Goal: Answer question/provide support: Share knowledge or assist other users

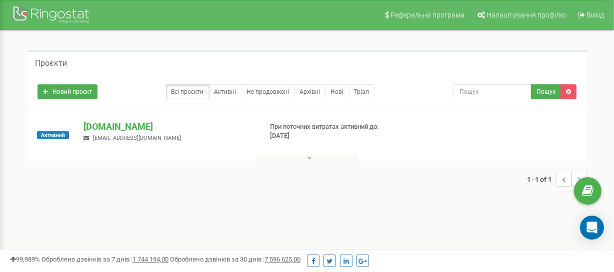
click at [311, 158] on icon at bounding box center [309, 157] width 4 height 7
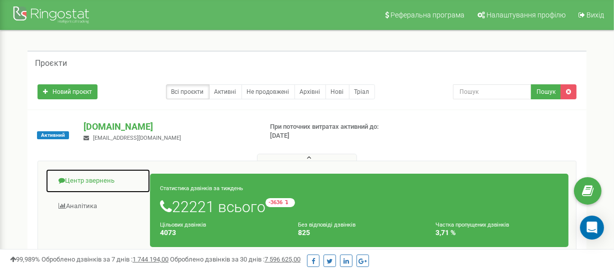
click at [91, 181] on link "Центр звернень" at bounding box center [97, 181] width 105 height 24
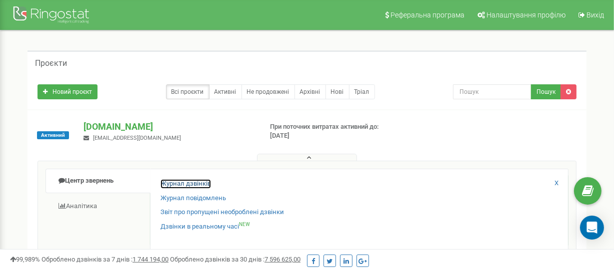
click at [189, 183] on link "Журнал дзвінків" at bounding box center [185, 183] width 50 height 9
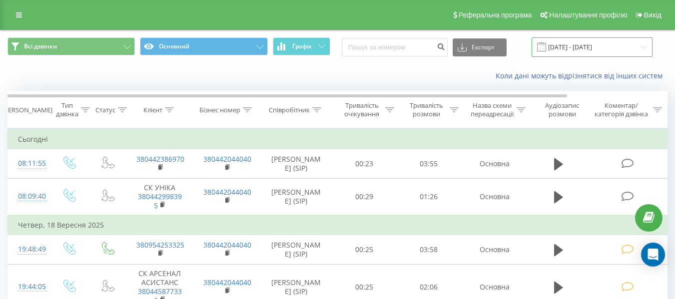
click at [581, 46] on input "[DATE] - [DATE]" at bounding box center [592, 46] width 121 height 19
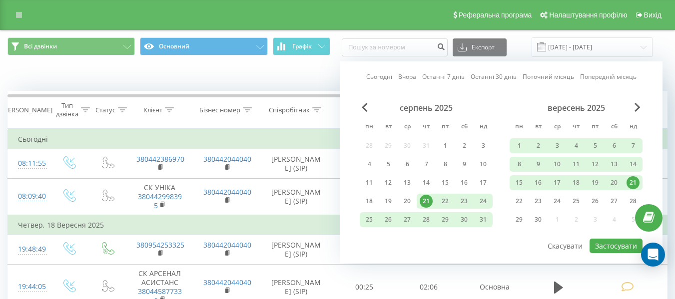
click at [620, 178] on div "21" at bounding box center [633, 182] width 13 height 13
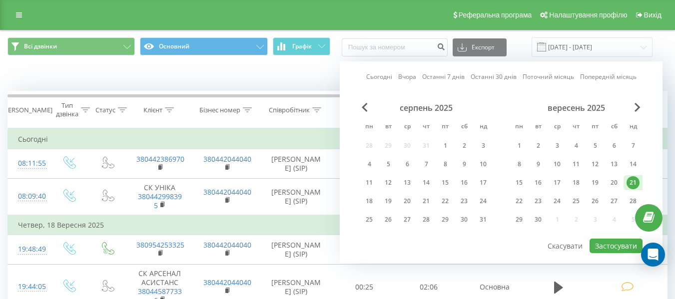
click at [386, 78] on link "Сьогодні" at bounding box center [379, 76] width 26 height 9
click at [615, 249] on button "Застосувати" at bounding box center [616, 246] width 53 height 14
type input "[DATE] - [DATE]"
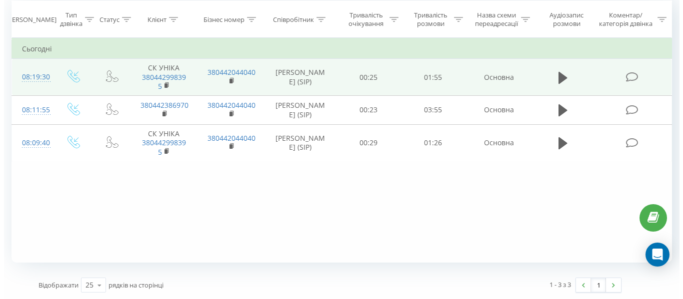
scroll to position [91, 0]
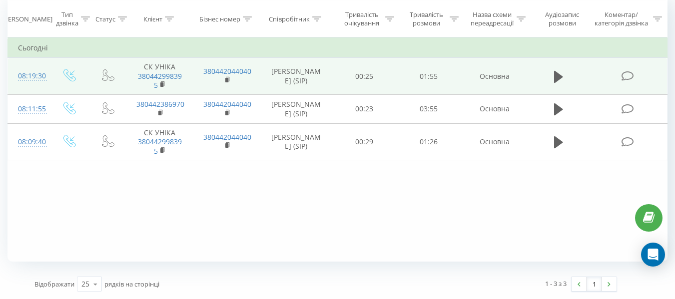
click at [626, 75] on icon at bounding box center [627, 76] width 12 height 10
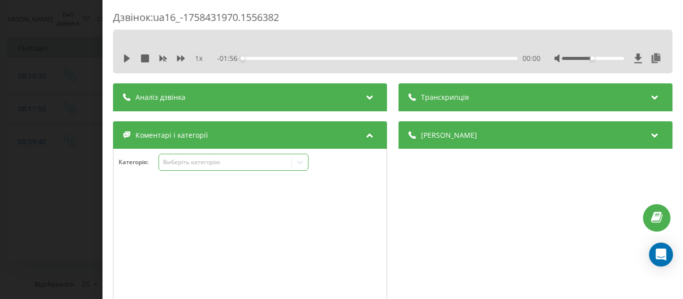
click at [302, 162] on icon at bounding box center [300, 162] width 6 height 3
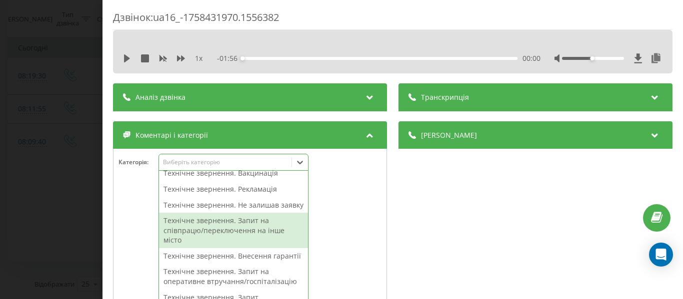
scroll to position [200, 0]
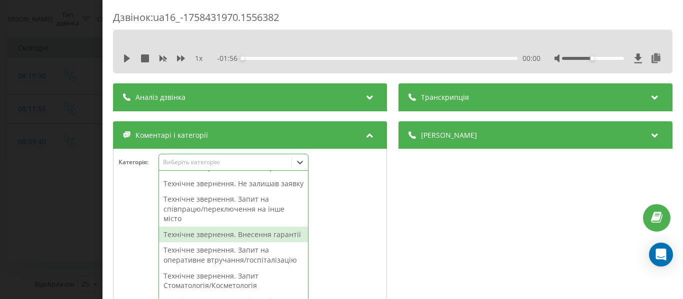
click at [230, 243] on div "Технічне звернення. Внесення гарантії" at bounding box center [233, 235] width 149 height 16
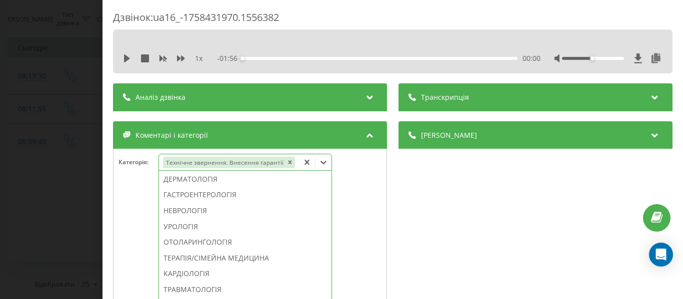
scroll to position [352, 0]
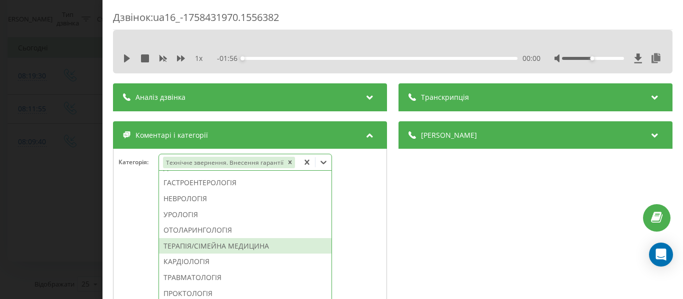
click at [224, 246] on div "ТЕРАПІЯ/СІМЕЙНА МЕДИЦИНА" at bounding box center [245, 246] width 172 height 16
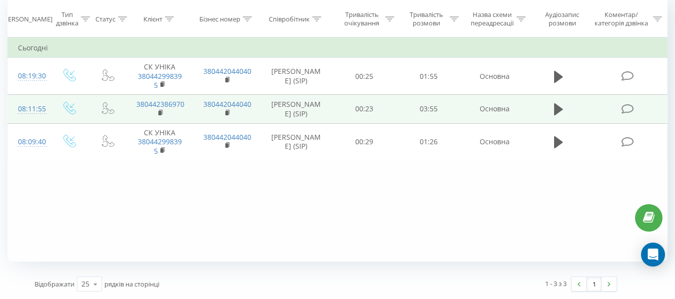
click at [625, 107] on icon at bounding box center [627, 109] width 12 height 10
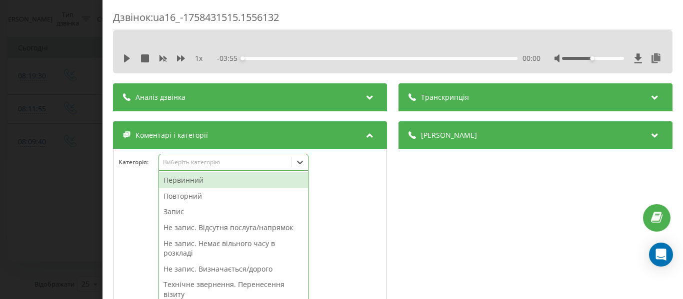
click at [303, 163] on icon at bounding box center [300, 162] width 10 height 10
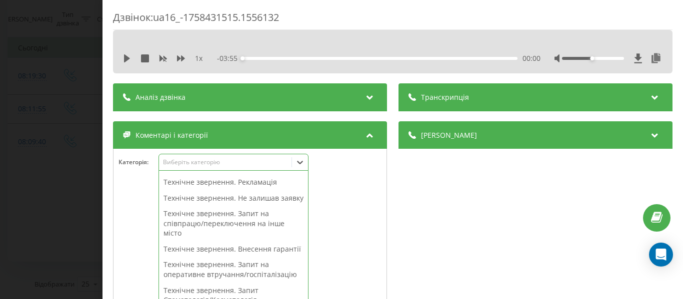
scroll to position [195, 0]
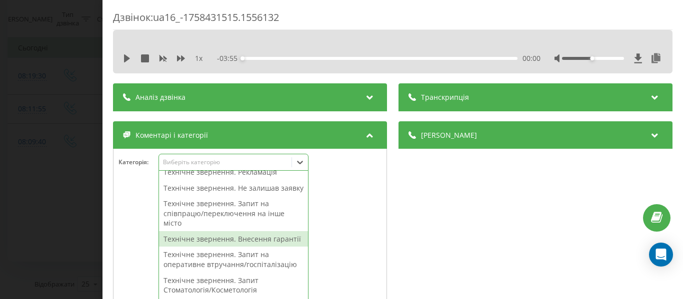
click at [252, 247] on div "Технічне звернення. Внесення гарантії" at bounding box center [233, 239] width 149 height 16
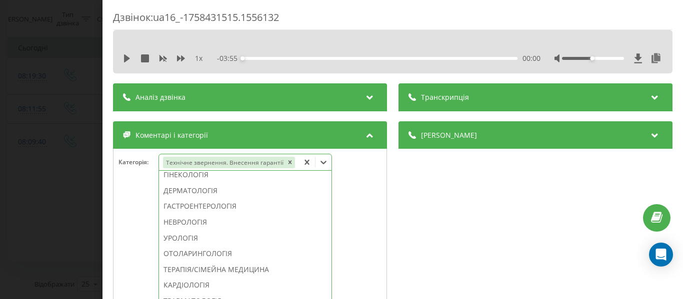
scroll to position [314, 0]
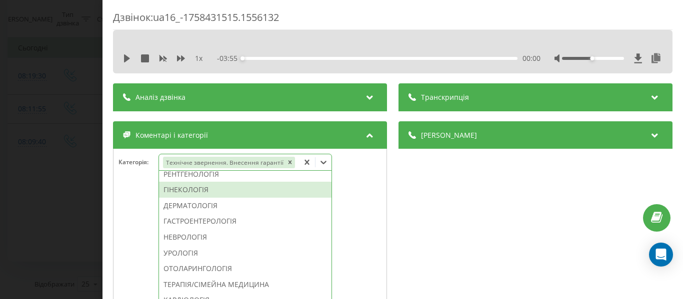
click at [170, 190] on div "ГІНЕКОЛОГІЯ" at bounding box center [245, 190] width 172 height 16
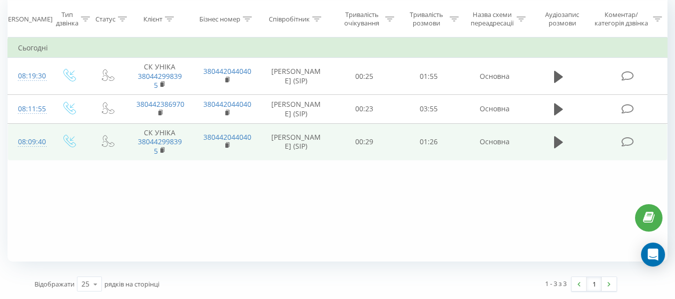
click at [627, 141] on icon at bounding box center [627, 142] width 12 height 10
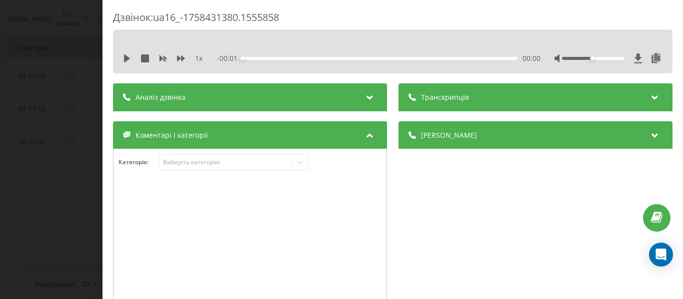
drag, startPoint x: 120, startPoint y: 56, endPoint x: 295, endPoint y: 156, distance: 201.5
click at [120, 58] on div "1 x - 00:01 00:00 00:00" at bounding box center [392, 51] width 559 height 43
click at [125, 57] on icon at bounding box center [127, 58] width 6 height 8
click at [303, 162] on icon at bounding box center [300, 162] width 10 height 10
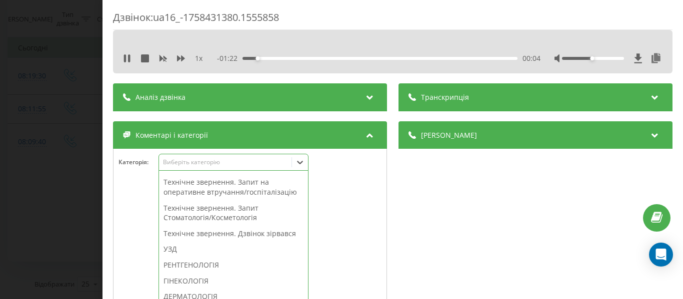
scroll to position [245, 0]
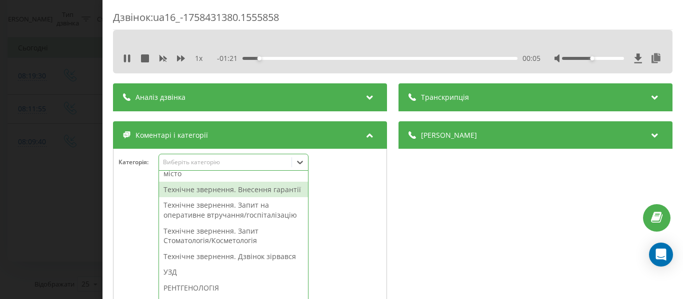
click at [247, 198] on div "Технічне звернення. Внесення гарантії" at bounding box center [233, 190] width 149 height 16
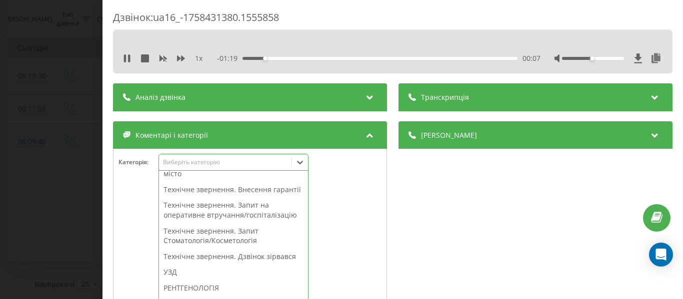
scroll to position [206, 0]
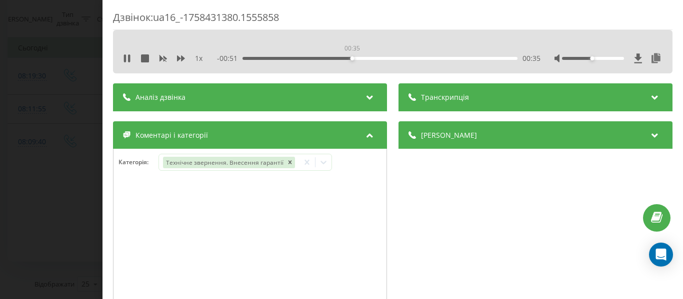
click at [351, 58] on div "00:35" at bounding box center [379, 58] width 275 height 3
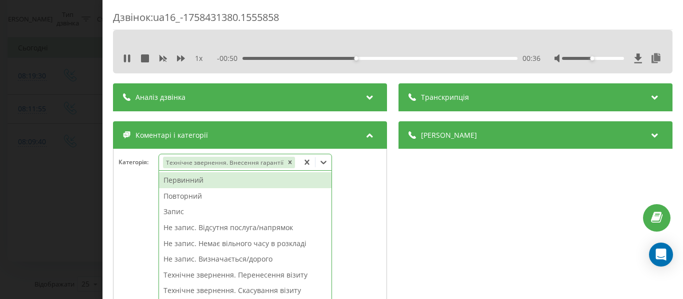
click at [322, 163] on icon at bounding box center [323, 162] width 6 height 3
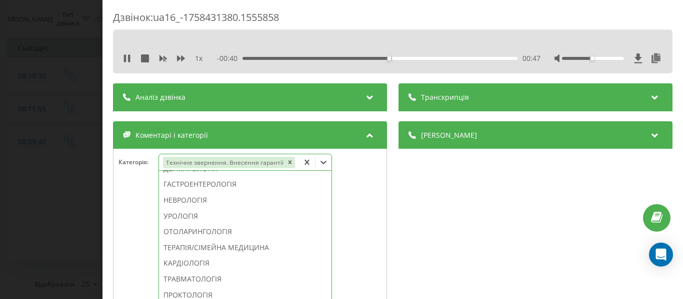
scroll to position [345, 0]
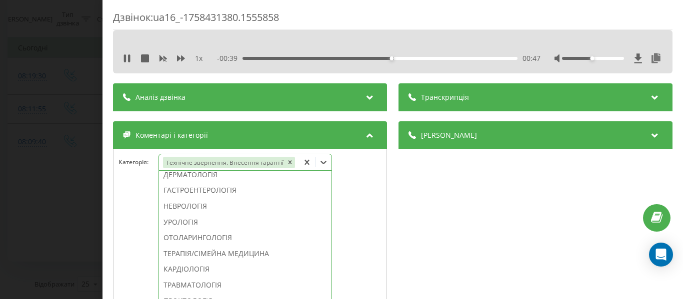
click at [202, 190] on div "ГАСТРОЕНТЕРОЛОГІЯ" at bounding box center [245, 190] width 172 height 16
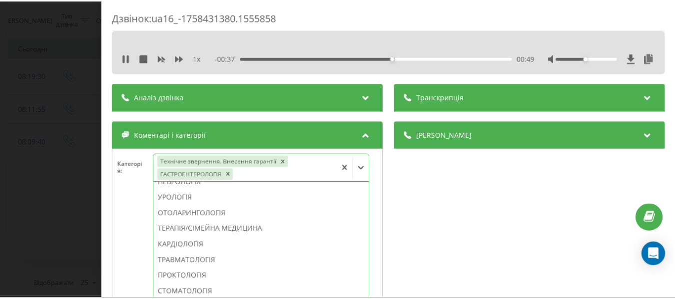
scroll to position [325, 0]
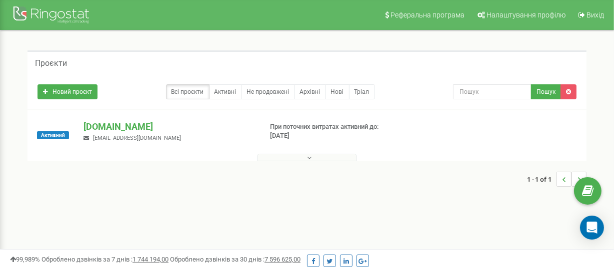
click at [308, 158] on icon at bounding box center [309, 157] width 4 height 7
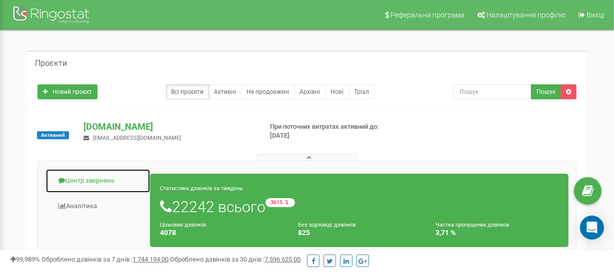
click at [86, 180] on link "Центр звернень" at bounding box center [97, 181] width 105 height 24
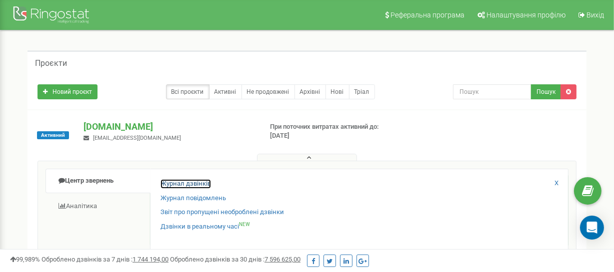
click at [205, 184] on link "Журнал дзвінків" at bounding box center [185, 183] width 50 height 9
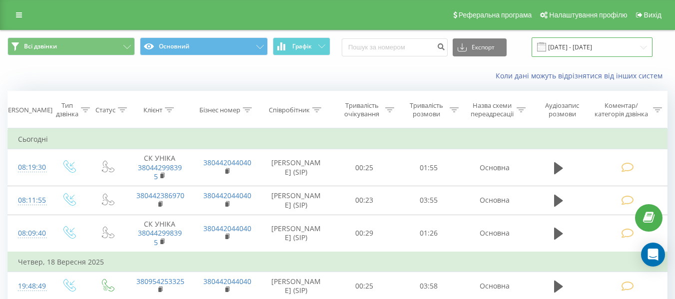
click at [600, 49] on input "[DATE] - [DATE]" at bounding box center [592, 46] width 121 height 19
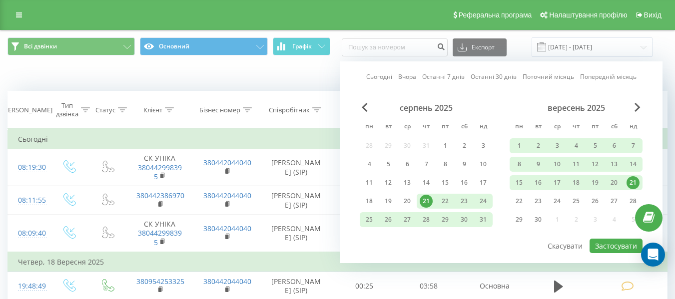
drag, startPoint x: 635, startPoint y: 182, endPoint x: 527, endPoint y: 119, distance: 125.7
click at [638, 182] on div "21" at bounding box center [633, 182] width 13 height 13
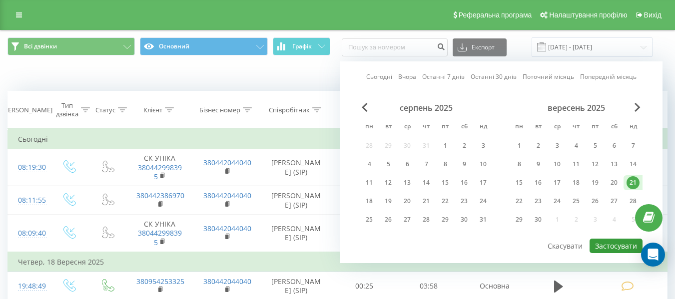
click at [610, 247] on button "Застосувати" at bounding box center [616, 246] width 53 height 14
type input "[DATE] - [DATE]"
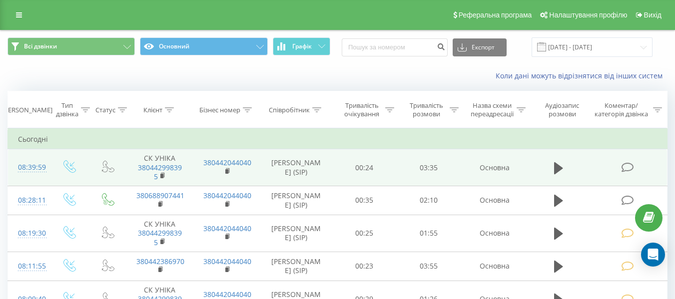
click at [626, 165] on icon at bounding box center [627, 167] width 12 height 10
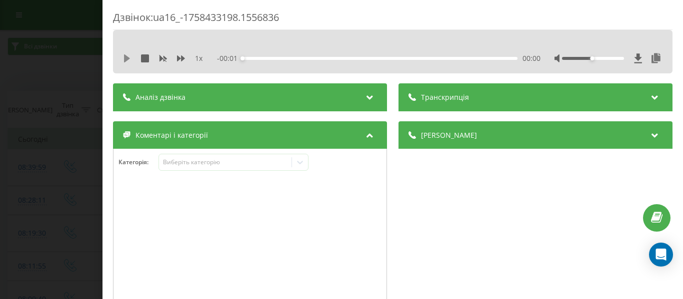
click at [124, 59] on icon at bounding box center [127, 58] width 8 height 8
click at [302, 163] on icon at bounding box center [300, 162] width 6 height 3
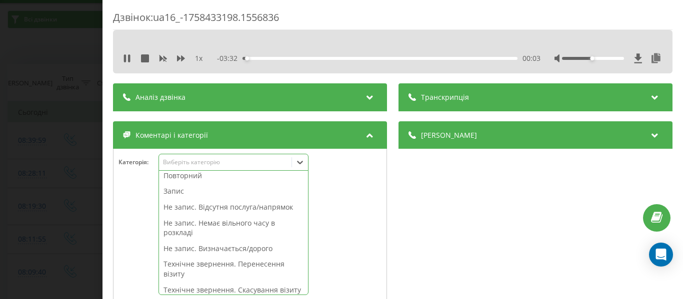
scroll to position [25, 0]
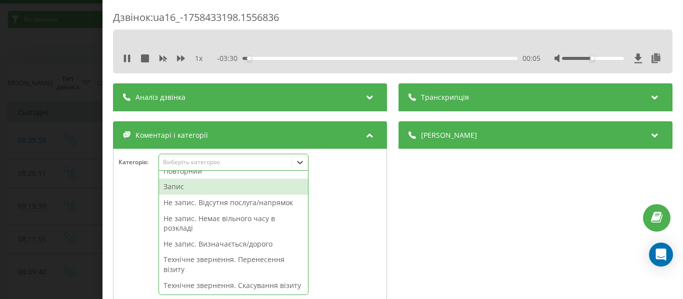
click at [173, 188] on div "Запис" at bounding box center [233, 187] width 149 height 16
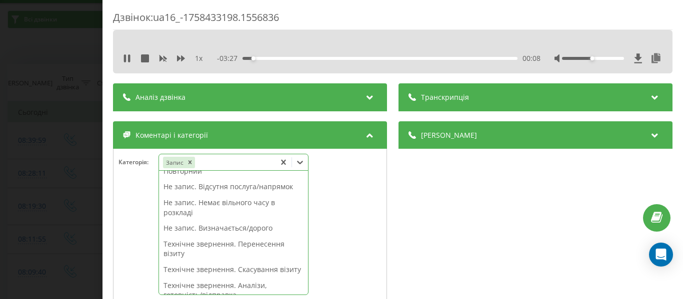
scroll to position [0, 0]
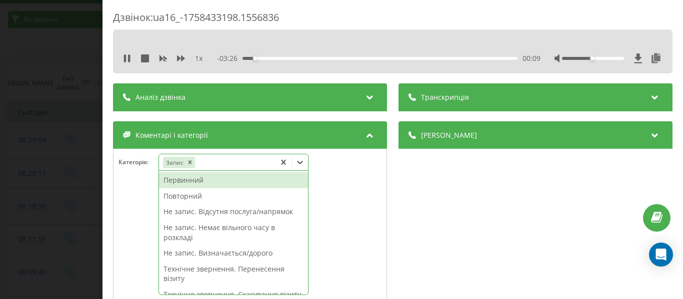
click at [197, 179] on div "Первинний" at bounding box center [233, 180] width 149 height 16
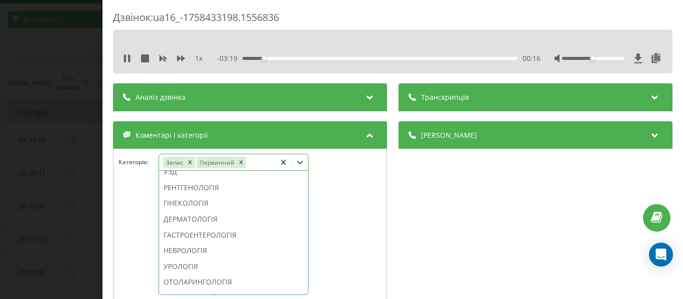
scroll to position [377, 0]
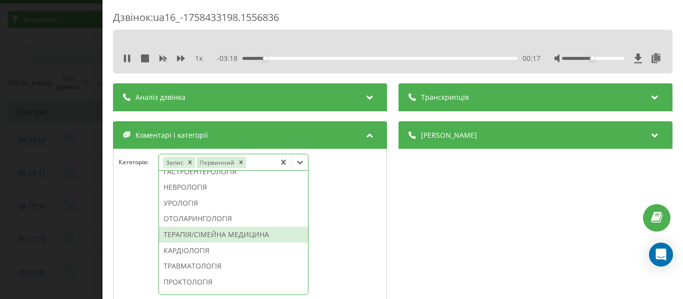
click at [266, 243] on div "ТЕРАПІЯ/СІМЕЙНА МЕДИЦИНА" at bounding box center [233, 235] width 149 height 16
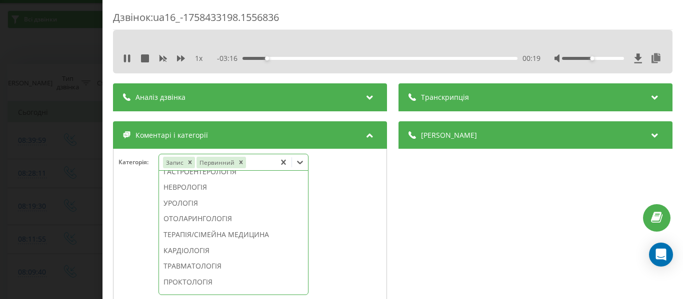
scroll to position [299, 0]
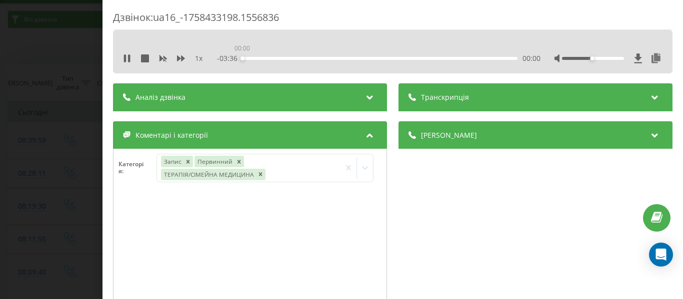
click at [401, 57] on div "00:00" at bounding box center [379, 58] width 275 height 3
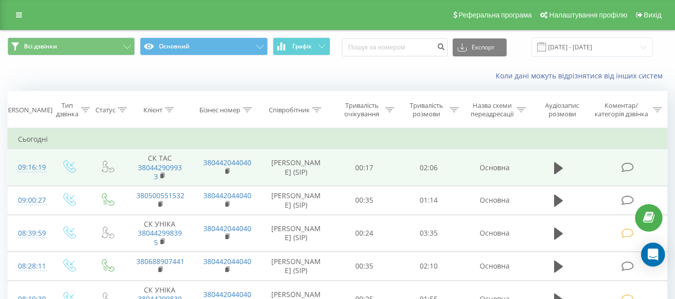
click at [629, 164] on icon at bounding box center [627, 167] width 12 height 10
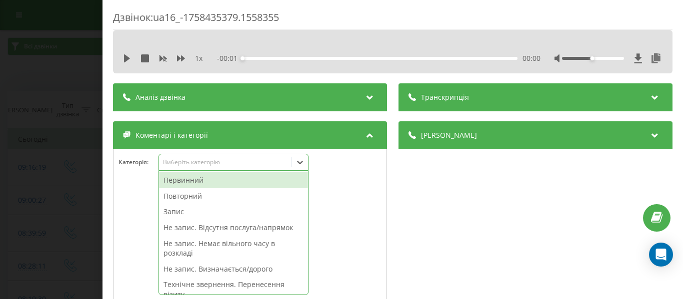
click at [303, 163] on icon at bounding box center [300, 162] width 10 height 10
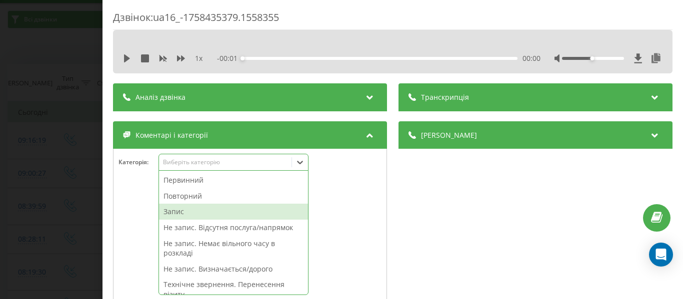
click at [180, 209] on div "Запис" at bounding box center [233, 212] width 149 height 16
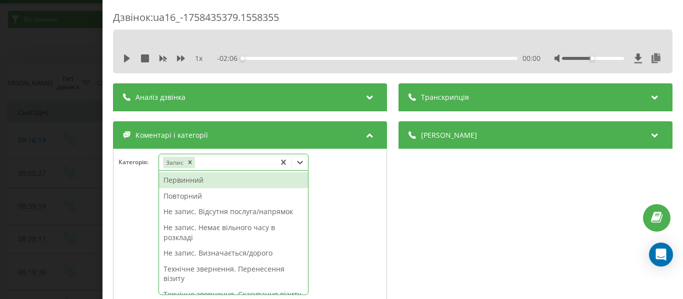
click at [180, 178] on div "Первинний" at bounding box center [233, 180] width 149 height 16
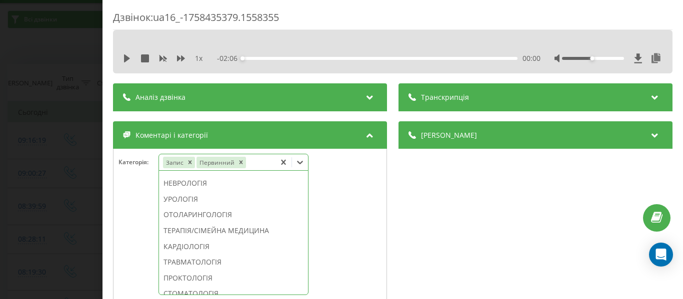
scroll to position [417, 0]
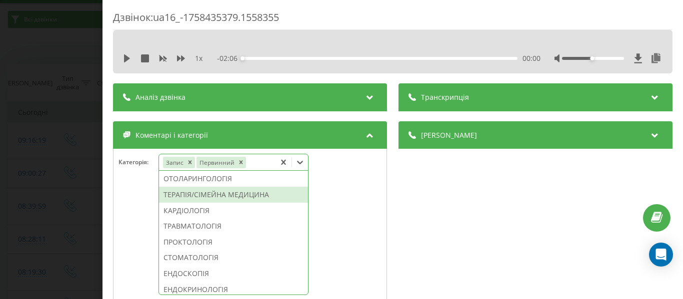
click at [233, 203] on div "ТЕРАПІЯ/СІМЕЙНА МЕДИЦИНА" at bounding box center [233, 195] width 149 height 16
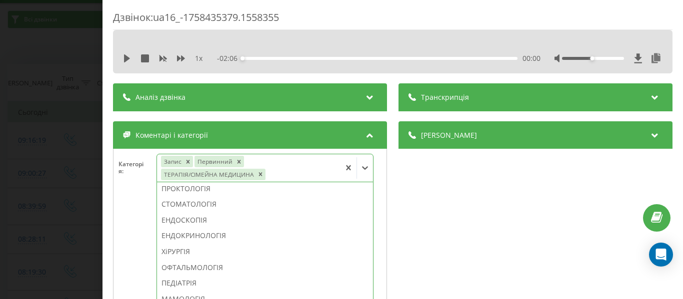
scroll to position [339, 0]
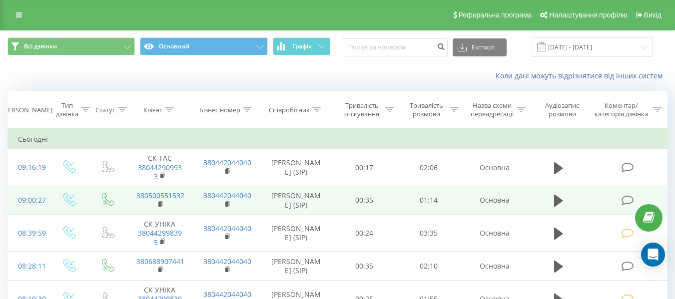
click at [628, 203] on icon at bounding box center [627, 200] width 12 height 10
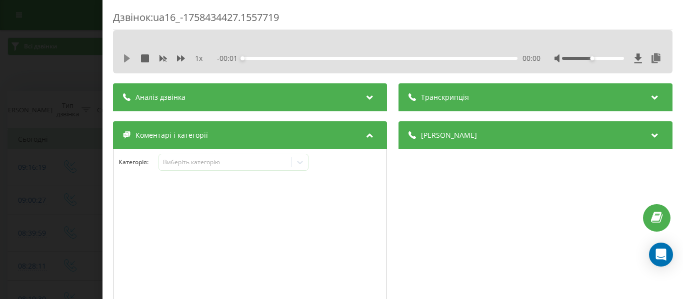
click at [127, 58] on icon at bounding box center [127, 58] width 6 height 8
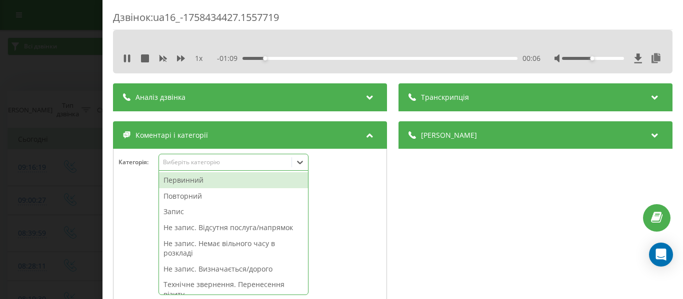
click at [301, 163] on icon at bounding box center [300, 162] width 6 height 3
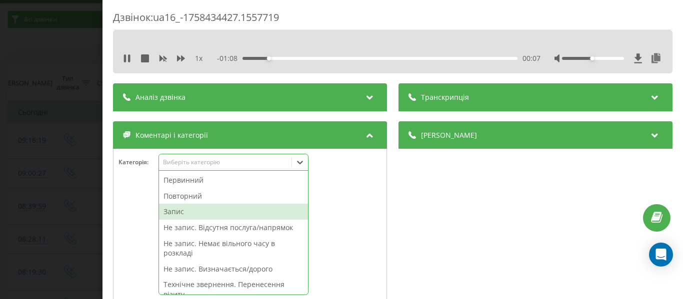
click at [174, 210] on div "Запис" at bounding box center [233, 212] width 149 height 16
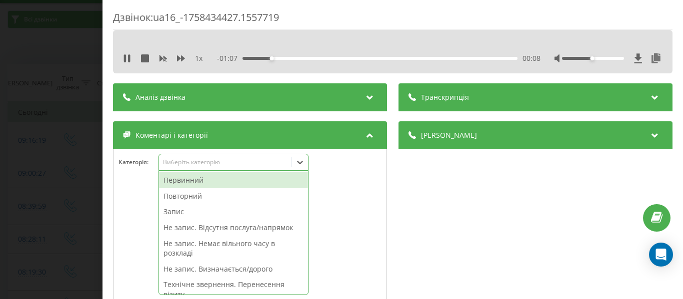
click at [198, 179] on div "Первинний" at bounding box center [233, 180] width 149 height 16
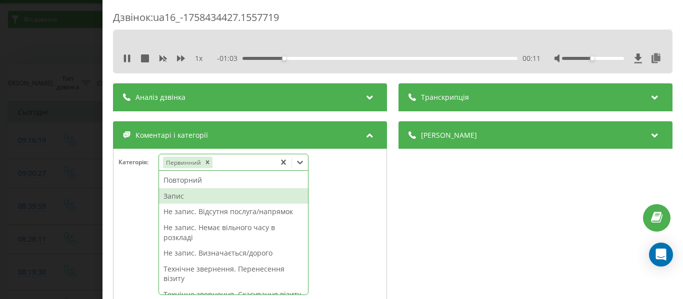
drag, startPoint x: 177, startPoint y: 197, endPoint x: 265, endPoint y: 199, distance: 88.5
click at [178, 196] on div "Запис" at bounding box center [233, 196] width 149 height 16
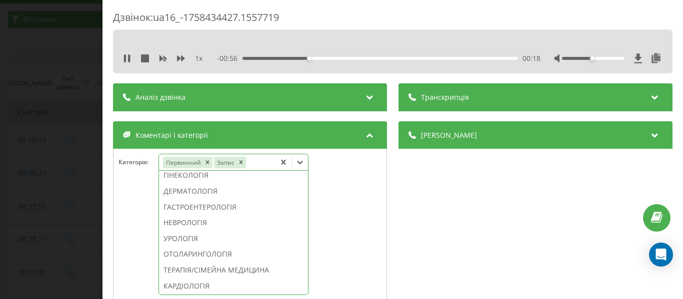
scroll to position [365, 0]
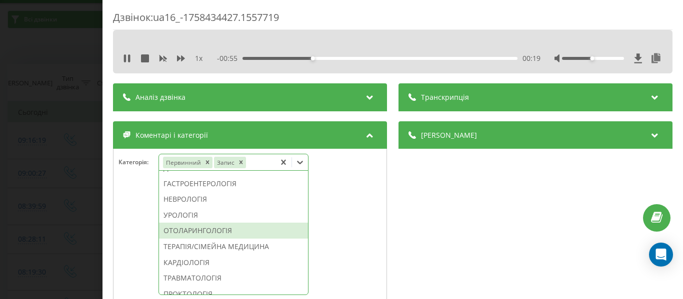
drag, startPoint x: 219, startPoint y: 258, endPoint x: 163, endPoint y: 150, distance: 121.8
click at [220, 239] on div "ОТОЛАРИНГОЛОГІЯ" at bounding box center [233, 231] width 149 height 16
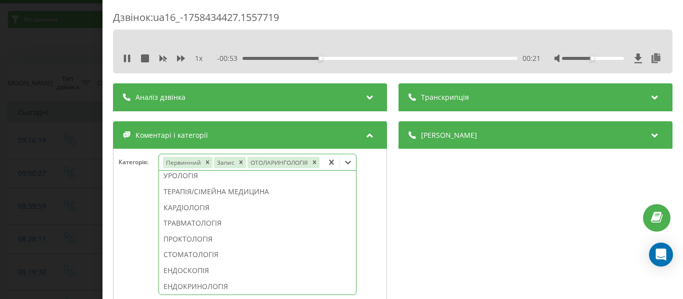
scroll to position [297, 0]
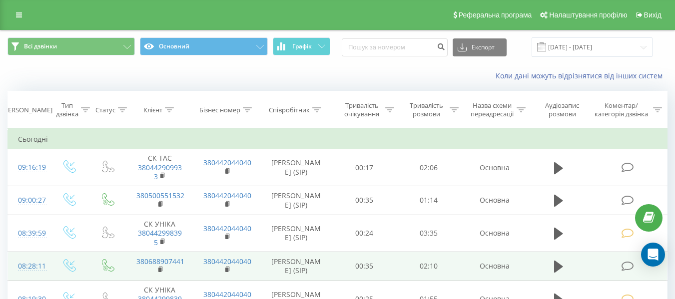
click at [629, 266] on icon at bounding box center [627, 266] width 12 height 10
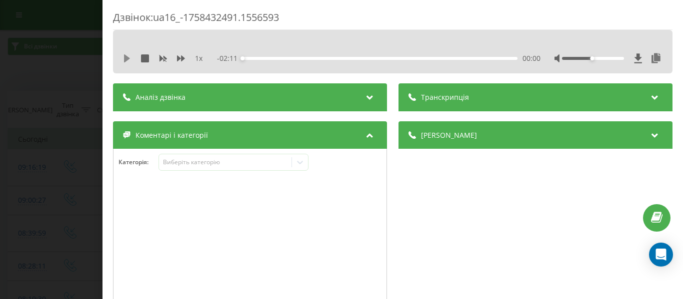
click at [125, 59] on icon at bounding box center [127, 58] width 6 height 8
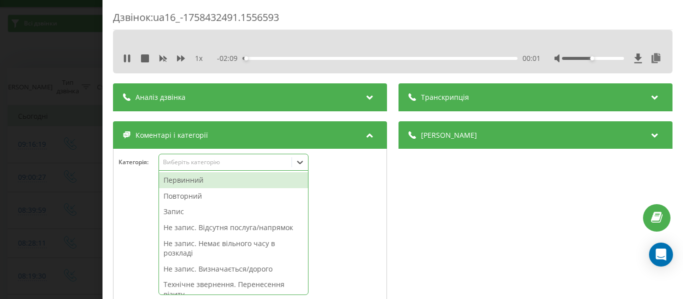
click at [301, 162] on icon at bounding box center [300, 162] width 10 height 10
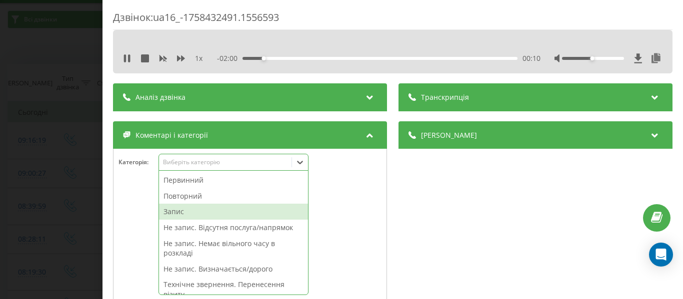
click at [188, 211] on div "Запис" at bounding box center [233, 212] width 149 height 16
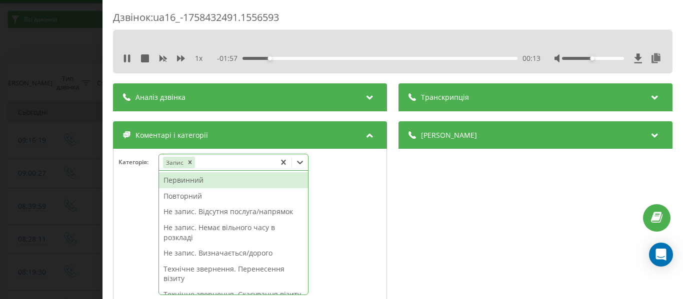
click at [196, 183] on div "Первинний" at bounding box center [233, 180] width 149 height 16
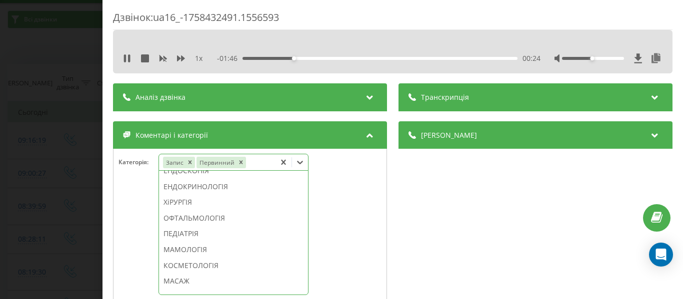
scroll to position [524, 0]
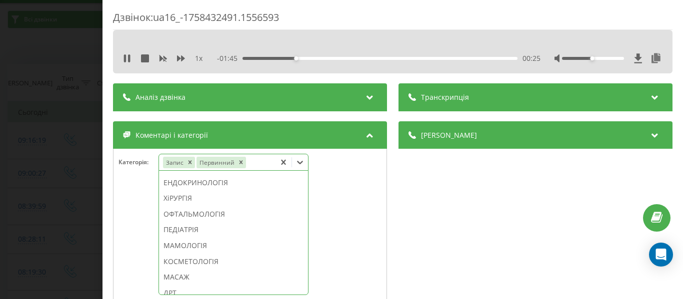
click at [205, 238] on div "ПЕДІАТРІЯ" at bounding box center [233, 230] width 149 height 16
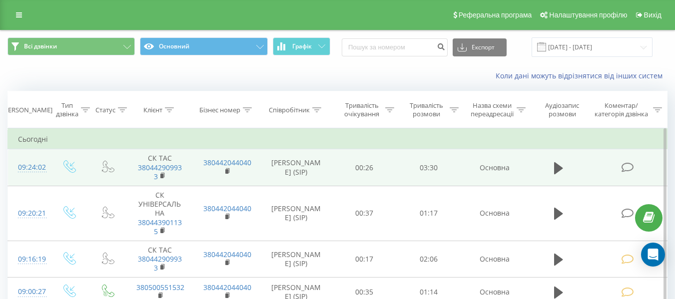
click at [628, 168] on icon at bounding box center [627, 167] width 12 height 10
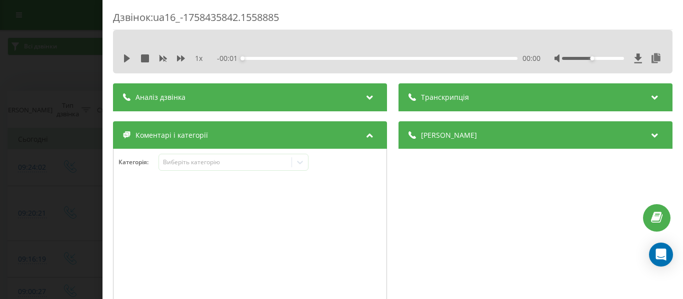
scroll to position [50, 0]
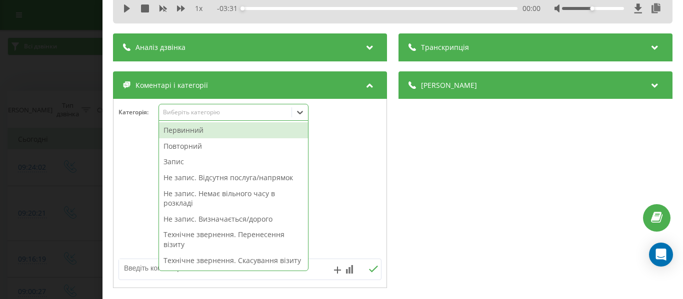
click at [299, 113] on icon at bounding box center [300, 112] width 6 height 3
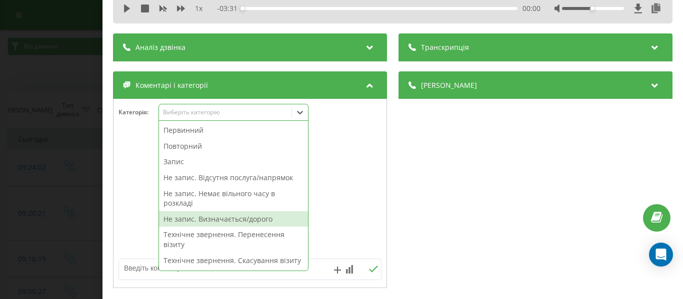
click at [266, 219] on div "Не запис. Визначається/дорого" at bounding box center [233, 219] width 149 height 16
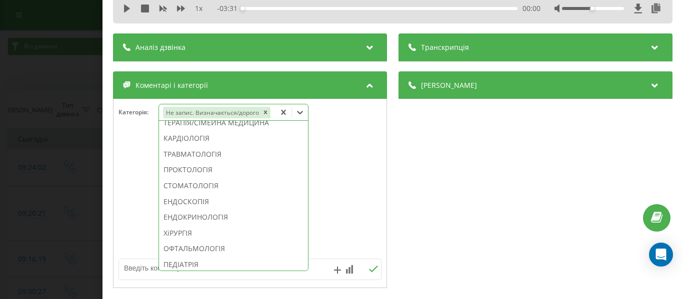
scroll to position [472, 0]
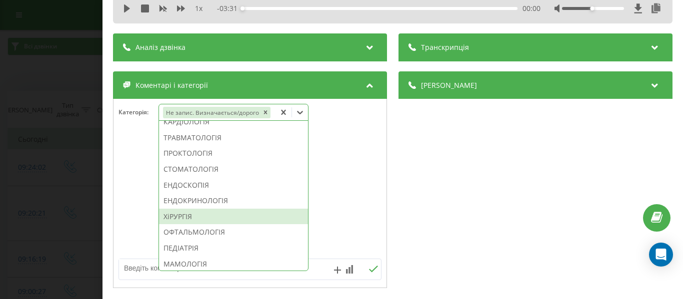
click at [182, 225] on div "ХіРУРГІЯ" at bounding box center [233, 217] width 149 height 16
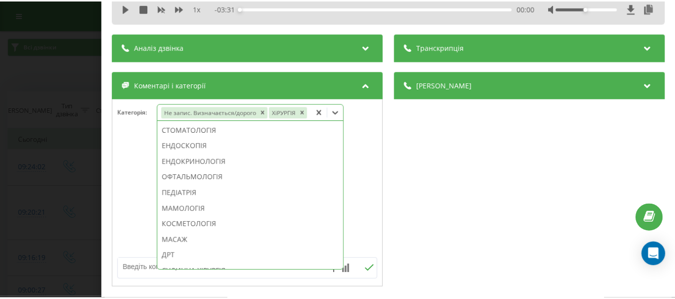
scroll to position [413, 0]
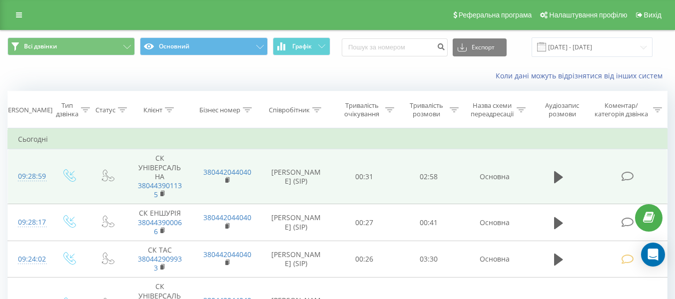
click at [626, 175] on icon at bounding box center [627, 176] width 12 height 10
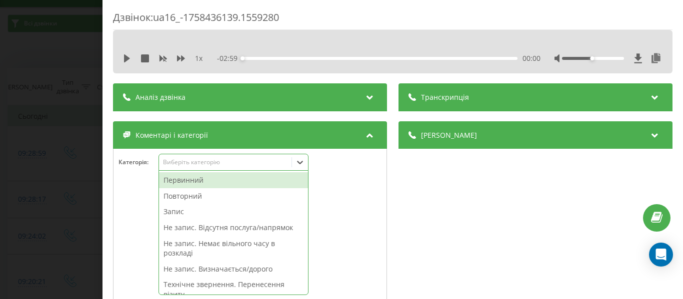
click at [302, 165] on icon at bounding box center [300, 162] width 10 height 10
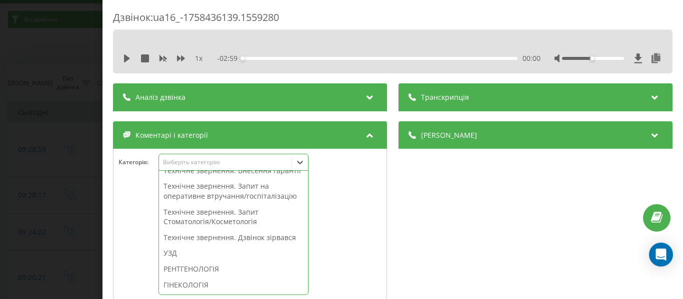
scroll to position [280, 0]
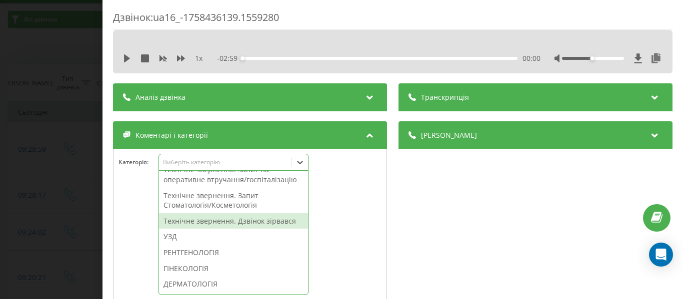
click at [213, 229] on div "Технічне звернення. Дзвінок зірвався" at bounding box center [233, 221] width 149 height 16
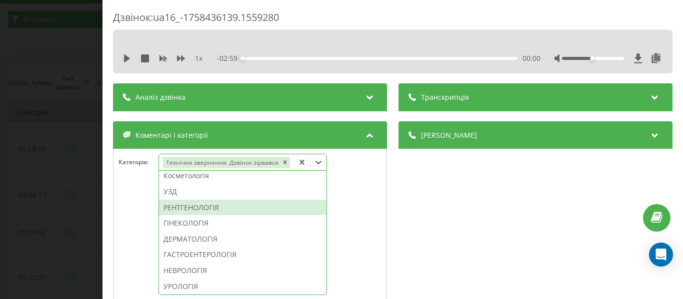
scroll to position [231, 0]
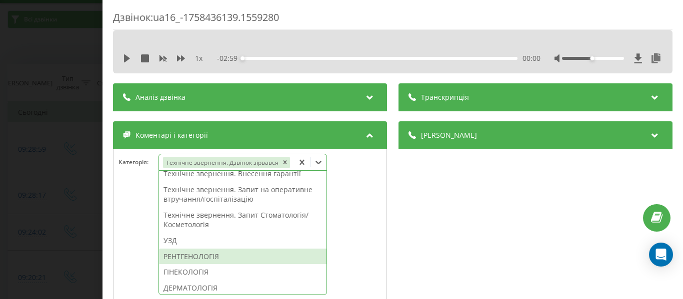
click at [212, 254] on div "РЕНТГЕНОЛОГІЯ" at bounding box center [242, 257] width 167 height 16
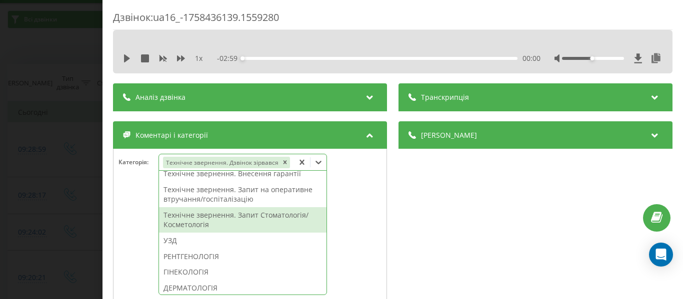
scroll to position [221, 0]
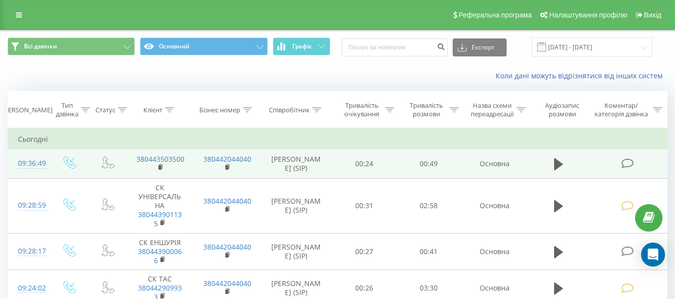
click at [626, 163] on icon at bounding box center [627, 163] width 12 height 10
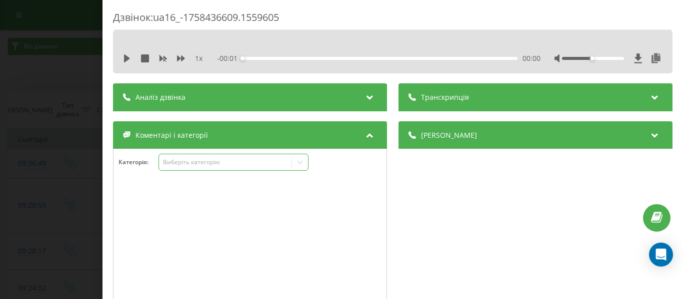
click at [300, 163] on icon at bounding box center [300, 162] width 6 height 3
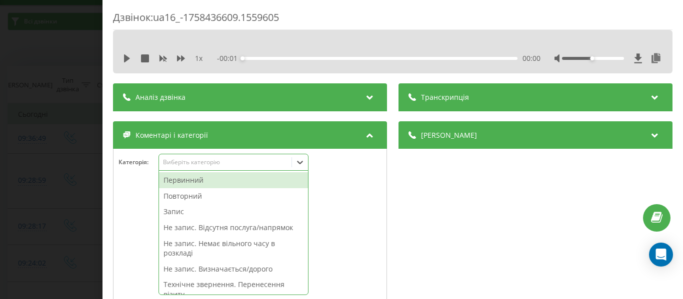
scroll to position [27, 0]
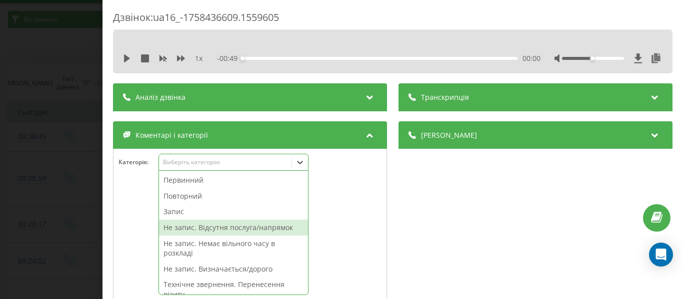
click at [281, 230] on div "Не запис. Відсутня послуга/напрямок" at bounding box center [233, 228] width 149 height 16
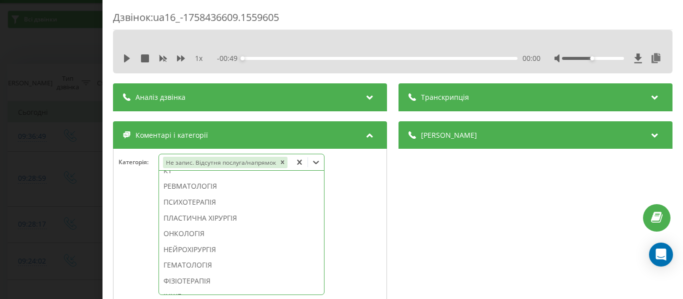
scroll to position [676, 0]
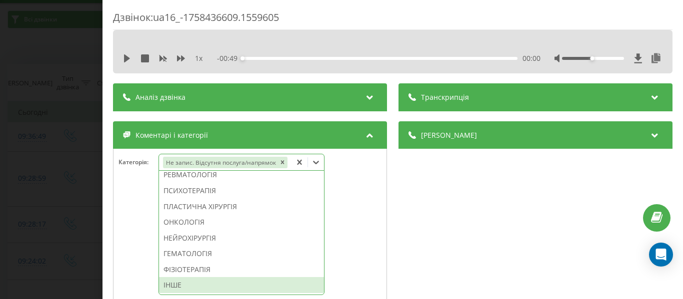
click at [187, 286] on div "ІНШЕ" at bounding box center [241, 285] width 165 height 16
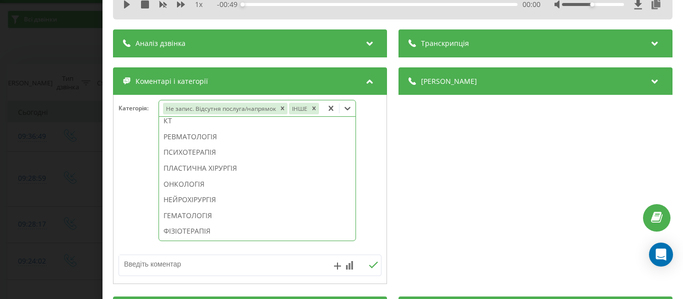
scroll to position [100, 0]
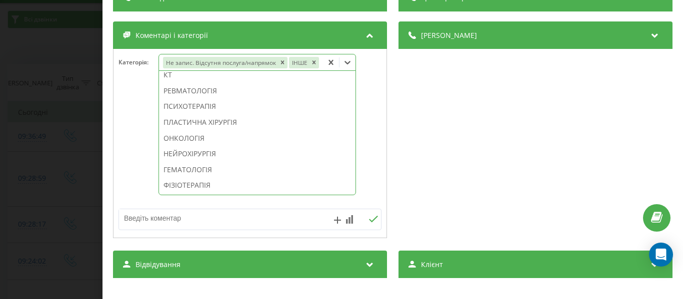
click at [158, 219] on textarea at bounding box center [223, 218] width 209 height 18
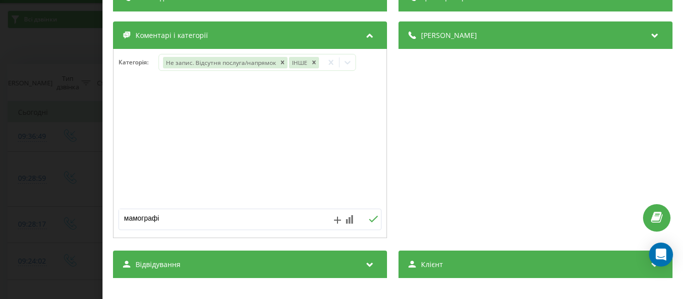
type textarea "мамографія"
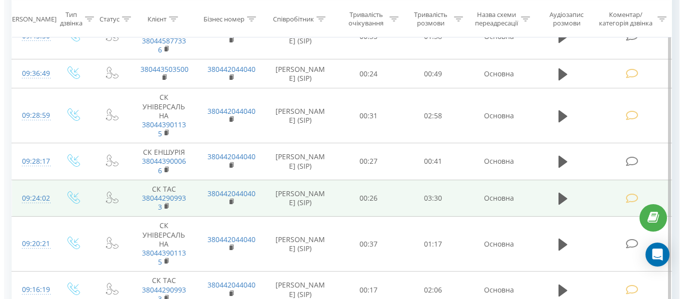
scroll to position [80, 0]
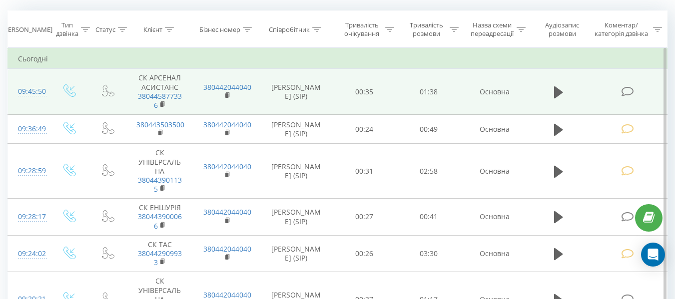
click at [628, 91] on icon at bounding box center [627, 91] width 12 height 10
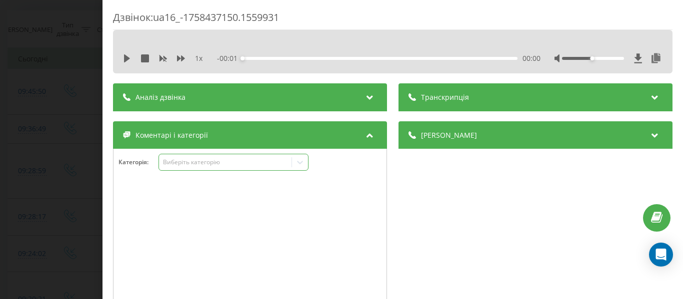
click at [303, 164] on icon at bounding box center [300, 162] width 10 height 10
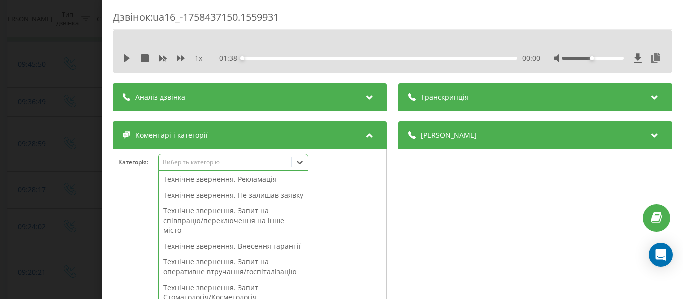
scroll to position [198, 0]
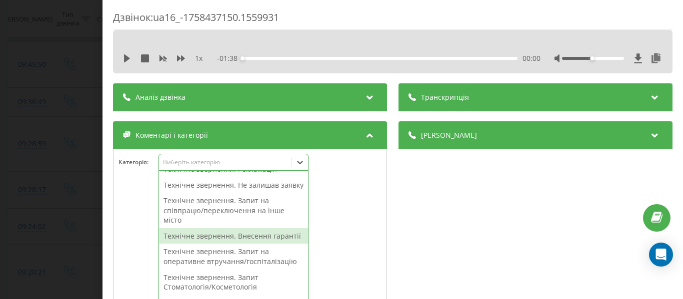
click at [251, 244] on div "Технічне звернення. Внесення гарантії" at bounding box center [233, 236] width 149 height 16
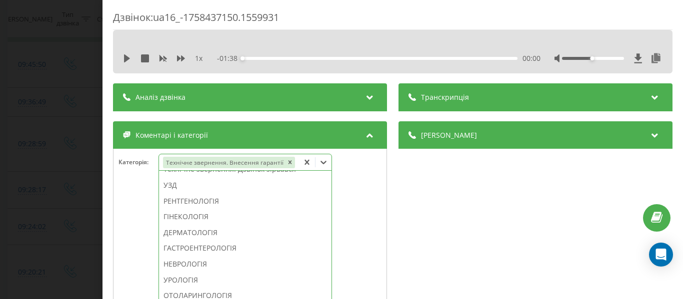
scroll to position [308, 0]
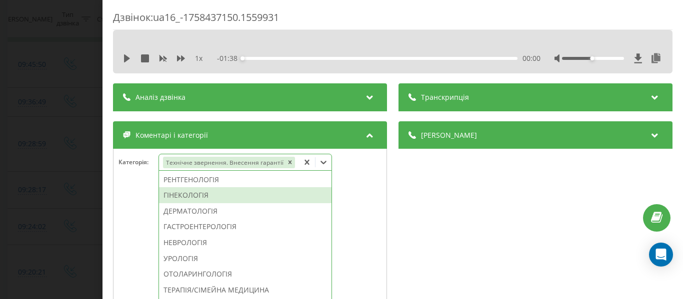
click at [190, 190] on div "ГІНЕКОЛОГІЯ" at bounding box center [245, 195] width 172 height 16
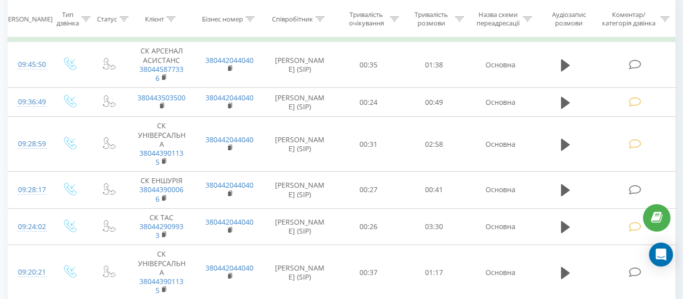
scroll to position [80, 0]
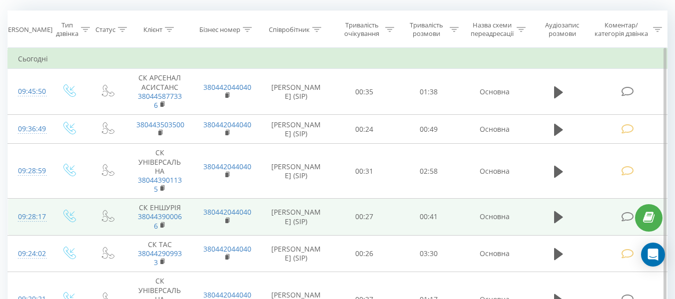
click at [623, 218] on icon at bounding box center [627, 217] width 12 height 10
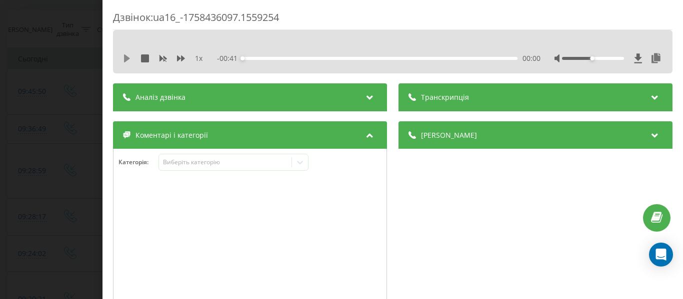
click at [127, 60] on icon at bounding box center [127, 58] width 8 height 8
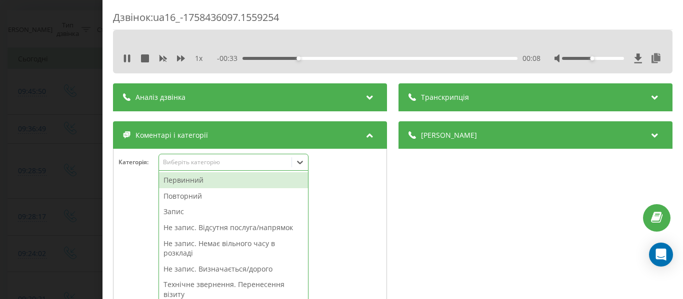
scroll to position [107, 0]
click at [303, 167] on icon at bounding box center [300, 162] width 10 height 10
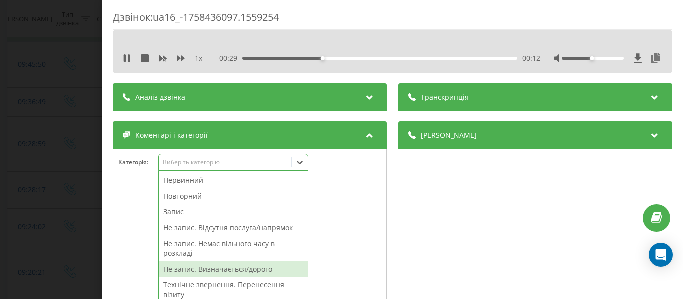
drag, startPoint x: 251, startPoint y: 268, endPoint x: 308, endPoint y: 215, distance: 78.2
click at [252, 268] on div "Не запис. Визначається/дорого" at bounding box center [233, 269] width 149 height 16
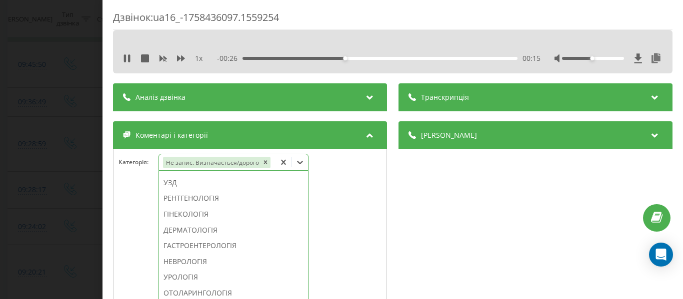
scroll to position [351, 0]
click at [169, 158] on div "УЗД" at bounding box center [233, 150] width 149 height 16
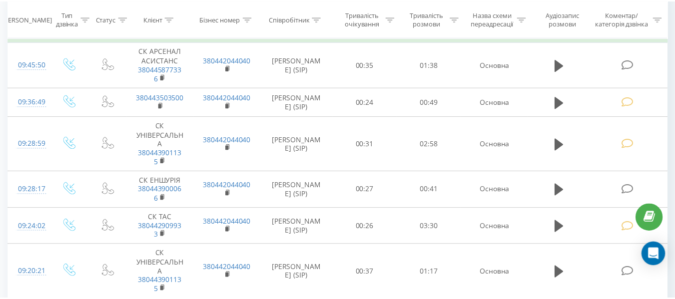
scroll to position [80, 0]
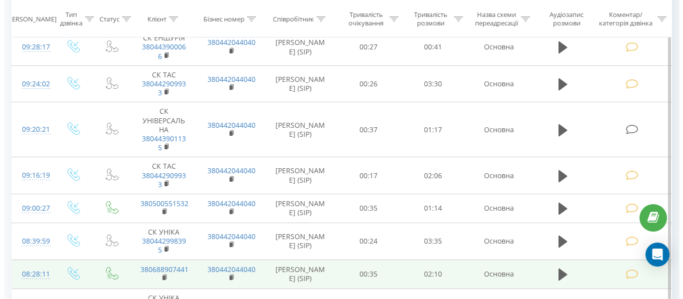
scroll to position [250, 0]
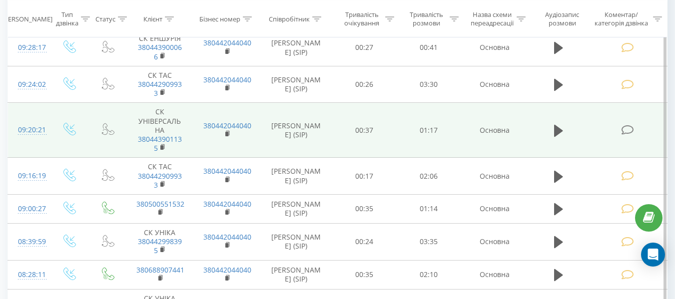
click at [631, 127] on icon at bounding box center [627, 130] width 12 height 10
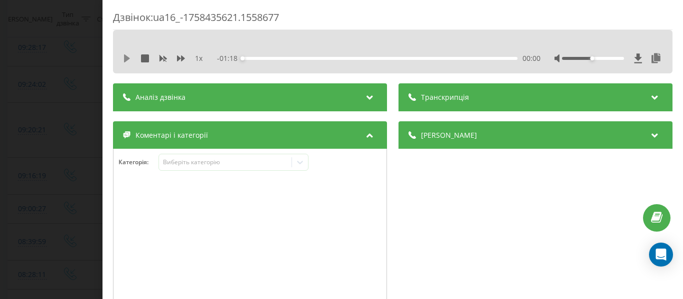
click at [124, 57] on icon at bounding box center [127, 58] width 6 height 8
click at [308, 164] on div at bounding box center [300, 162] width 16 height 16
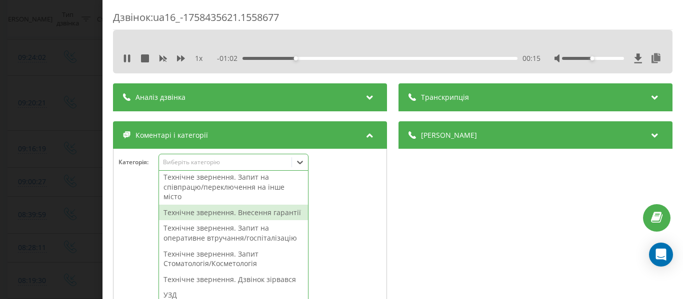
scroll to position [250, 0]
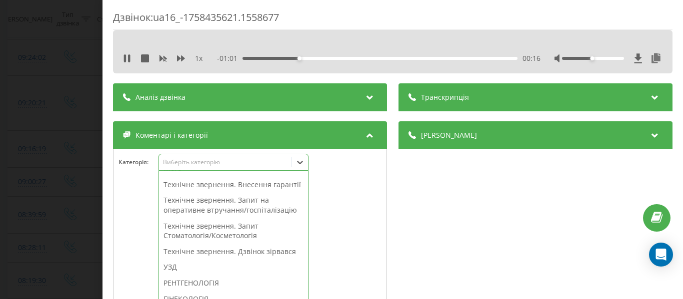
drag, startPoint x: 215, startPoint y: 206, endPoint x: 307, endPoint y: 231, distance: 95.3
click at [215, 193] on div "Технічне звернення. Внесення гарантії" at bounding box center [233, 185] width 149 height 16
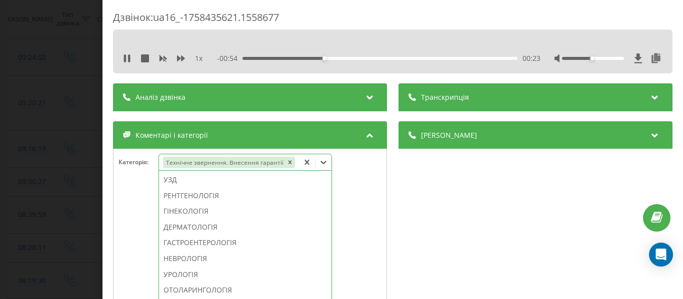
scroll to position [283, 0]
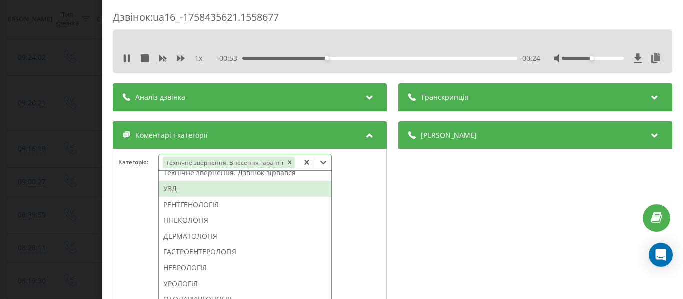
click at [171, 187] on div "УЗД" at bounding box center [245, 189] width 172 height 16
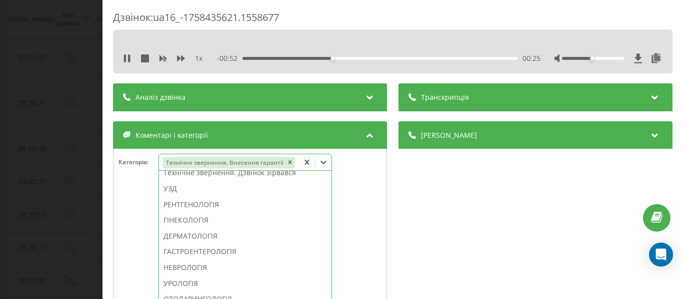
scroll to position [274, 0]
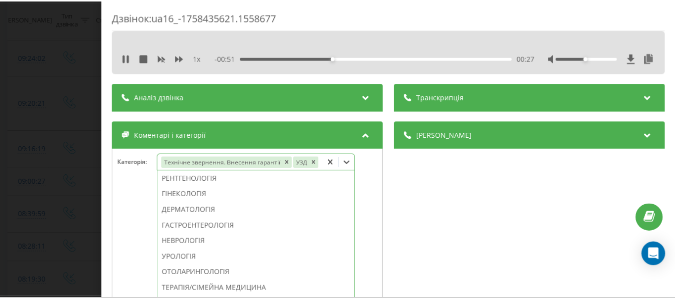
scroll to position [250, 0]
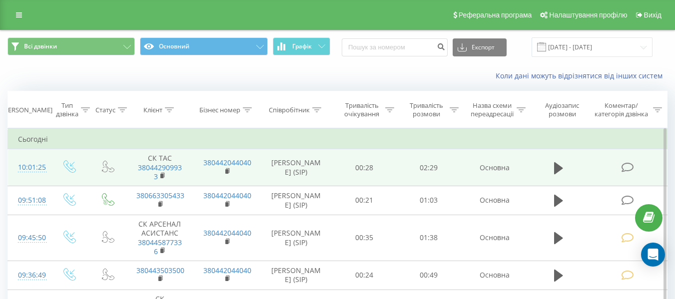
click at [628, 165] on icon at bounding box center [627, 167] width 12 height 10
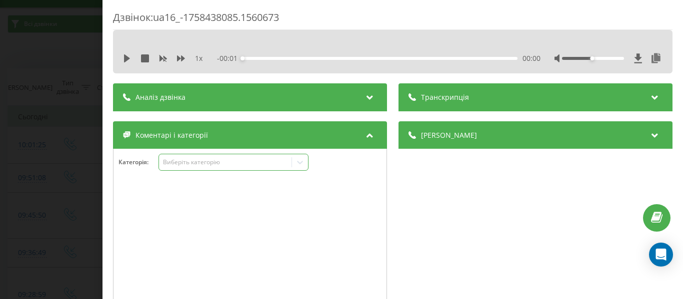
click at [298, 161] on icon at bounding box center [300, 162] width 6 height 3
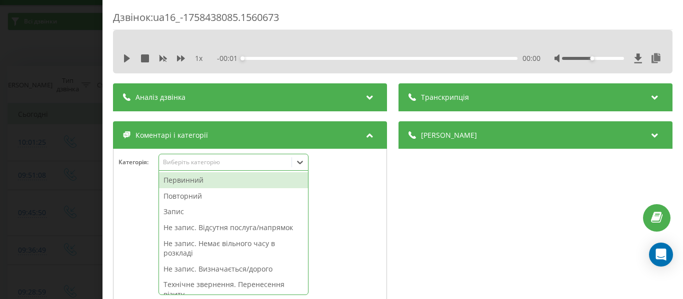
scroll to position [27, 0]
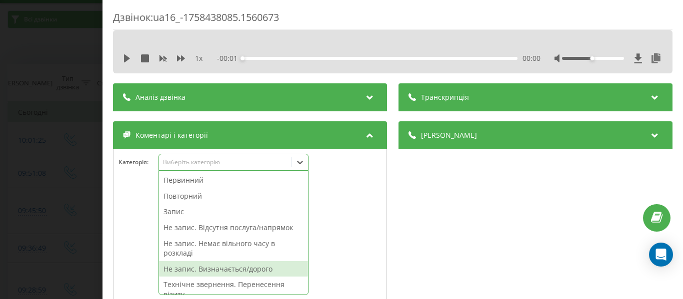
click at [264, 268] on div "Не запис. Визначається/дорого" at bounding box center [233, 269] width 149 height 16
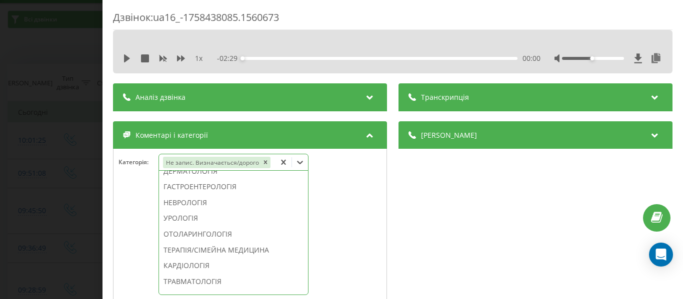
scroll to position [439, 0]
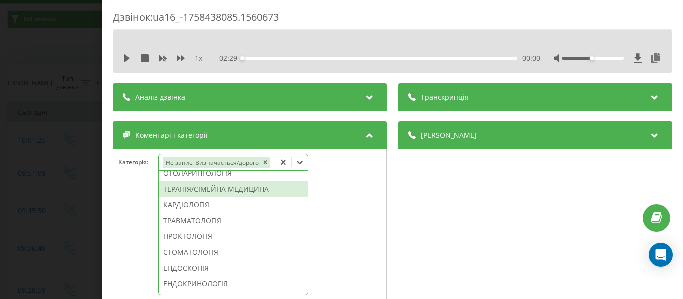
click at [243, 197] on div "ТЕРАПІЯ/СІМЕЙНА МЕДИЦИНА" at bounding box center [233, 189] width 149 height 16
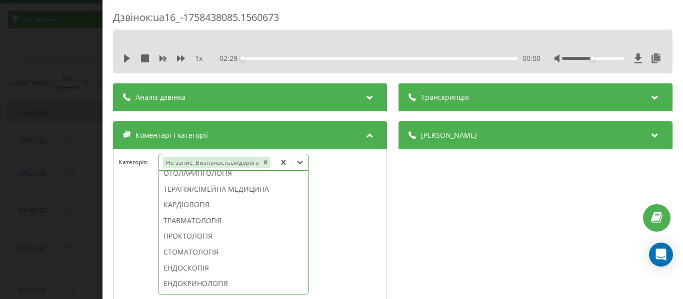
scroll to position [361, 0]
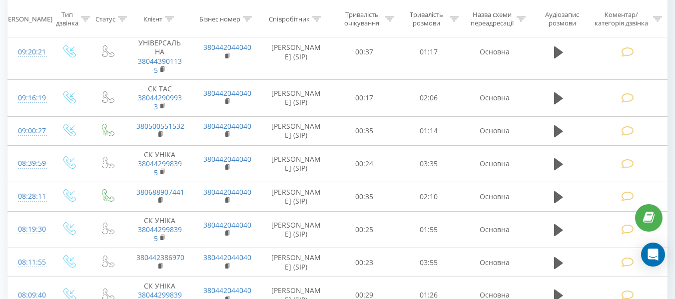
scroll to position [501, 0]
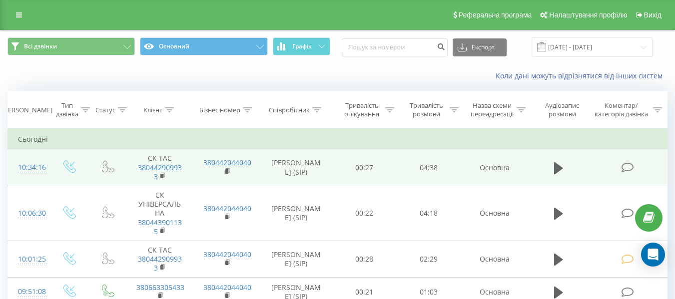
click at [629, 163] on icon at bounding box center [627, 167] width 12 height 10
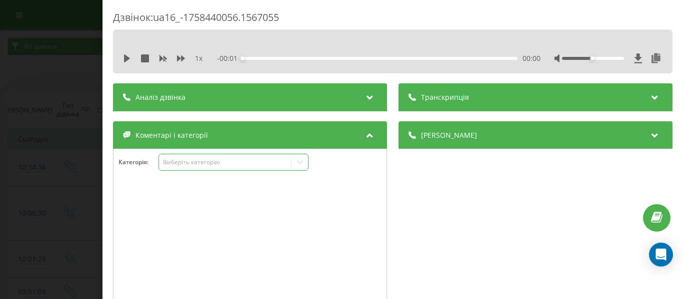
click at [299, 160] on icon at bounding box center [300, 162] width 10 height 10
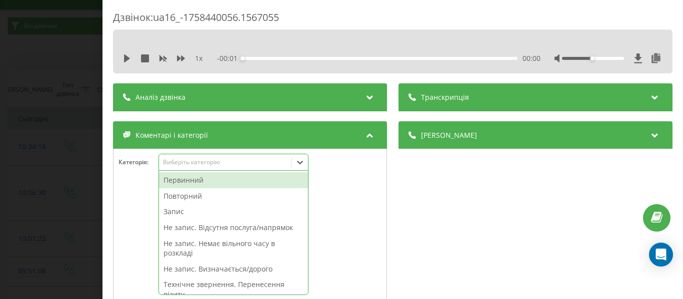
scroll to position [27, 0]
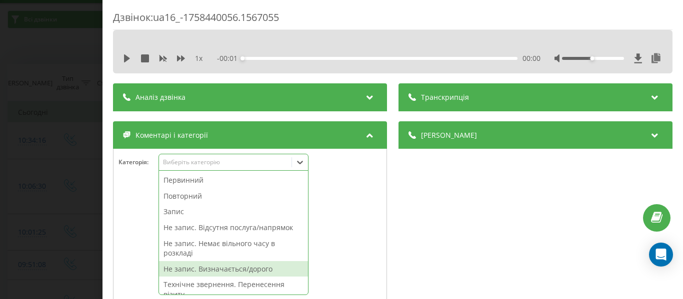
click at [237, 267] on div "Не запис. Визначається/дорого" at bounding box center [233, 269] width 149 height 16
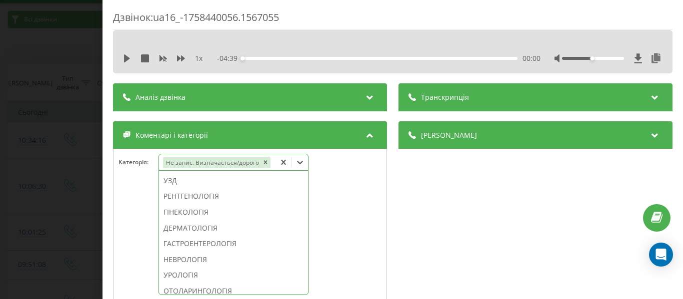
scroll to position [296, 0]
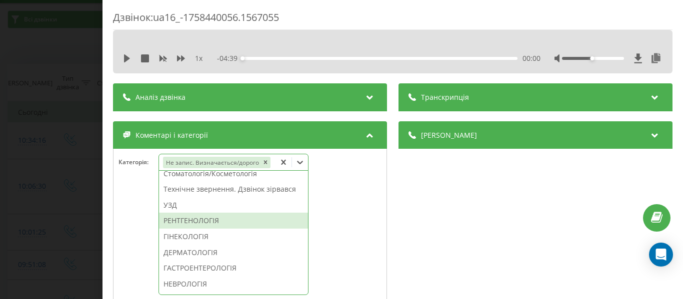
drag, startPoint x: 215, startPoint y: 251, endPoint x: 217, endPoint y: 244, distance: 7.0
click at [215, 229] on div "РЕНТГЕНОЛОГІЯ" at bounding box center [233, 221] width 149 height 16
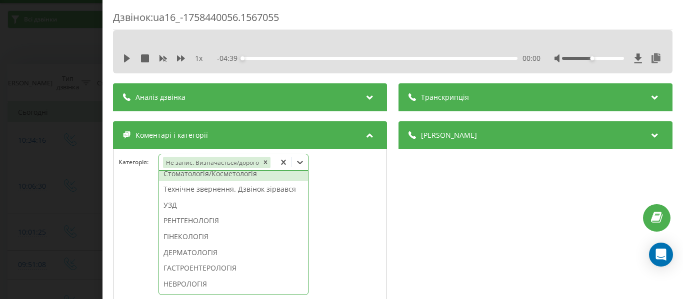
scroll to position [228, 0]
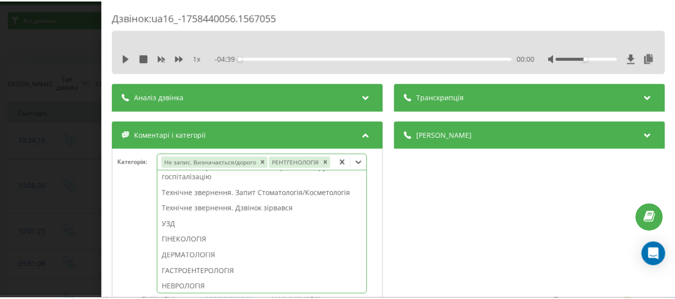
scroll to position [501, 0]
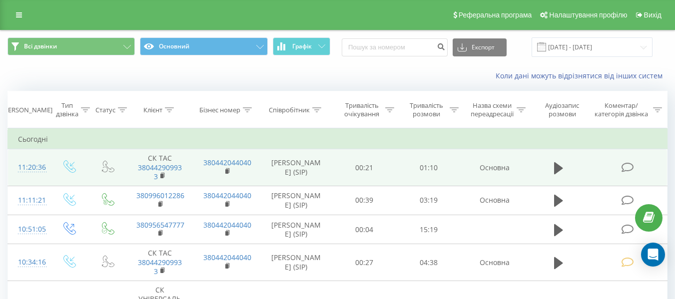
click at [623, 165] on icon at bounding box center [627, 167] width 12 height 10
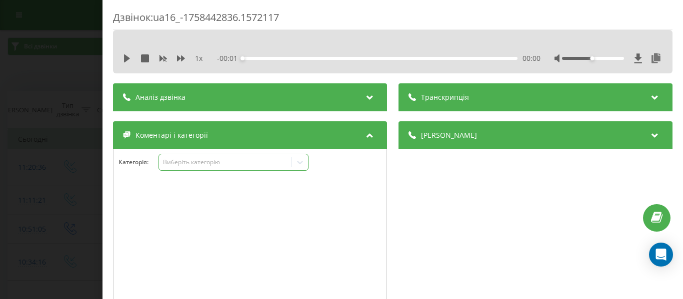
click at [302, 162] on icon at bounding box center [300, 162] width 10 height 10
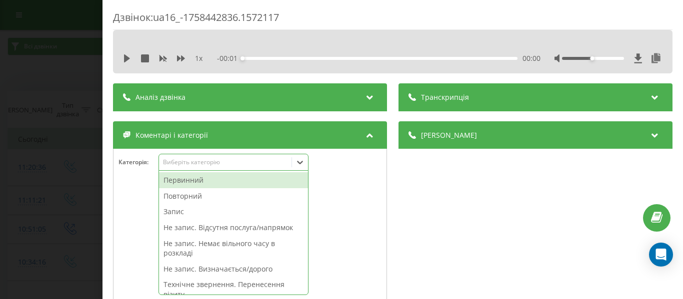
scroll to position [27, 0]
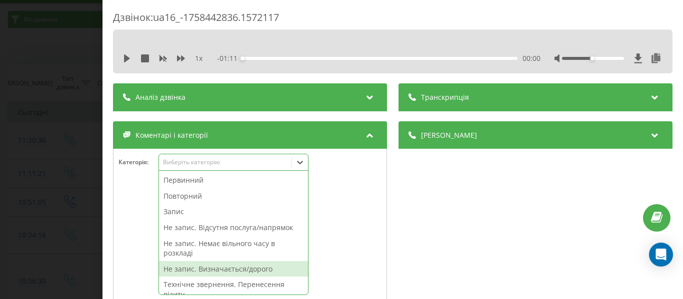
click at [256, 267] on div "Не запис. Визначається/дорого" at bounding box center [233, 269] width 149 height 16
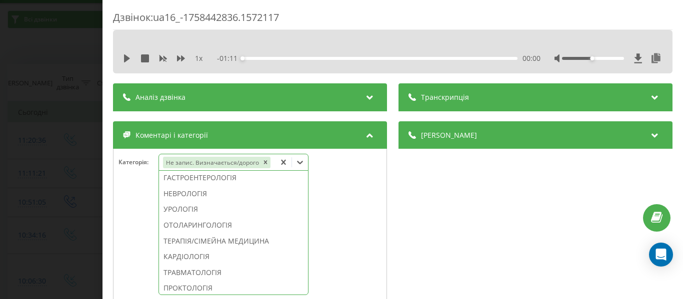
scroll to position [391, 0]
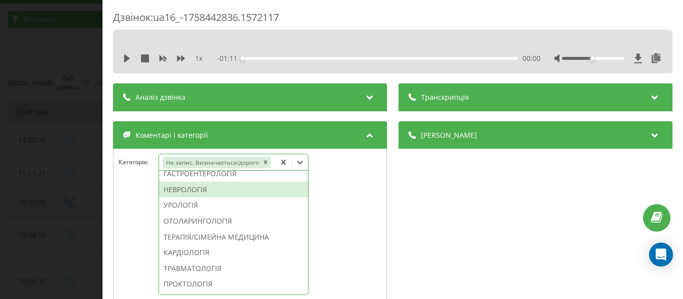
click at [194, 198] on div "НЕВРОЛОГІЯ" at bounding box center [233, 190] width 149 height 16
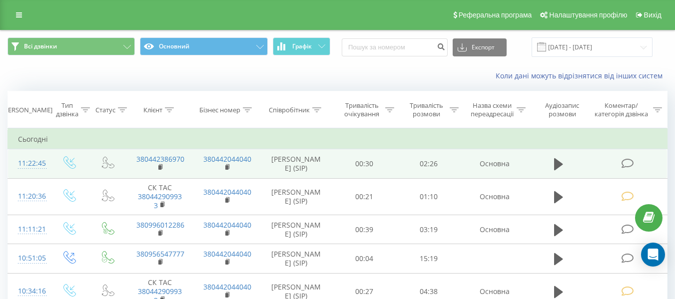
click at [630, 164] on icon at bounding box center [627, 163] width 12 height 10
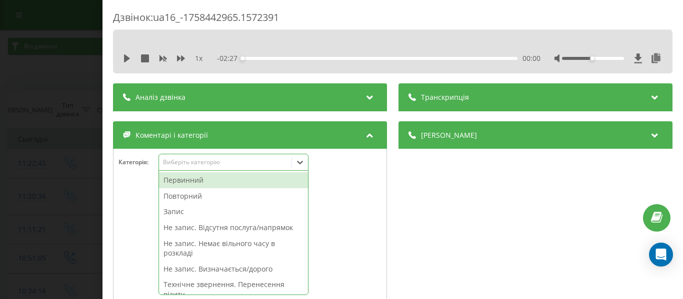
click at [304, 163] on icon at bounding box center [300, 162] width 10 height 10
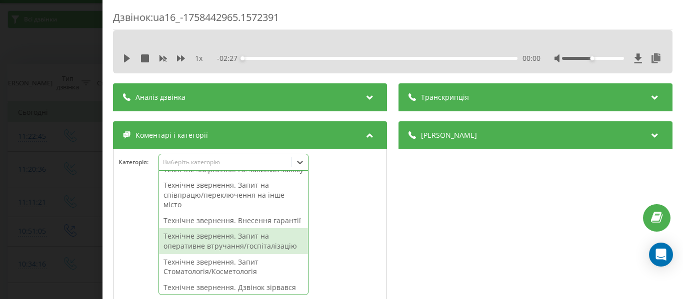
scroll to position [150, 0]
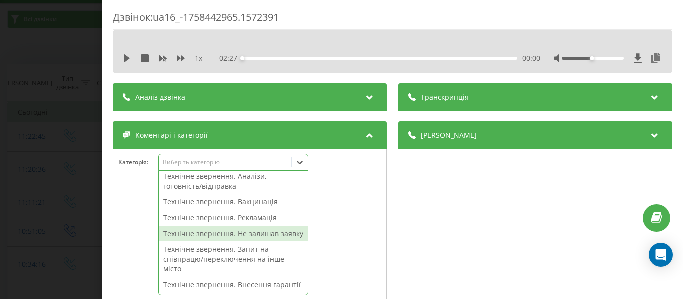
click at [261, 242] on div "Технічне звернення. Не залишав заявку" at bounding box center [233, 234] width 149 height 16
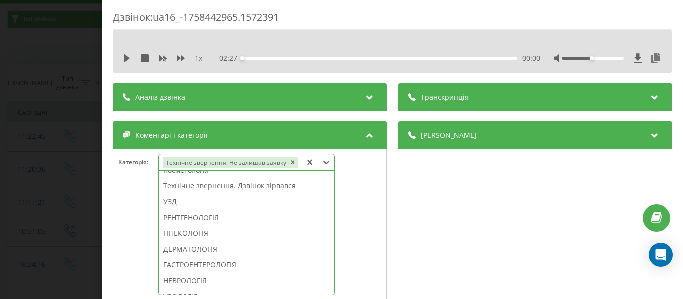
scroll to position [274, 0]
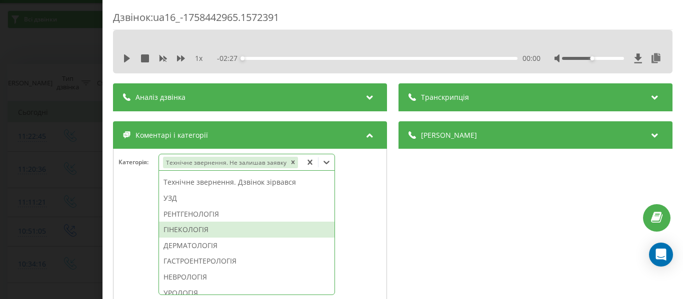
click at [201, 228] on div "ГІНЕКОЛОГІЯ" at bounding box center [246, 230] width 175 height 16
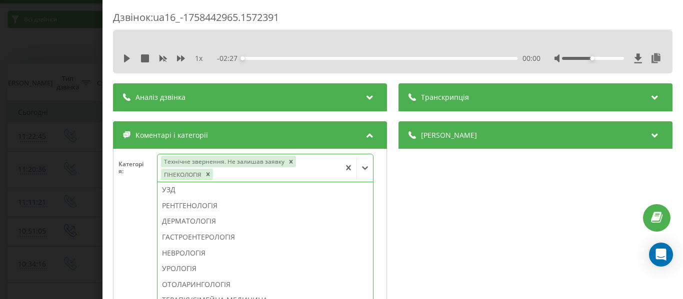
scroll to position [264, 0]
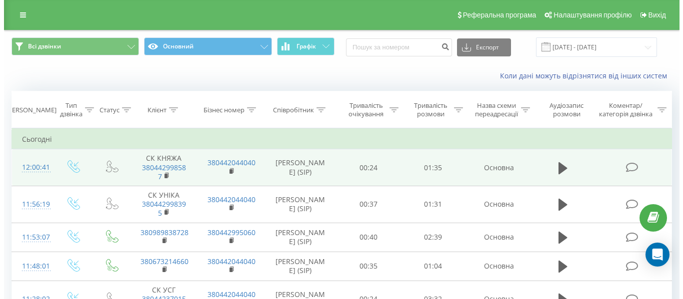
scroll to position [50, 0]
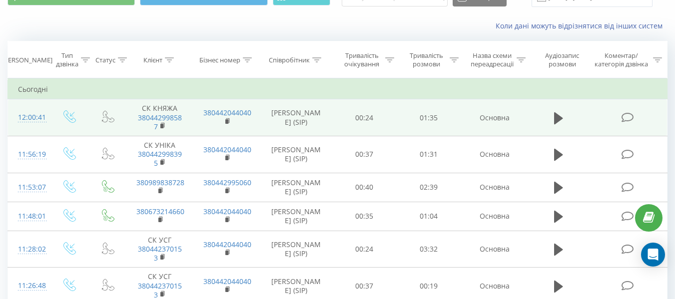
click at [627, 117] on icon at bounding box center [627, 117] width 12 height 10
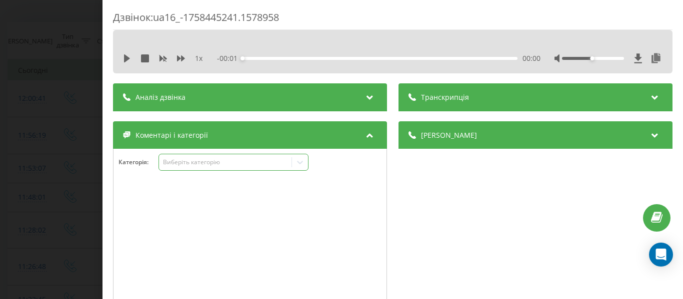
click at [298, 159] on icon at bounding box center [300, 162] width 10 height 10
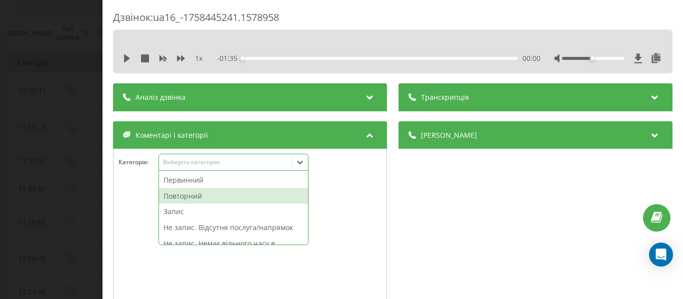
scroll to position [50, 0]
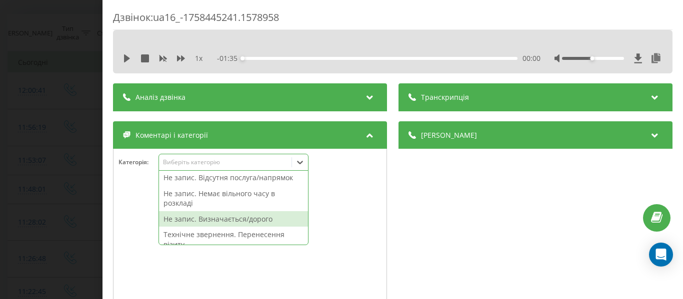
click at [264, 218] on div "Не запис. Визначається/дорого" at bounding box center [233, 219] width 149 height 16
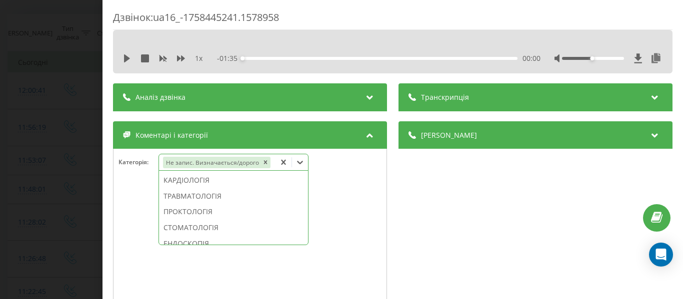
scroll to position [471, 0]
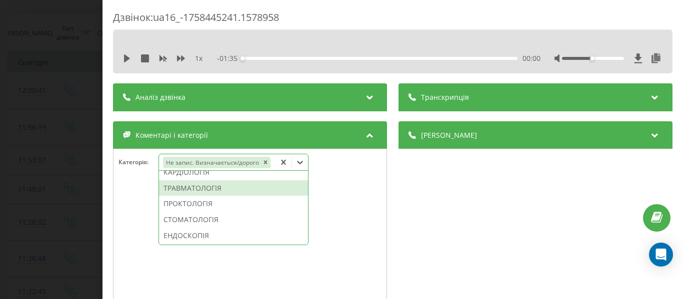
click at [212, 196] on div "ТРАВМАТОЛОГІЯ" at bounding box center [233, 188] width 149 height 16
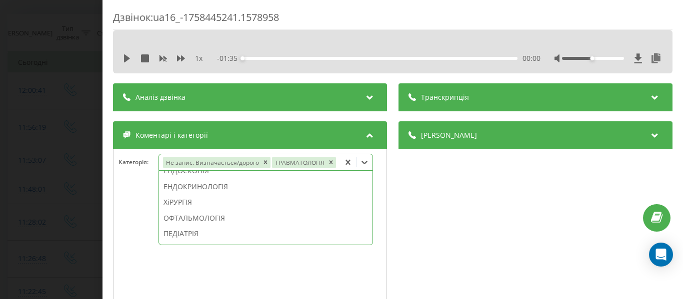
scroll to position [393, 0]
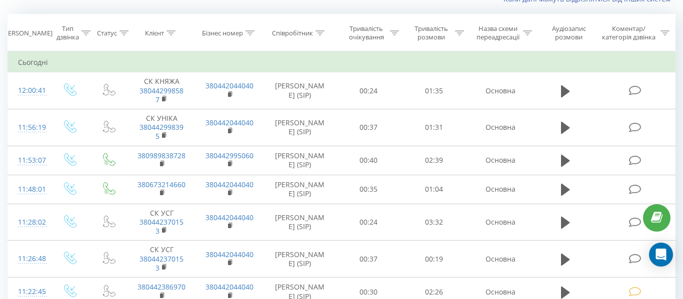
scroll to position [50, 0]
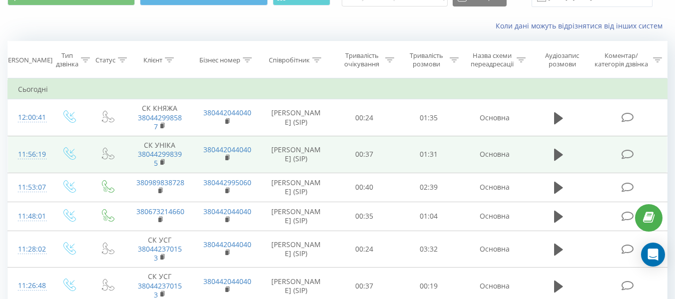
click at [626, 153] on icon at bounding box center [627, 154] width 12 height 10
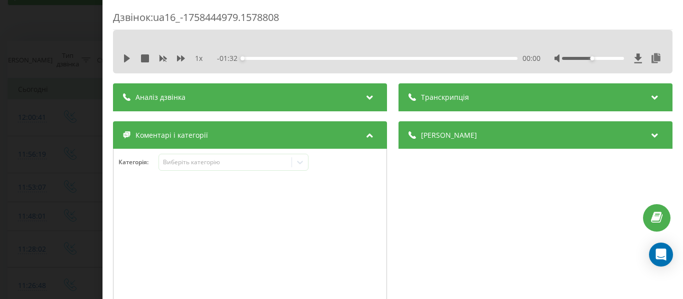
click at [122, 57] on div "1 x - 01:32 00:00 00:00" at bounding box center [392, 58] width 544 height 15
click at [126, 59] on icon at bounding box center [127, 58] width 6 height 8
click at [300, 164] on icon at bounding box center [300, 162] width 6 height 3
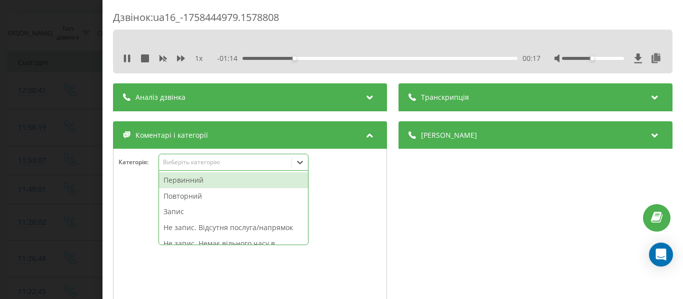
scroll to position [92, 0]
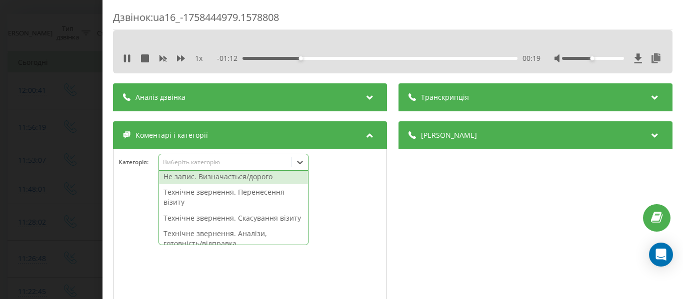
click at [247, 178] on div "Не запис. Визначається/дорого" at bounding box center [233, 177] width 149 height 16
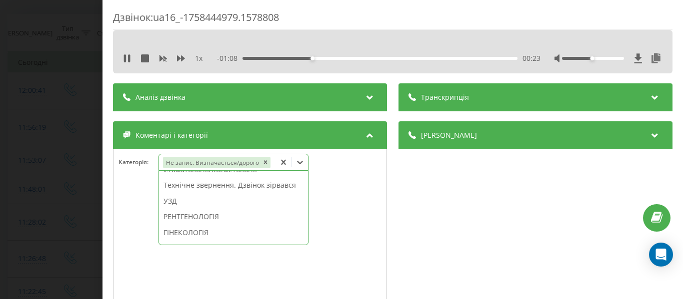
scroll to position [366, 0]
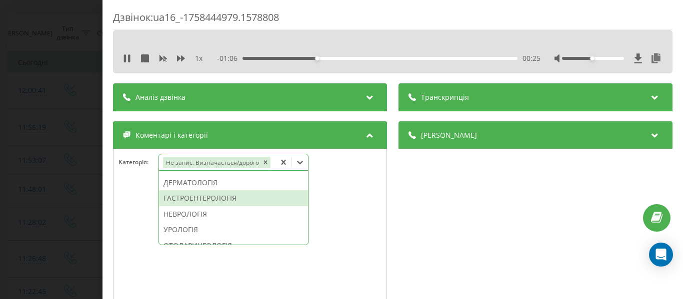
click at [235, 206] on div "ГАСТРОЕНТЕРОЛОГІЯ" at bounding box center [233, 198] width 149 height 16
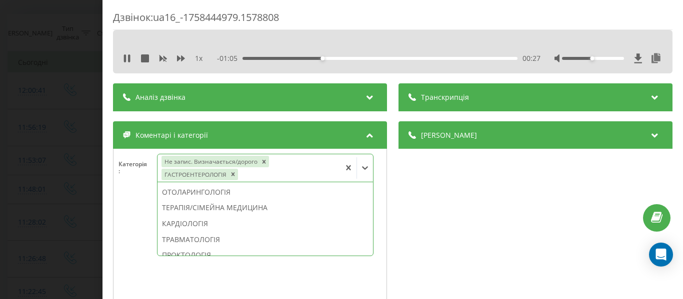
scroll to position [288, 0]
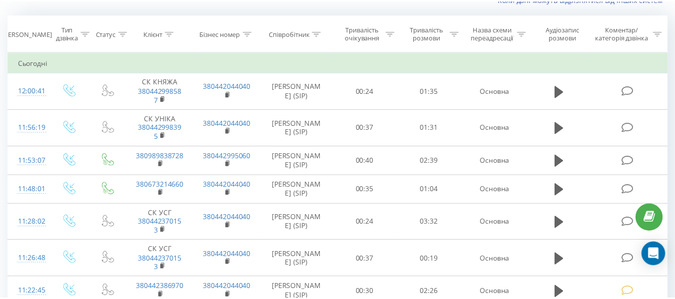
scroll to position [50, 0]
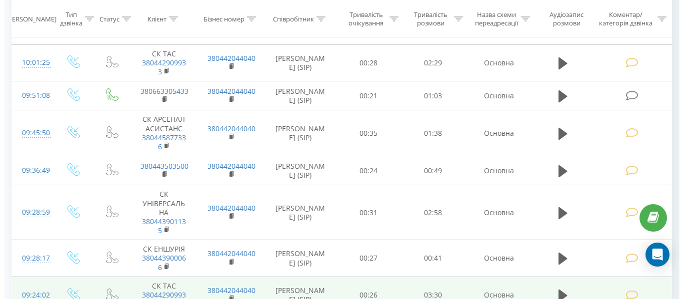
scroll to position [501, 0]
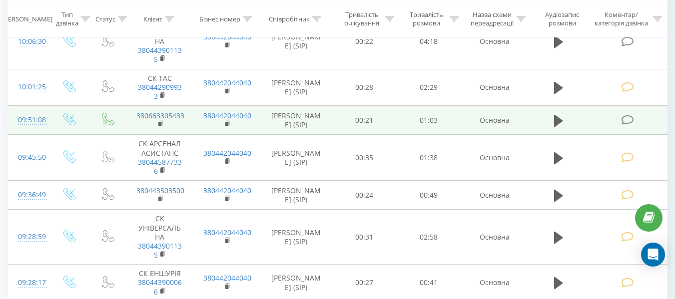
click at [626, 118] on icon at bounding box center [627, 120] width 12 height 10
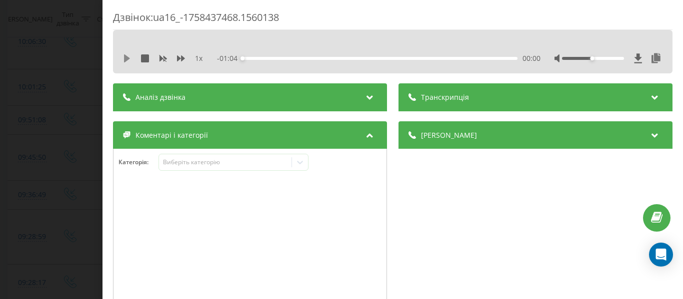
click at [125, 58] on icon at bounding box center [127, 58] width 6 height 8
click at [302, 162] on icon at bounding box center [300, 162] width 10 height 10
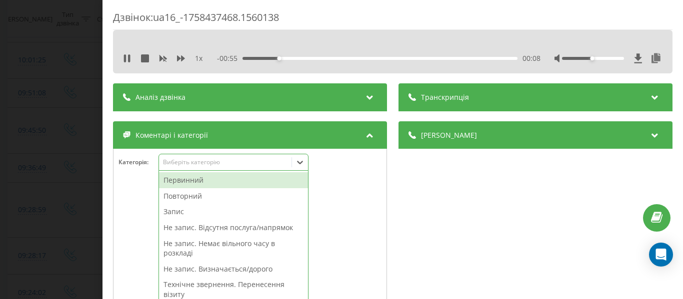
scroll to position [23, 0]
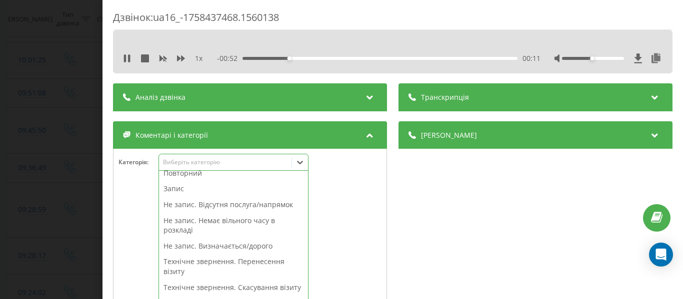
click at [253, 221] on div "Не запис. Немає вільного часу в розкладі" at bounding box center [233, 225] width 149 height 25
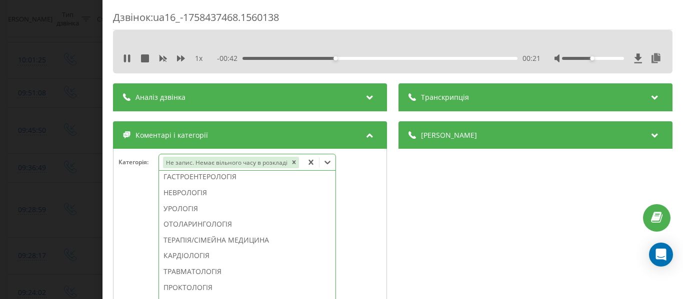
scroll to position [360, 0]
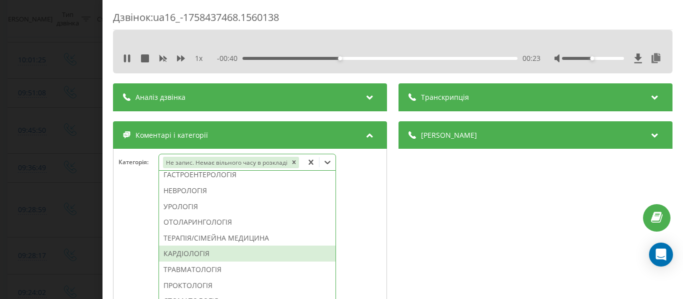
click at [206, 254] on div "КАРДІОЛОГІЯ" at bounding box center [247, 254] width 176 height 16
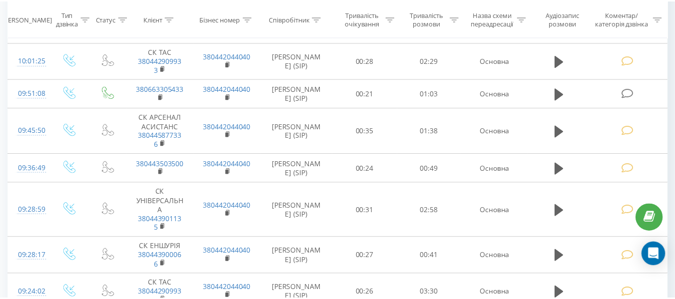
scroll to position [501, 0]
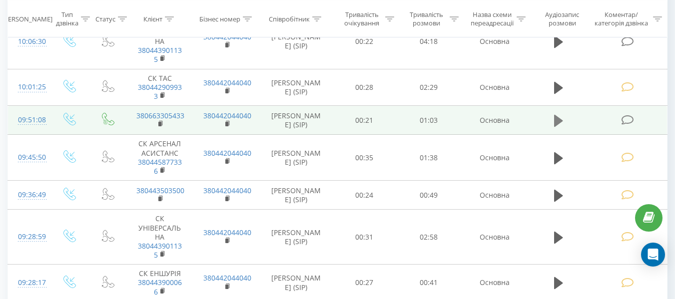
click at [556, 119] on icon at bounding box center [558, 121] width 9 height 12
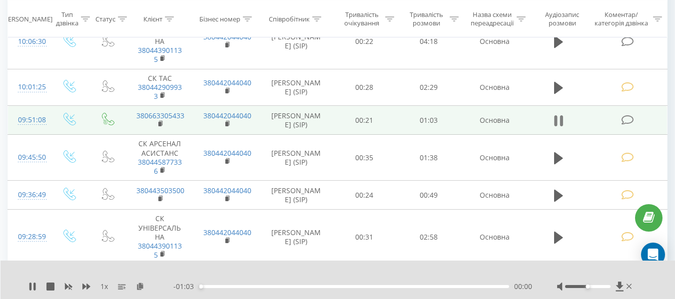
click at [555, 117] on icon at bounding box center [556, 120] width 3 height 11
click at [623, 115] on icon at bounding box center [627, 120] width 12 height 10
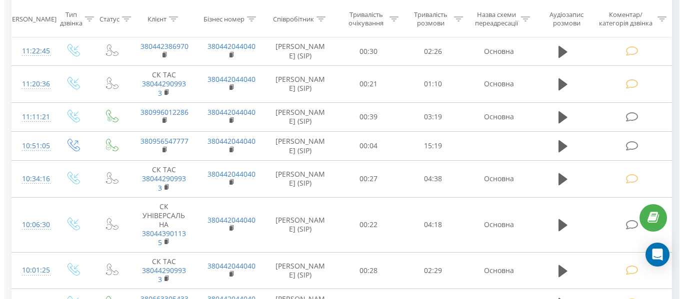
scroll to position [450, 0]
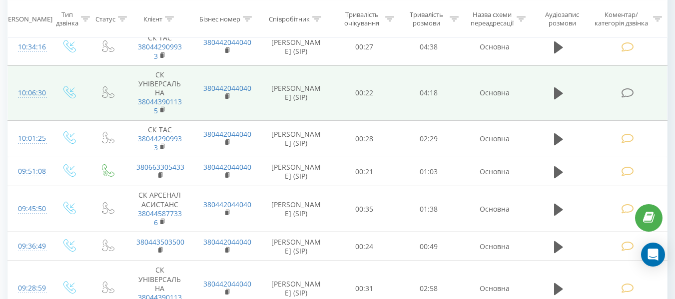
click at [625, 92] on icon at bounding box center [627, 93] width 12 height 10
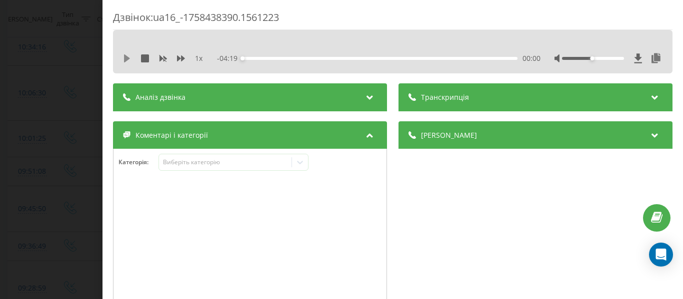
click at [125, 58] on icon at bounding box center [127, 58] width 6 height 8
click at [300, 161] on icon at bounding box center [300, 162] width 10 height 10
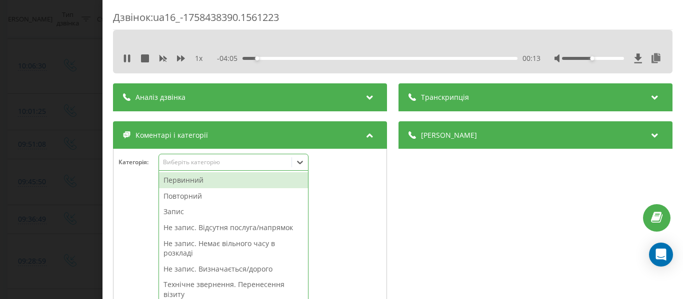
click at [168, 213] on div "Запис" at bounding box center [233, 212] width 149 height 16
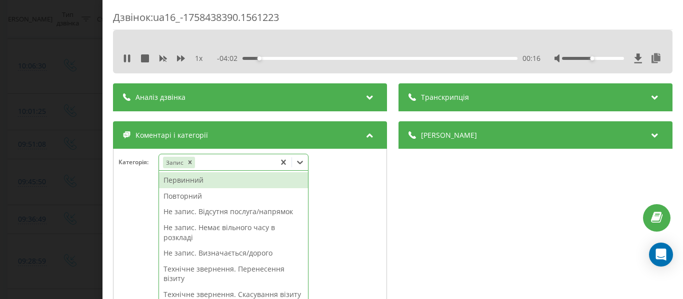
click at [195, 181] on div "Первинний" at bounding box center [233, 180] width 149 height 16
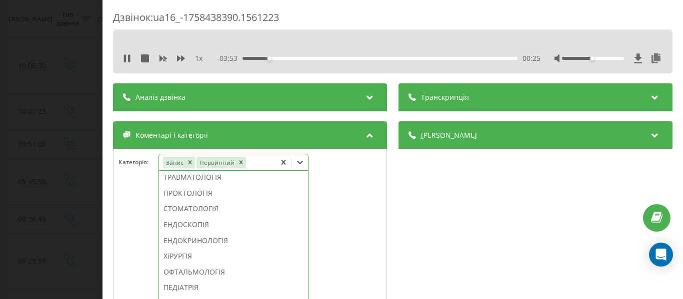
scroll to position [460, 0]
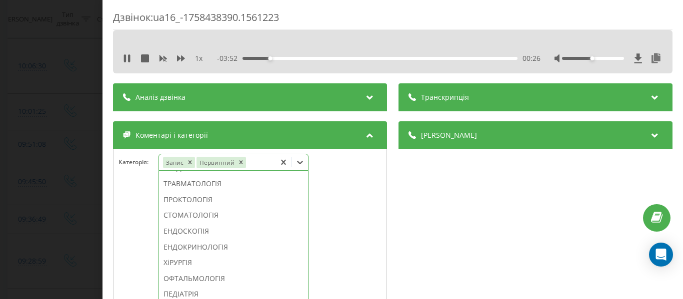
click at [229, 160] on div "ТЕРАПІЯ/СІМЕЙНА МЕДИЦИНА" at bounding box center [233, 152] width 149 height 16
click at [483, 58] on div "00:27" at bounding box center [379, 58] width 275 height 3
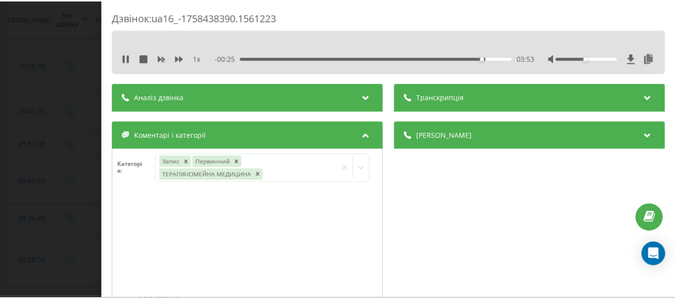
scroll to position [450, 0]
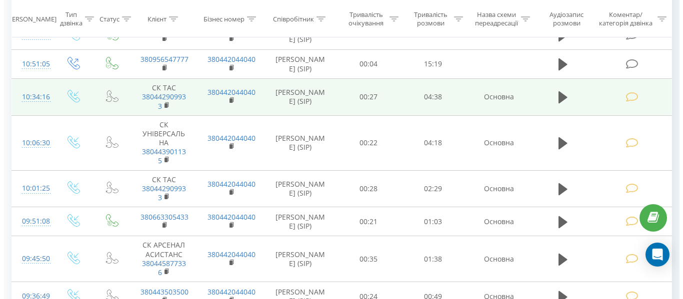
scroll to position [350, 0]
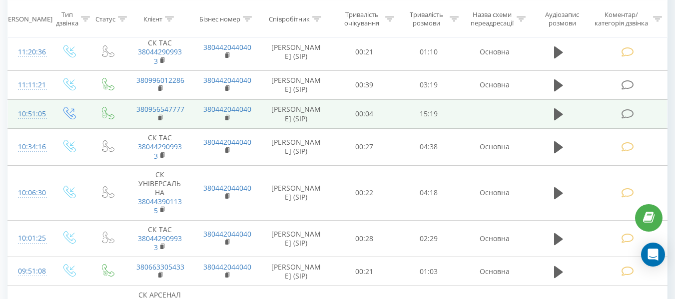
click at [625, 117] on icon at bounding box center [627, 114] width 12 height 10
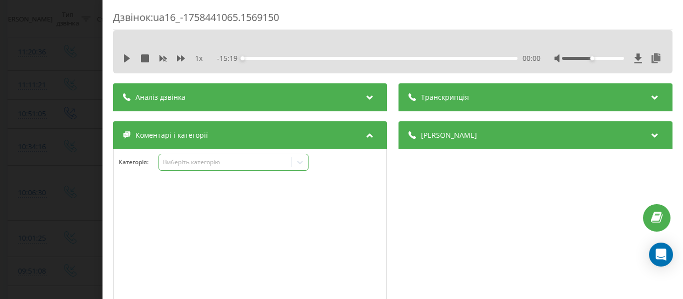
scroll to position [377, 0]
click at [302, 163] on icon at bounding box center [300, 162] width 10 height 10
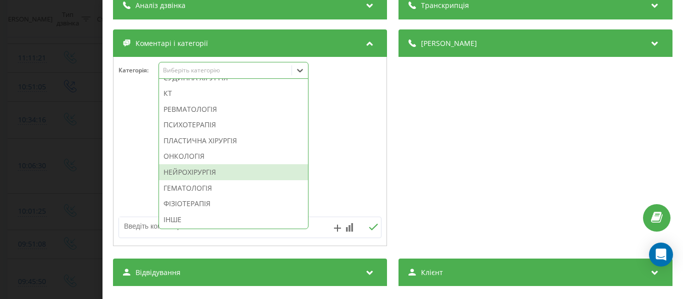
scroll to position [100, 0]
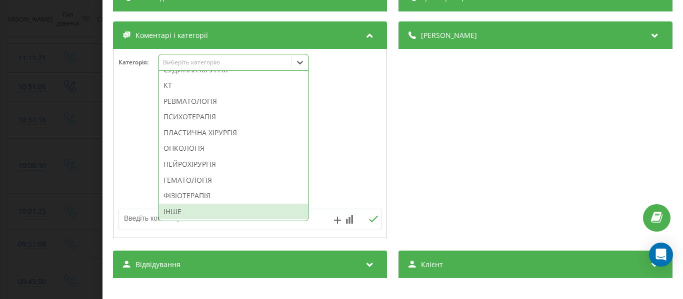
click at [173, 209] on div "ІНШЕ" at bounding box center [233, 212] width 149 height 16
click at [137, 185] on div at bounding box center [249, 144] width 273 height 120
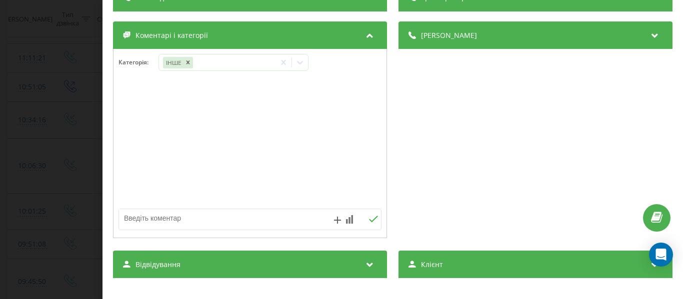
click at [144, 219] on textarea at bounding box center [223, 218] width 209 height 18
type textarea "исх звн по пац Синицкой"
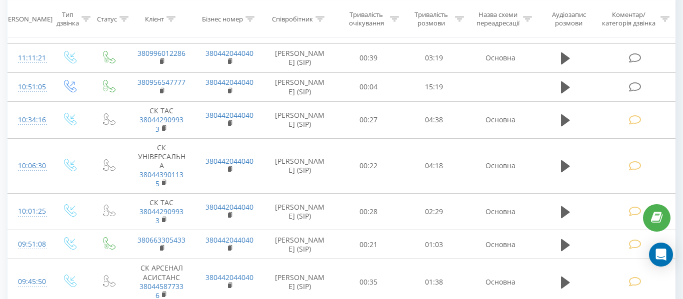
scroll to position [350, 0]
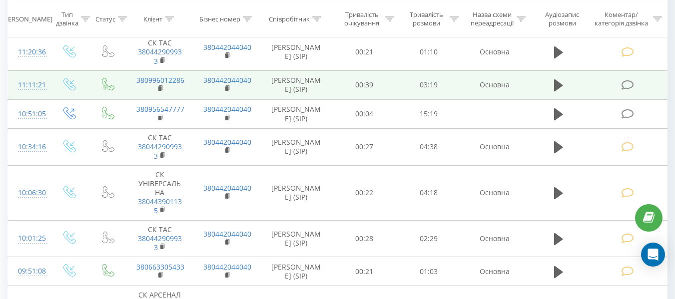
click at [627, 84] on icon at bounding box center [627, 85] width 12 height 10
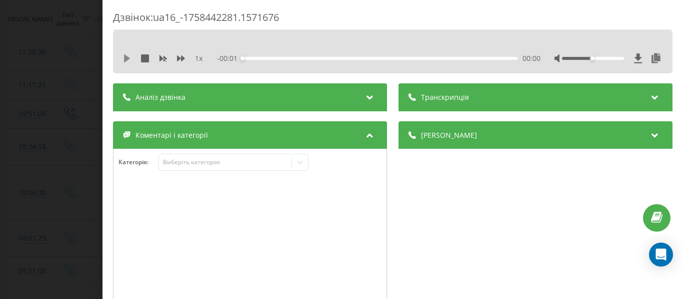
click at [126, 57] on icon at bounding box center [127, 58] width 6 height 8
click at [306, 162] on div at bounding box center [300, 162] width 16 height 16
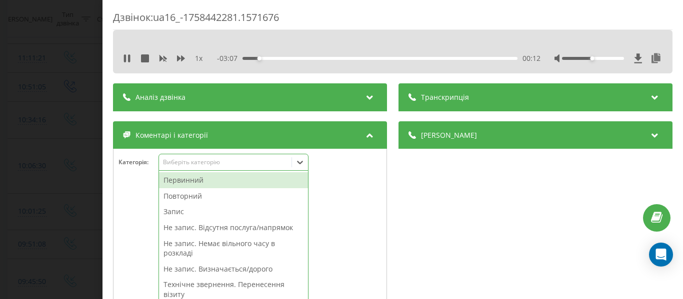
scroll to position [50, 0]
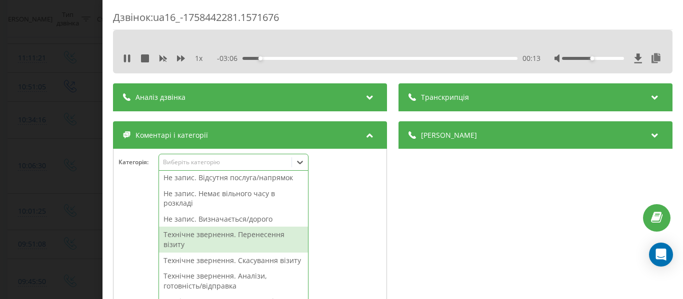
click at [256, 238] on div "Технічне звернення. Перенесення візиту" at bounding box center [233, 239] width 149 height 25
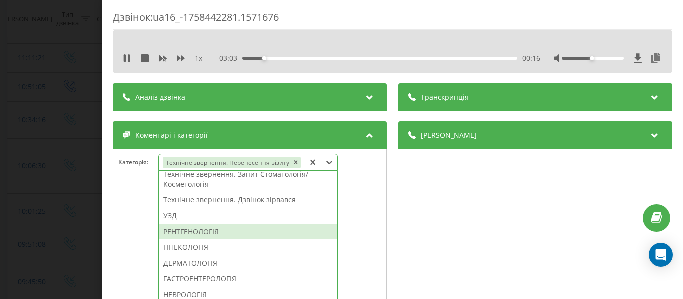
scroll to position [274, 0]
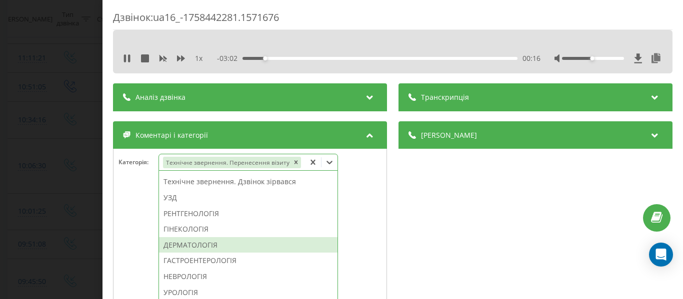
drag, startPoint x: 308, startPoint y: 202, endPoint x: 304, endPoint y: 239, distance: 37.8
click at [304, 239] on div "Первинний Повторний Запис Не запис. Відсутня послуга/напрямок Не запис. Немає в…" at bounding box center [248, 246] width 178 height 150
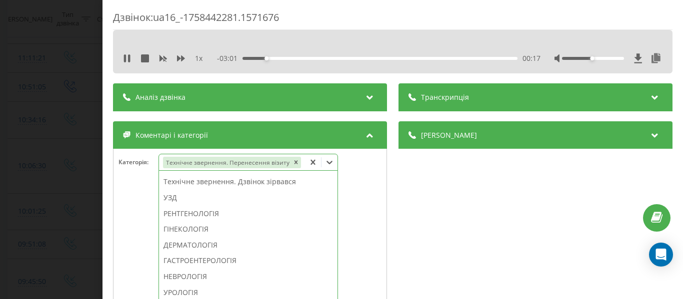
drag, startPoint x: 168, startPoint y: 196, endPoint x: 130, endPoint y: 98, distance: 105.3
click at [169, 196] on div "УЗД" at bounding box center [248, 198] width 178 height 16
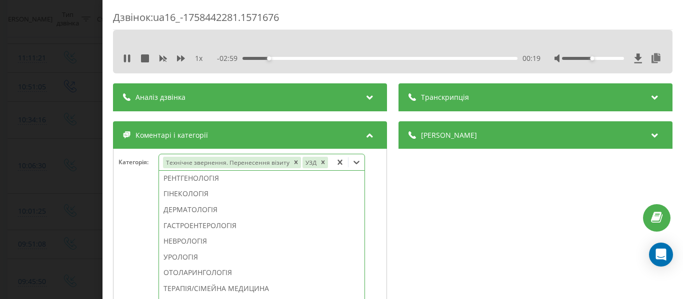
scroll to position [265, 0]
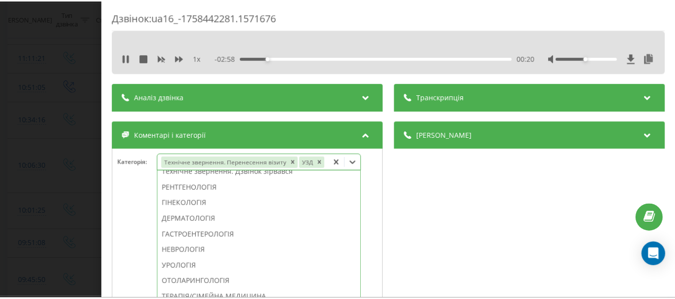
scroll to position [350, 0]
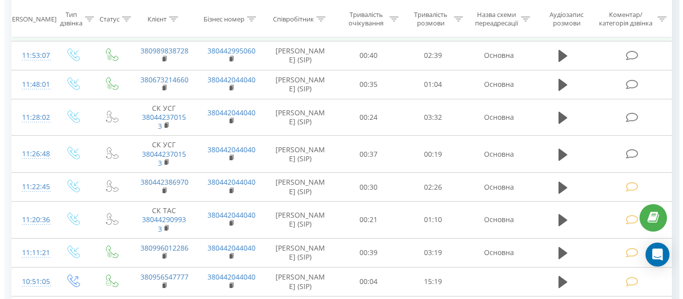
scroll to position [200, 0]
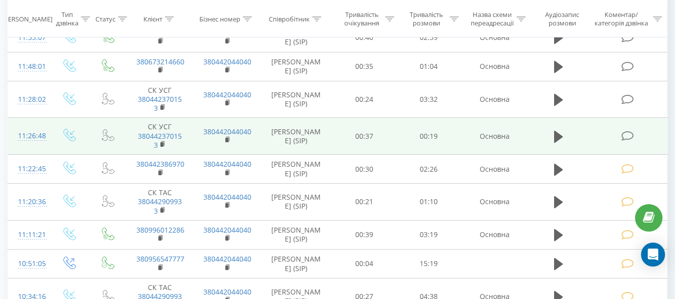
click at [624, 134] on icon at bounding box center [627, 136] width 12 height 10
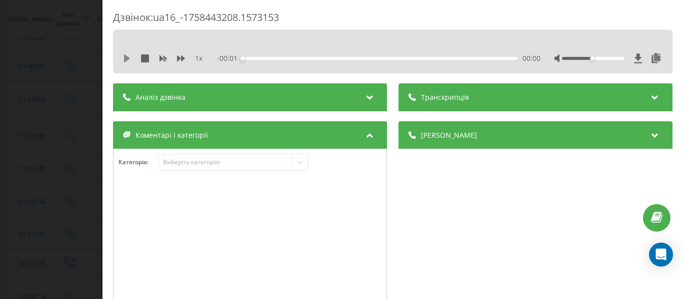
click at [128, 55] on icon at bounding box center [127, 58] width 8 height 8
click at [295, 164] on icon at bounding box center [300, 162] width 10 height 10
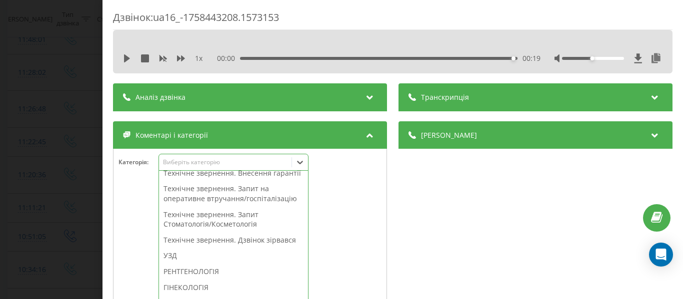
scroll to position [265, 0]
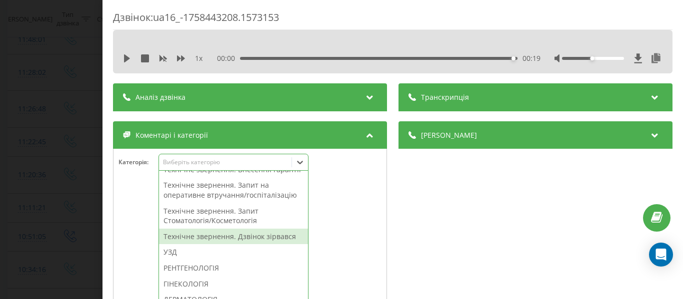
click at [274, 245] on div "Технічне звернення. Дзвінок зірвався" at bounding box center [233, 237] width 149 height 16
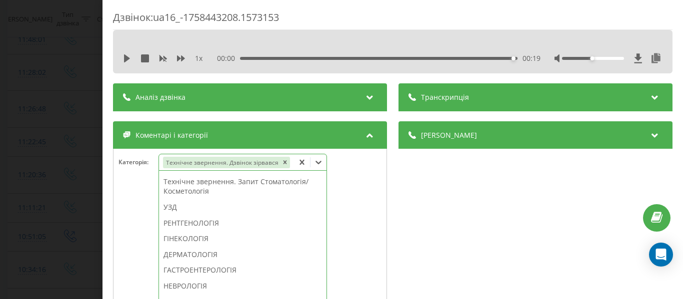
scroll to position [226, 0]
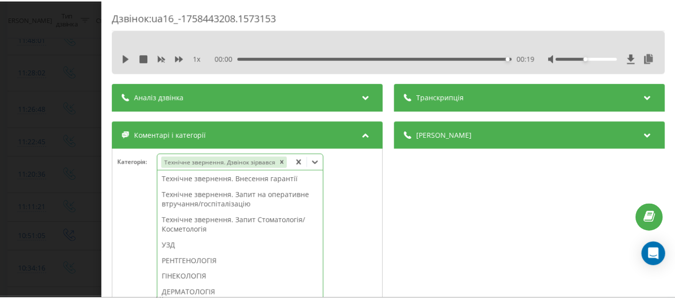
scroll to position [200, 0]
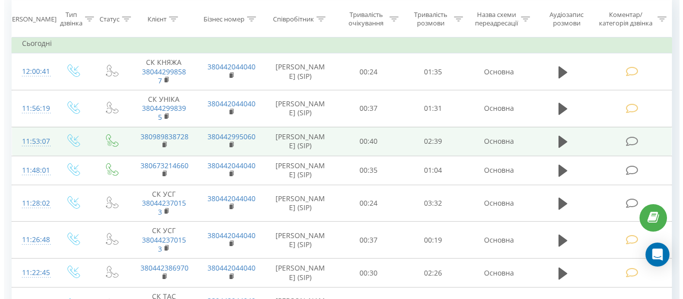
scroll to position [100, 0]
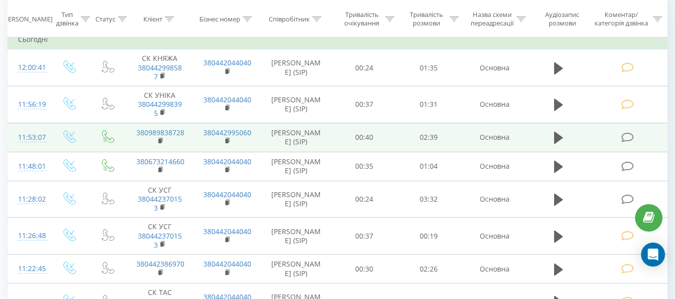
click at [629, 136] on icon at bounding box center [627, 137] width 12 height 10
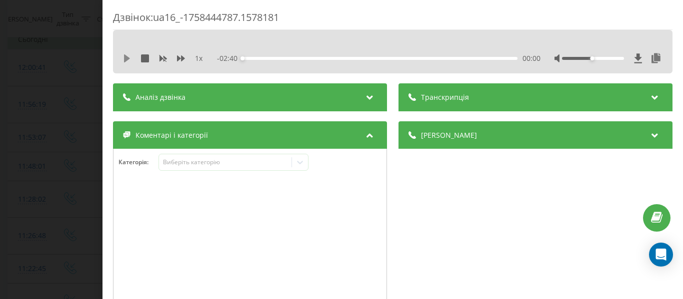
click at [126, 58] on icon at bounding box center [127, 58] width 6 height 8
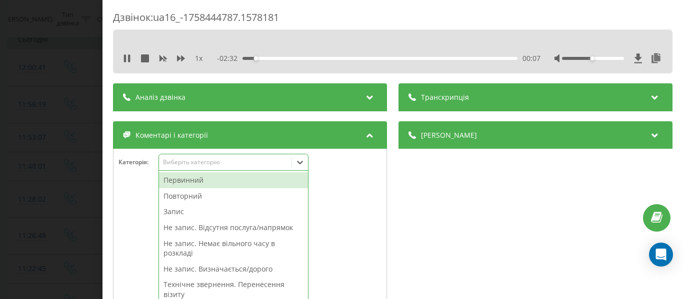
scroll to position [127, 0]
click at [301, 163] on icon at bounding box center [300, 162] width 6 height 3
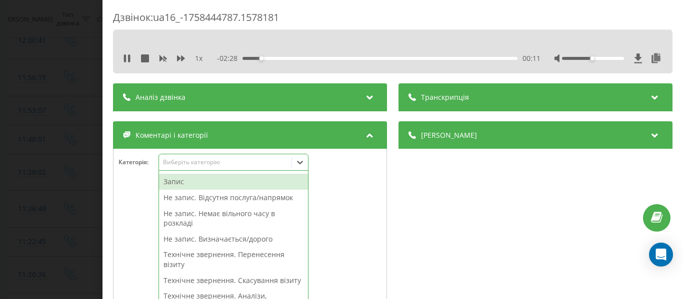
click at [179, 184] on div "Запис" at bounding box center [233, 182] width 149 height 16
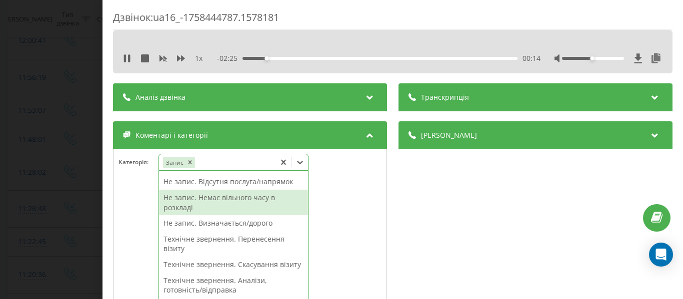
scroll to position [0, 0]
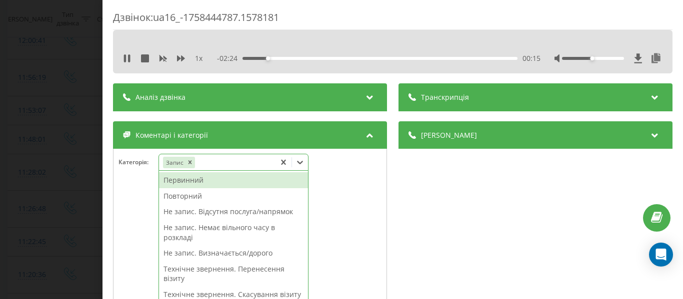
click at [184, 181] on div "Первинний" at bounding box center [233, 180] width 149 height 16
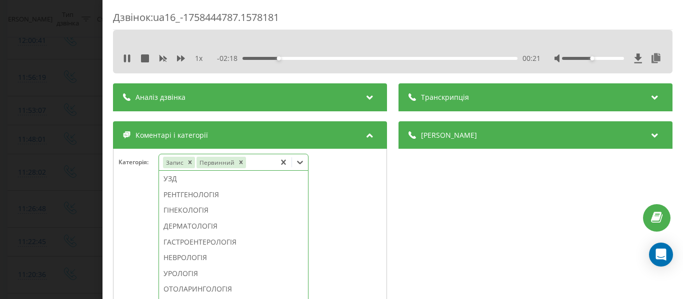
scroll to position [319, 0]
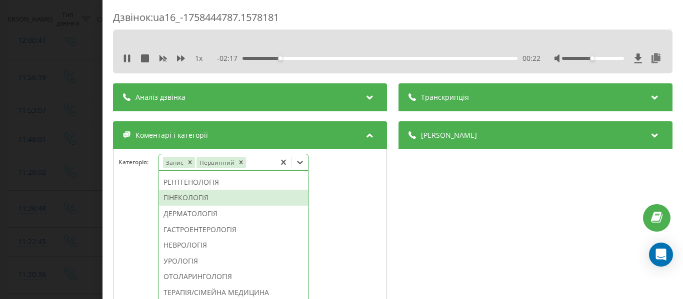
click at [175, 206] on div "ГІНЕКОЛОГІЯ" at bounding box center [233, 198] width 149 height 16
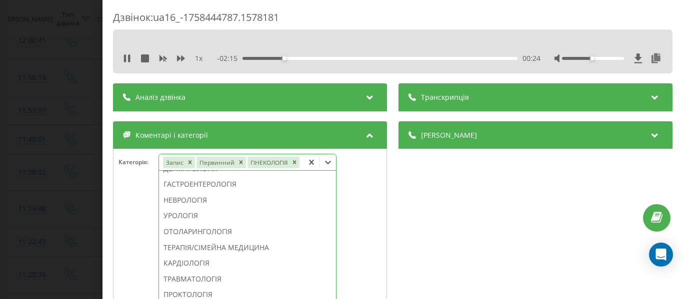
scroll to position [261, 0]
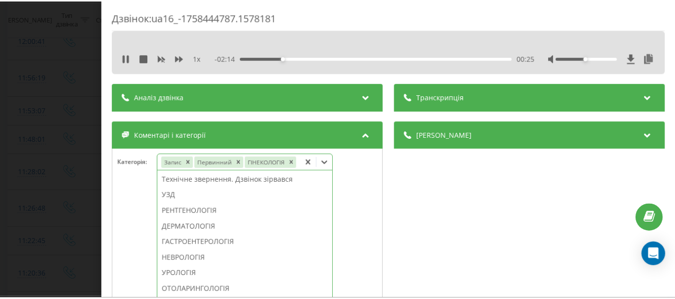
scroll to position [100, 0]
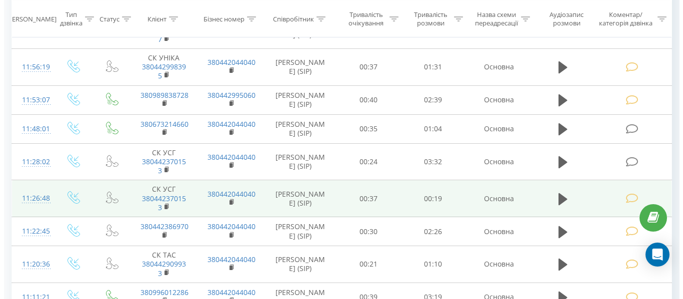
scroll to position [150, 0]
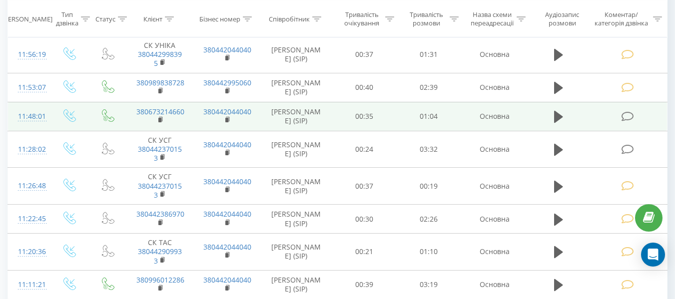
click at [625, 119] on icon at bounding box center [627, 116] width 12 height 10
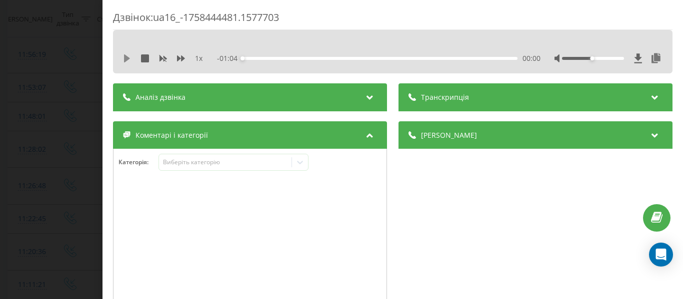
click at [126, 57] on icon at bounding box center [127, 58] width 6 height 8
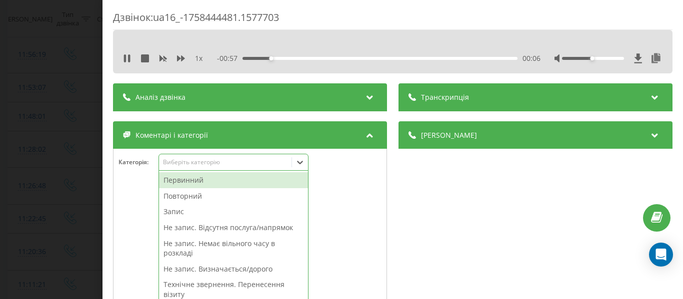
scroll to position [177, 0]
click at [303, 164] on icon at bounding box center [300, 162] width 10 height 10
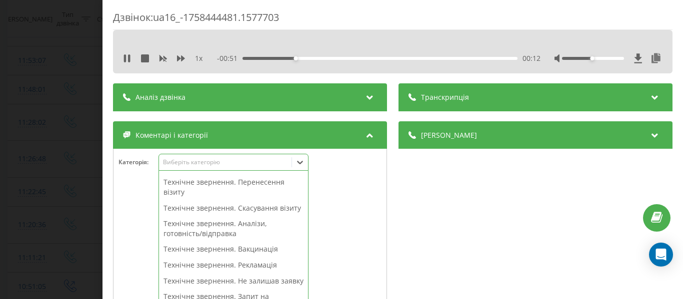
scroll to position [116, 0]
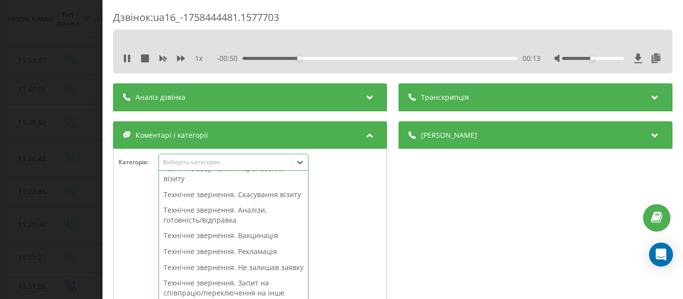
click at [235, 224] on div "Технічне звернення. Аналізи, готовність/відправка" at bounding box center [233, 214] width 149 height 25
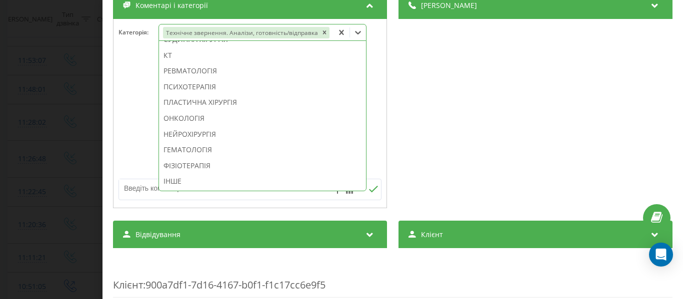
scroll to position [150, 0]
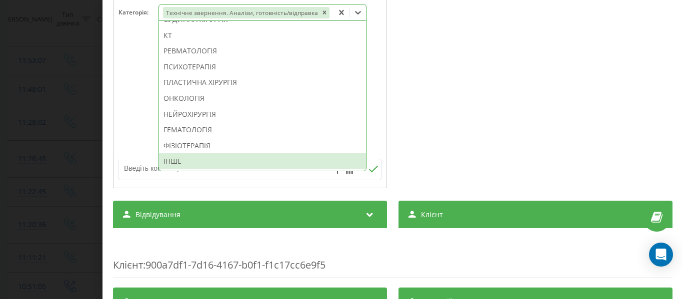
click at [181, 164] on div "ІНШЕ" at bounding box center [262, 161] width 207 height 16
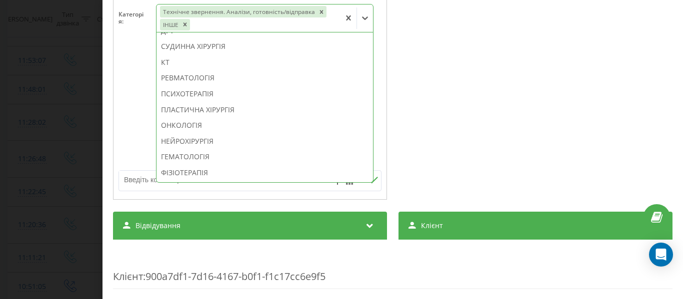
scroll to position [615, 0]
click at [133, 98] on div at bounding box center [249, 105] width 273 height 120
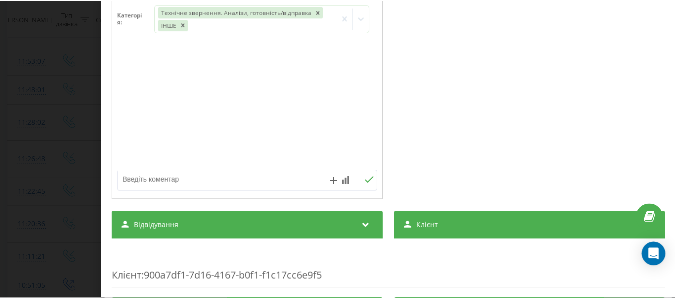
scroll to position [150, 0]
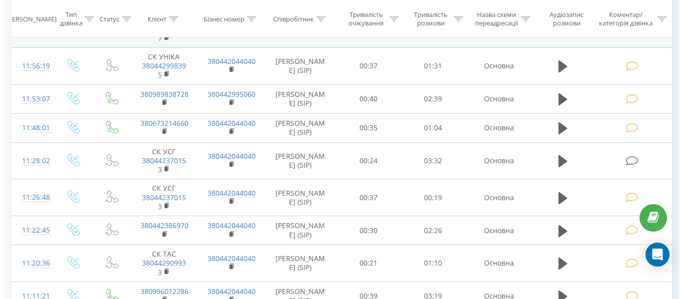
scroll to position [150, 0]
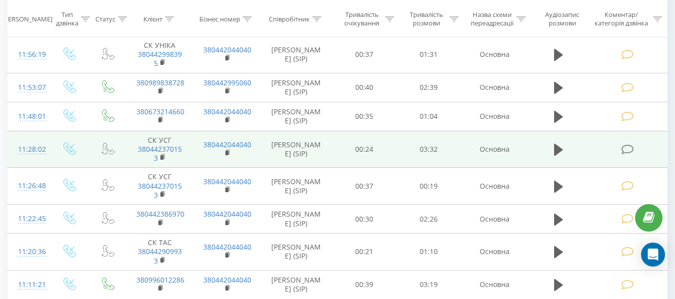
click at [628, 152] on icon at bounding box center [627, 149] width 12 height 10
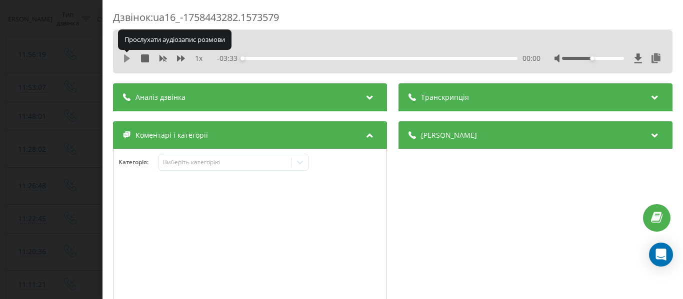
click at [125, 59] on icon at bounding box center [127, 58] width 6 height 8
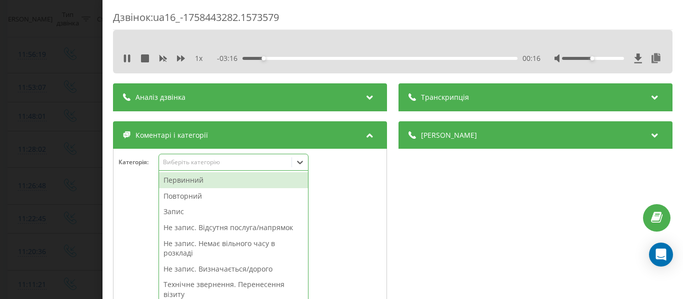
scroll to position [177, 0]
click at [300, 163] on icon at bounding box center [300, 162] width 10 height 10
click at [471, 57] on div "00:19" at bounding box center [379, 58] width 275 height 3
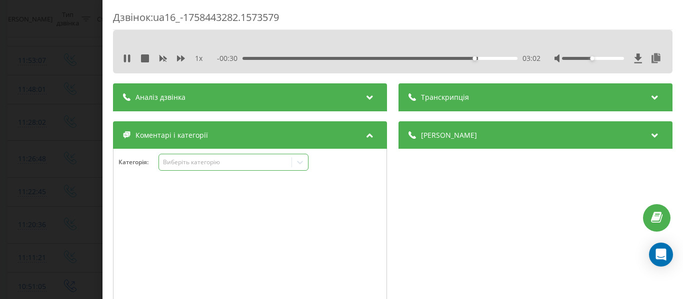
scroll to position [204, 0]
click at [302, 164] on icon at bounding box center [300, 162] width 10 height 10
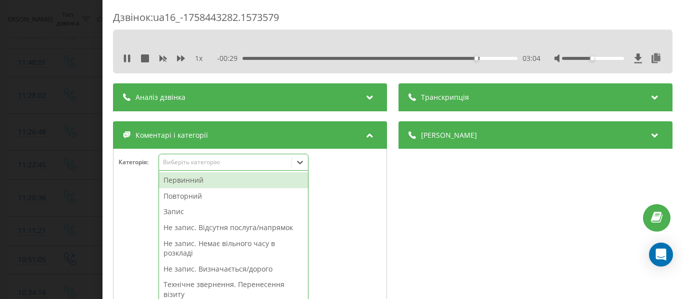
click at [176, 211] on div "Запис" at bounding box center [233, 212] width 149 height 16
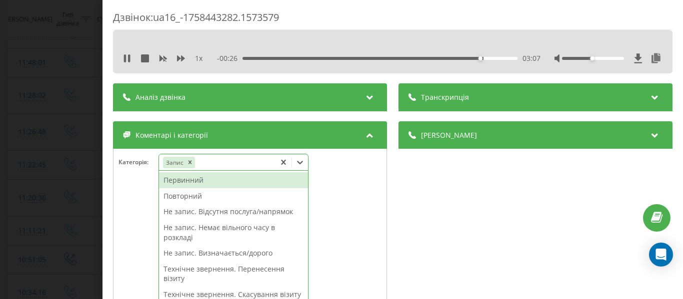
click at [184, 179] on div "Первинний" at bounding box center [233, 180] width 149 height 16
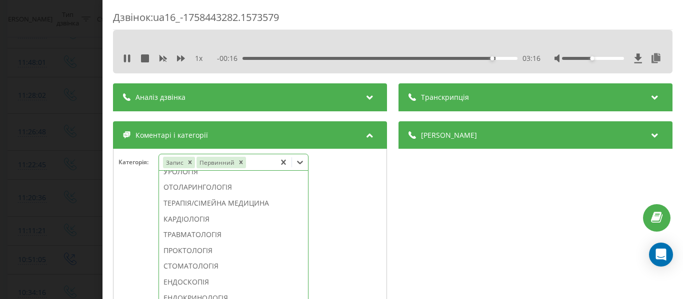
scroll to position [415, 0]
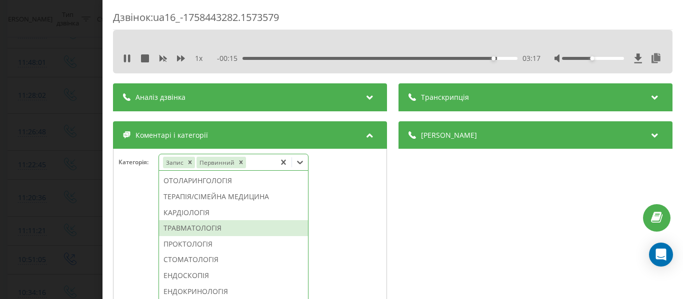
click at [219, 236] on div "ТРАВМАТОЛОГІЯ" at bounding box center [233, 228] width 149 height 16
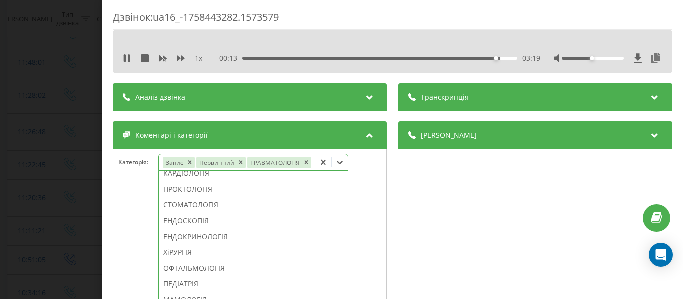
scroll to position [356, 0]
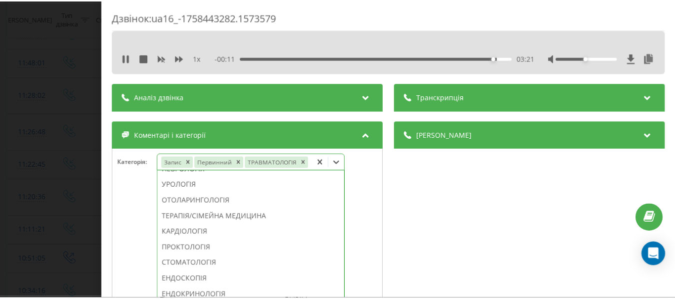
scroll to position [150, 0]
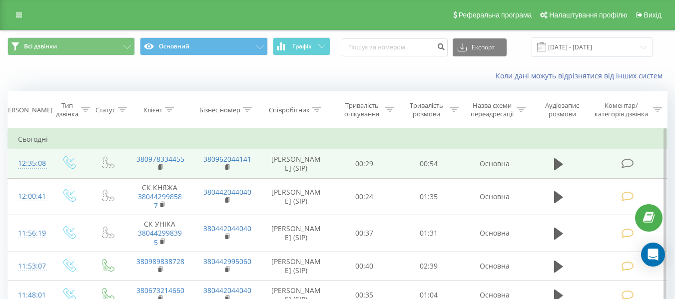
click at [627, 165] on icon at bounding box center [627, 163] width 12 height 10
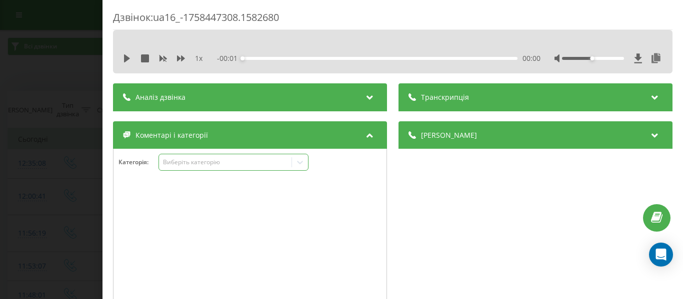
click at [300, 163] on icon at bounding box center [300, 162] width 10 height 10
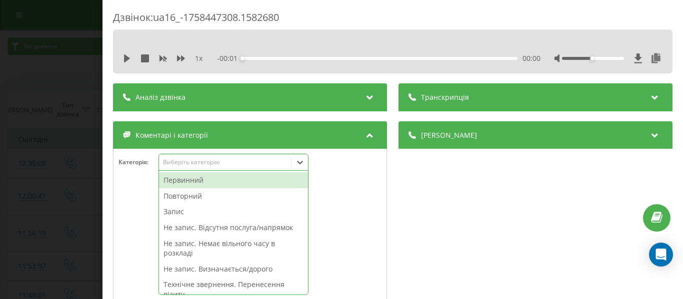
scroll to position [27, 0]
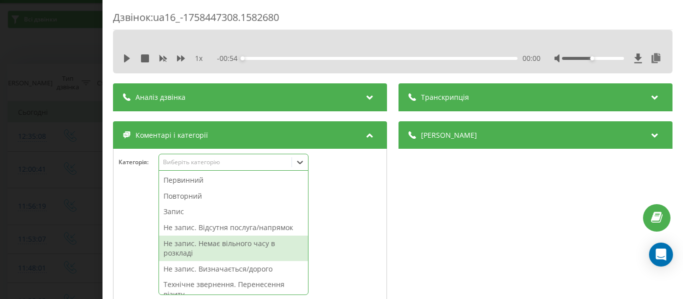
click at [238, 243] on div "Не запис. Немає вільного часу в розкладі" at bounding box center [233, 248] width 149 height 25
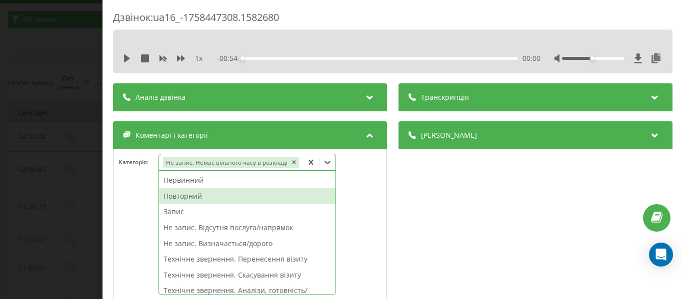
click at [306, 188] on div "Повторний" at bounding box center [247, 196] width 176 height 16
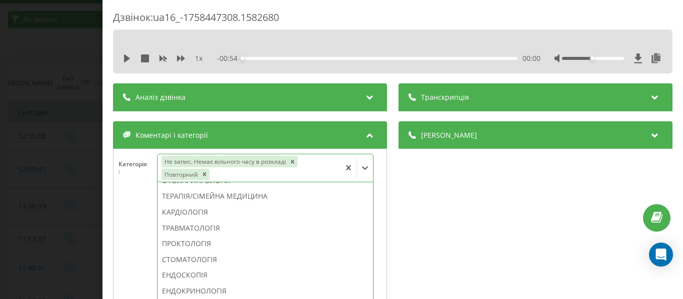
scroll to position [356, 0]
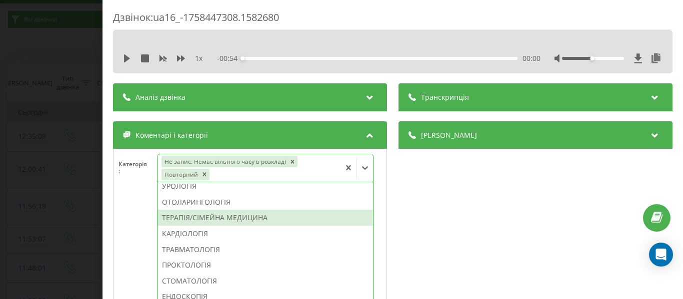
drag, startPoint x: 267, startPoint y: 218, endPoint x: 241, endPoint y: 195, distance: 35.1
click at [267, 218] on div "ТЕРАПІЯ/СІМЕЙНА МЕДИЦИНА" at bounding box center [264, 218] width 215 height 16
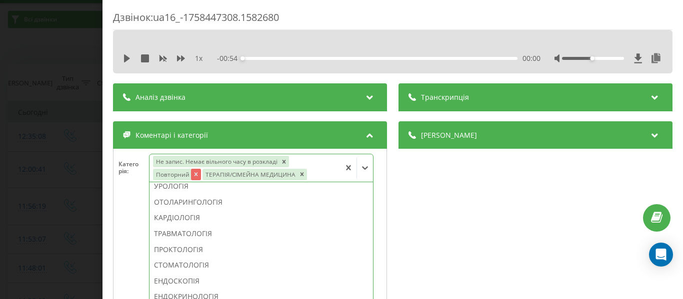
click at [196, 173] on icon "Remove Повторний" at bounding box center [195, 174] width 3 height 3
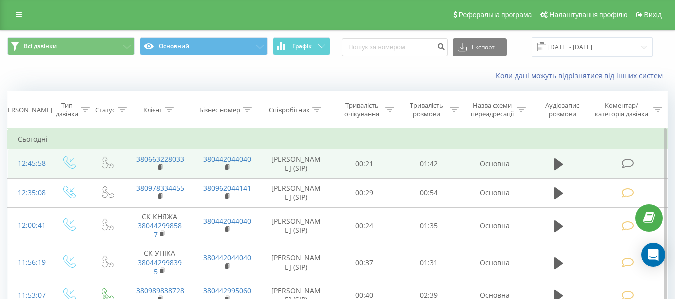
click at [623, 162] on icon at bounding box center [627, 163] width 12 height 10
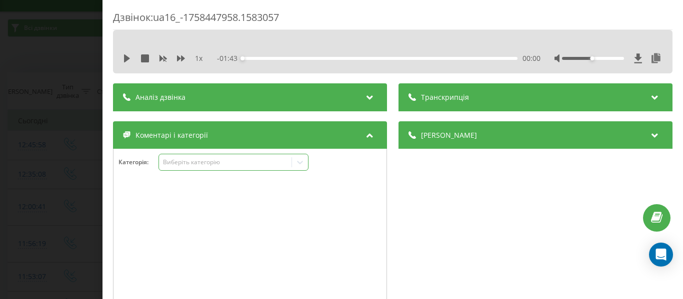
click at [300, 160] on icon at bounding box center [300, 162] width 10 height 10
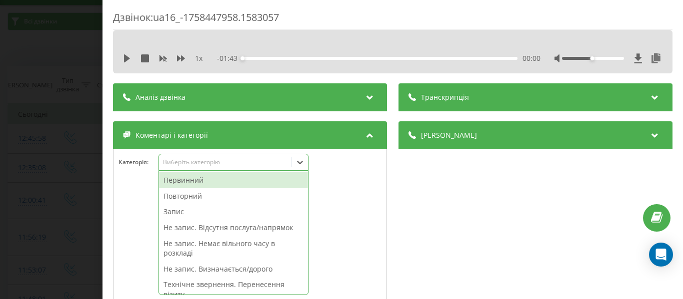
scroll to position [27, 0]
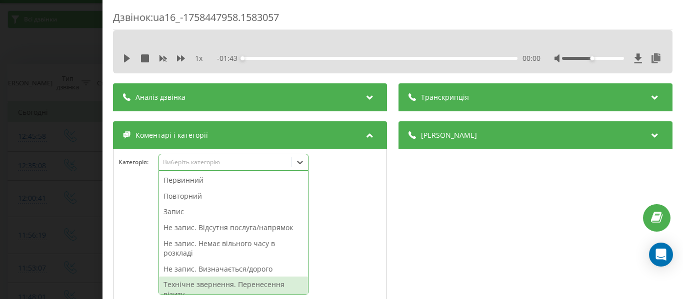
drag, startPoint x: 265, startPoint y: 283, endPoint x: 311, endPoint y: 192, distance: 102.4
click at [266, 284] on div "Технічне звернення. Перенесення візиту" at bounding box center [233, 289] width 149 height 25
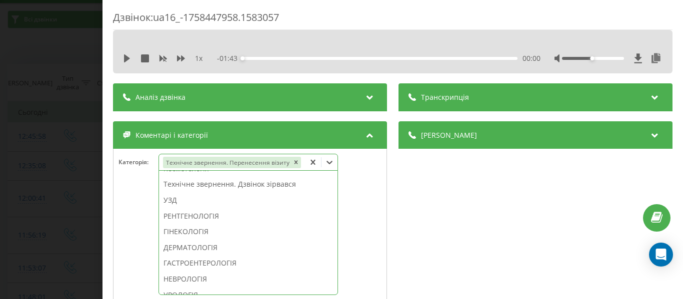
scroll to position [283, 0]
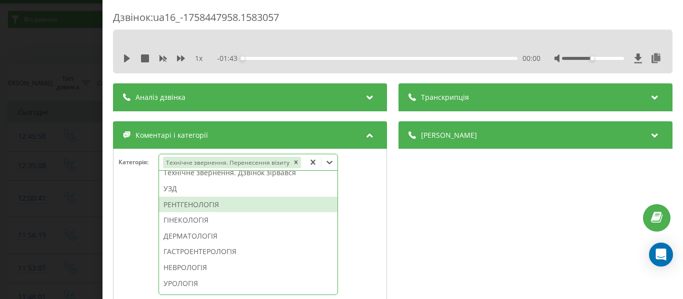
click at [220, 206] on div "РЕНТГЕНОЛОГІЯ" at bounding box center [248, 205] width 178 height 16
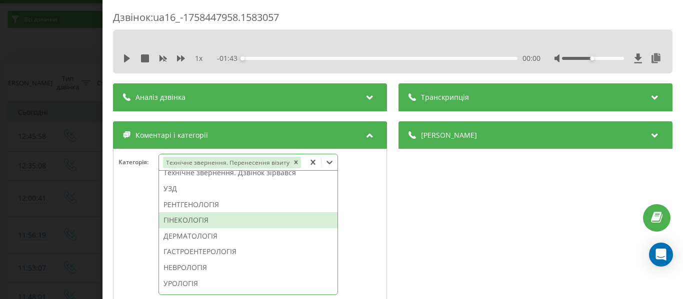
scroll to position [264, 0]
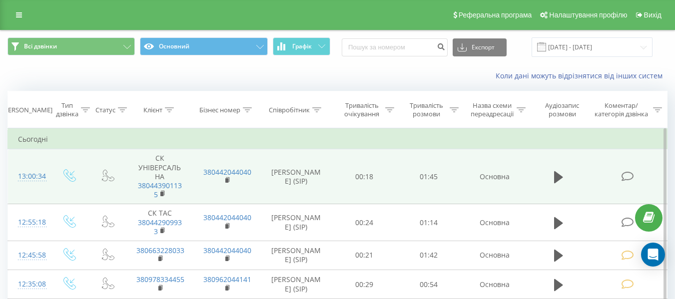
click at [629, 179] on icon at bounding box center [627, 176] width 12 height 10
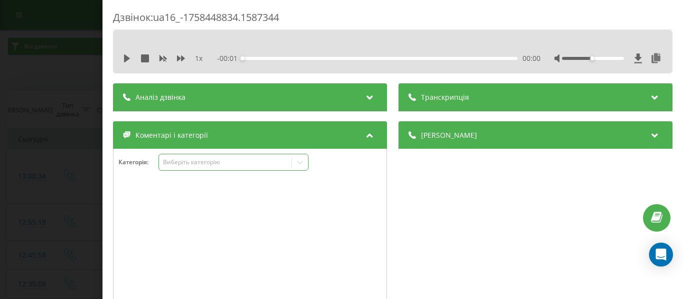
click at [302, 163] on icon at bounding box center [300, 162] width 6 height 3
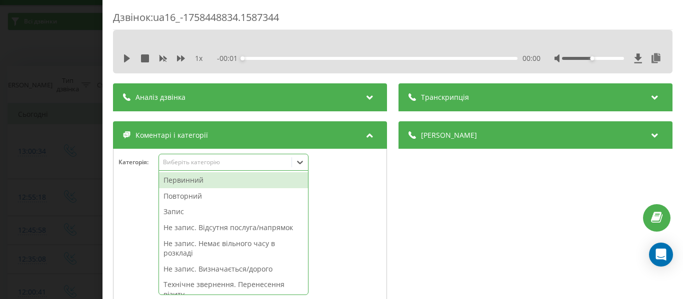
scroll to position [27, 0]
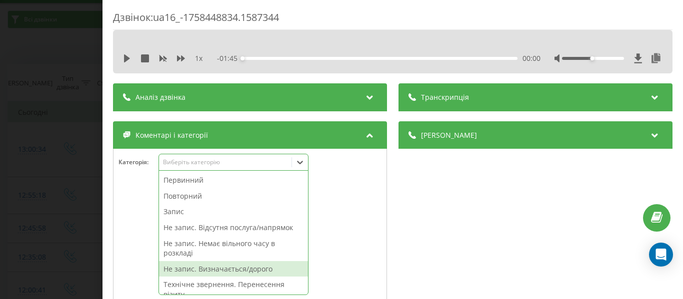
click at [265, 268] on div "Не запис. Визначається/дорого" at bounding box center [233, 269] width 149 height 16
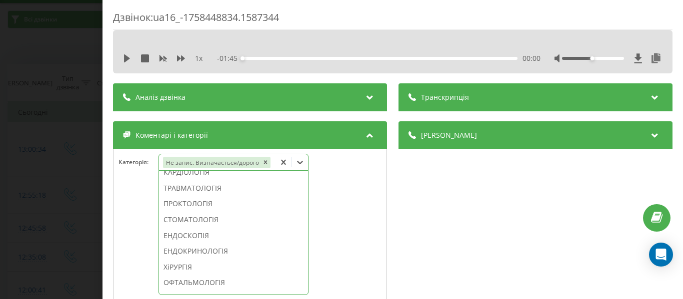
scroll to position [483, 0]
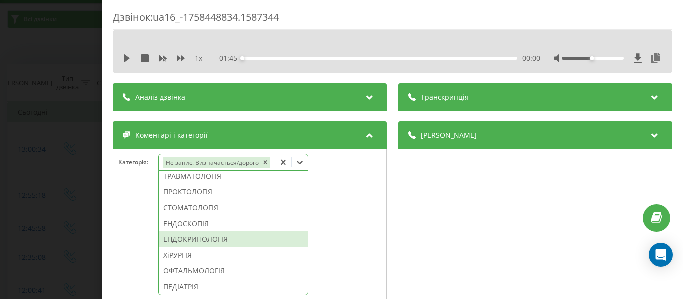
click at [225, 247] on div "ЕНДОКРИНОЛОГІЯ" at bounding box center [233, 239] width 149 height 16
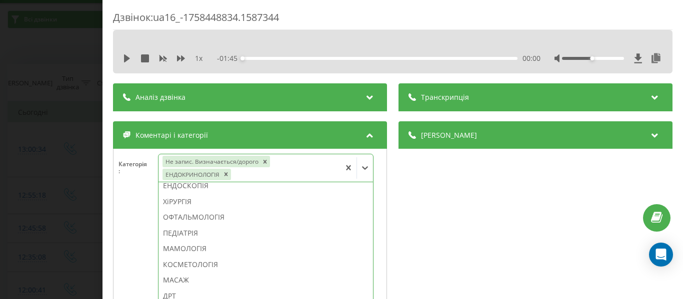
scroll to position [405, 0]
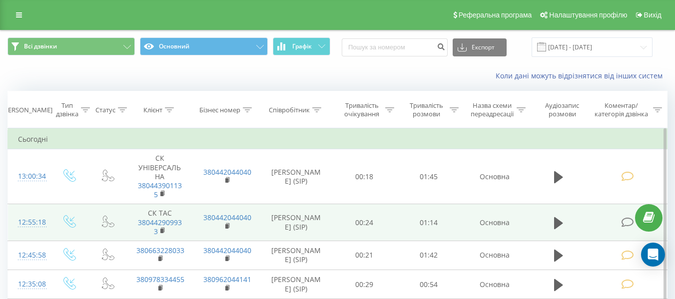
click at [623, 221] on icon at bounding box center [627, 222] width 12 height 10
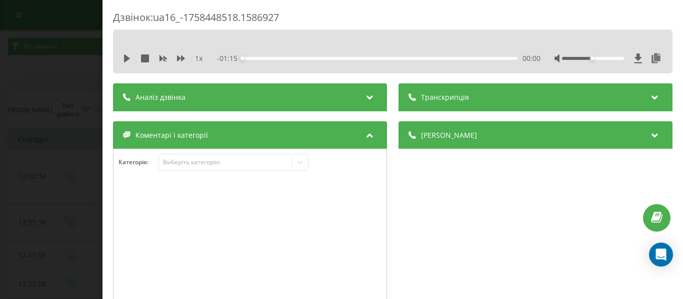
click at [122, 59] on div "1 x - 01:15 00:00 00:00" at bounding box center [392, 51] width 559 height 43
click at [125, 58] on icon at bounding box center [127, 58] width 6 height 8
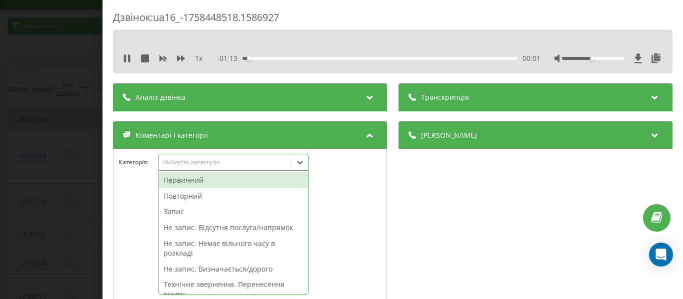
click at [304, 162] on icon at bounding box center [300, 162] width 10 height 10
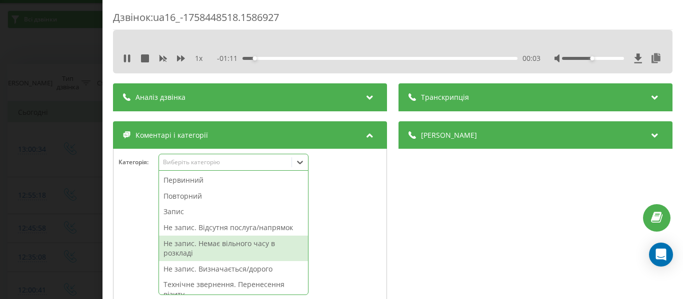
click at [263, 244] on div "Не запис. Немає вільного часу в розкладі" at bounding box center [233, 248] width 149 height 25
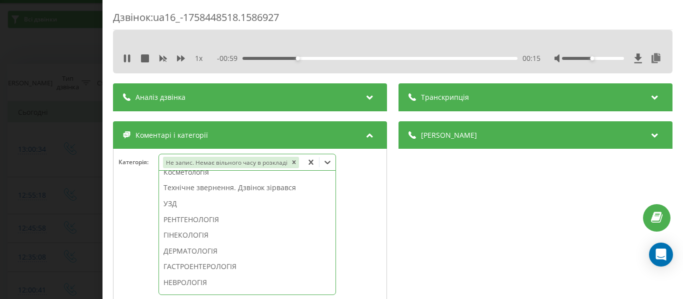
scroll to position [264, 0]
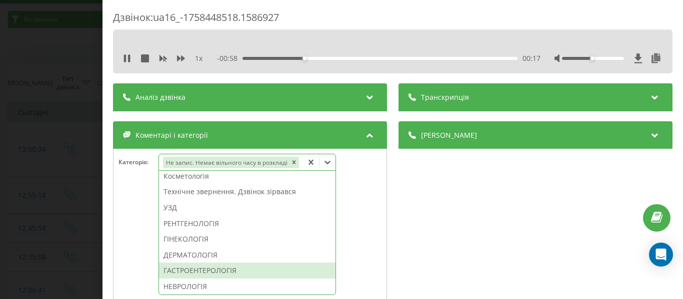
click at [208, 271] on div "ГАСТРОЕНТЕРОЛОГІЯ" at bounding box center [247, 271] width 176 height 16
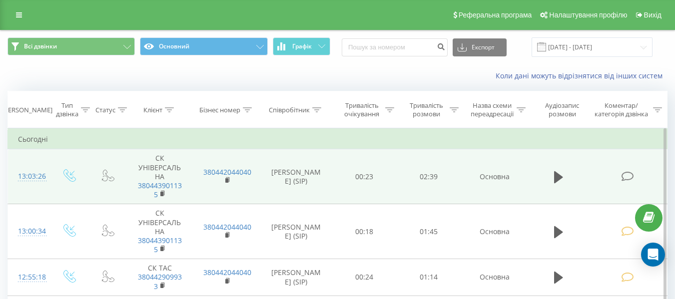
click at [631, 174] on icon at bounding box center [627, 176] width 12 height 10
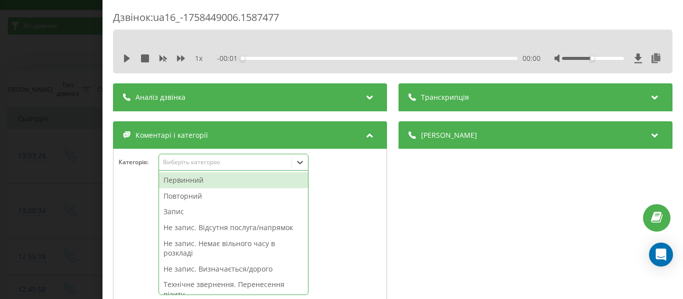
click at [301, 161] on icon at bounding box center [300, 162] width 10 height 10
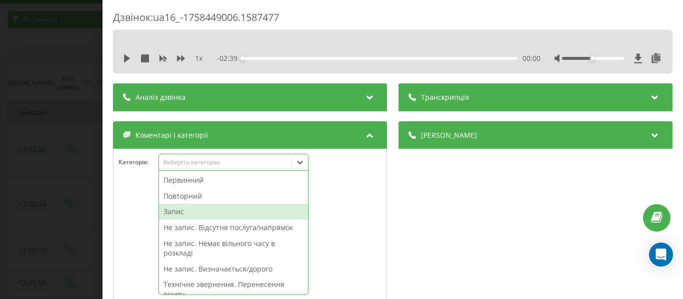
click at [169, 210] on div "Запис" at bounding box center [233, 212] width 149 height 16
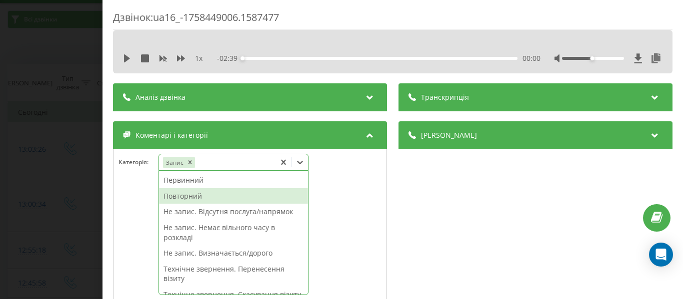
click at [182, 194] on div "Повторний" at bounding box center [233, 196] width 149 height 16
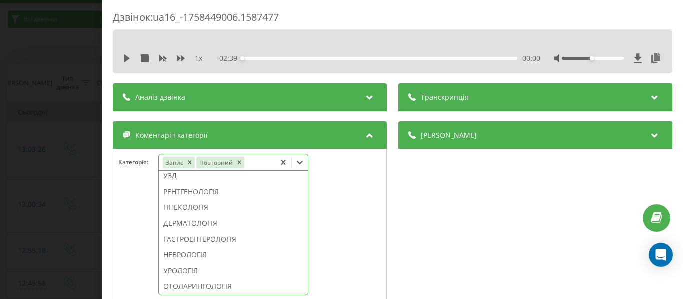
scroll to position [318, 0]
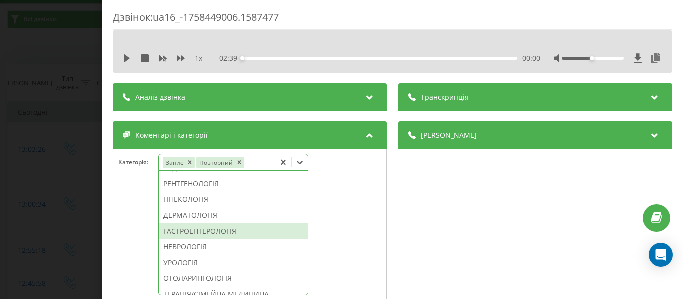
click at [211, 239] on div "ГАСТРОЕНТЕРОЛОГІЯ" at bounding box center [233, 231] width 149 height 16
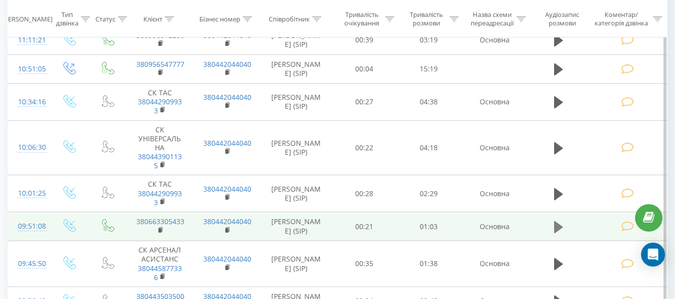
scroll to position [800, 0]
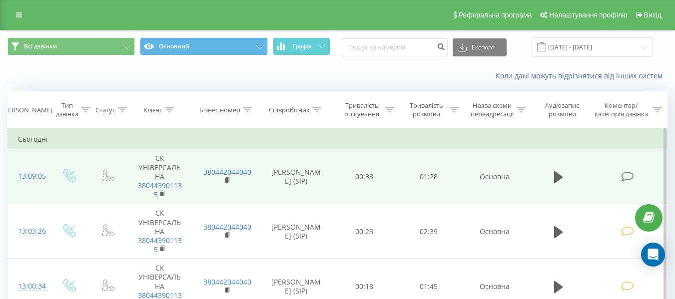
click at [627, 182] on td at bounding box center [628, 176] width 77 height 55
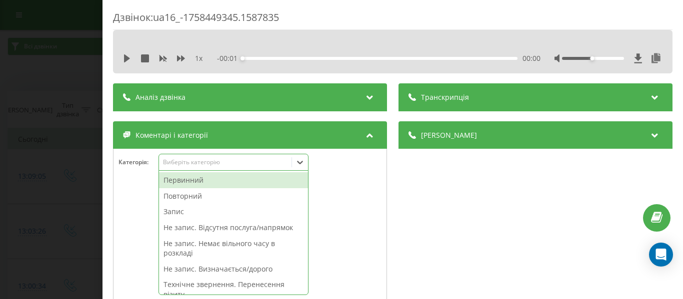
click at [303, 162] on icon at bounding box center [300, 162] width 10 height 10
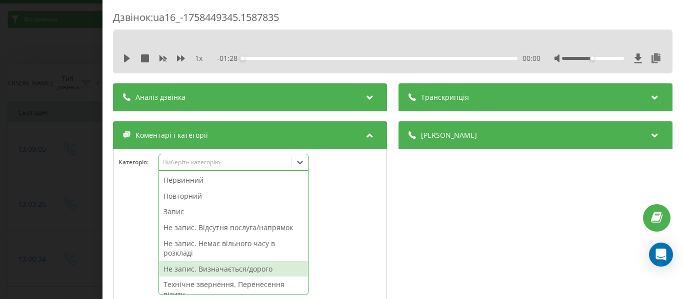
click at [265, 271] on div "Не запис. Визначається/дорого" at bounding box center [233, 269] width 149 height 16
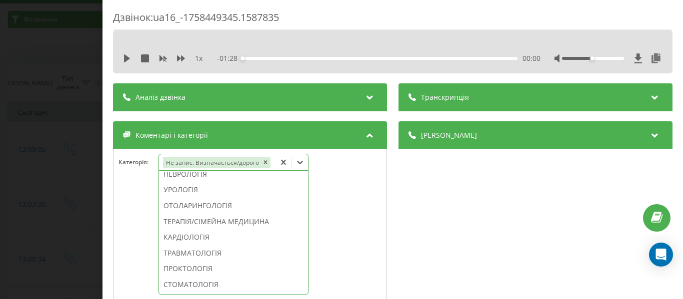
scroll to position [398, 0]
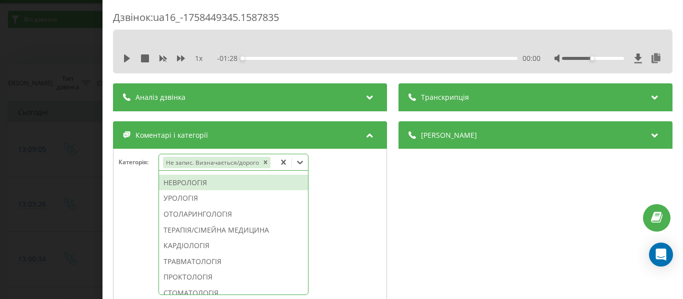
click at [205, 191] on div "НЕВРОЛОГІЯ" at bounding box center [233, 183] width 149 height 16
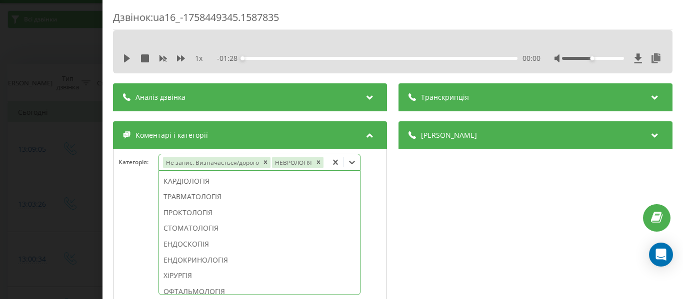
scroll to position [329, 0]
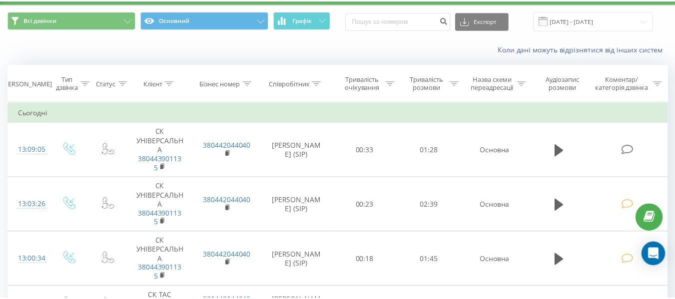
scroll to position [800, 0]
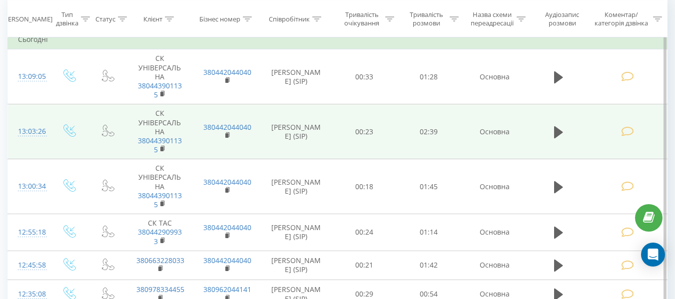
scroll to position [200, 0]
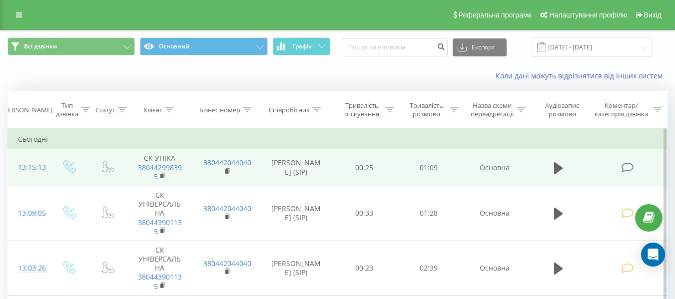
click at [628, 165] on icon at bounding box center [627, 167] width 12 height 10
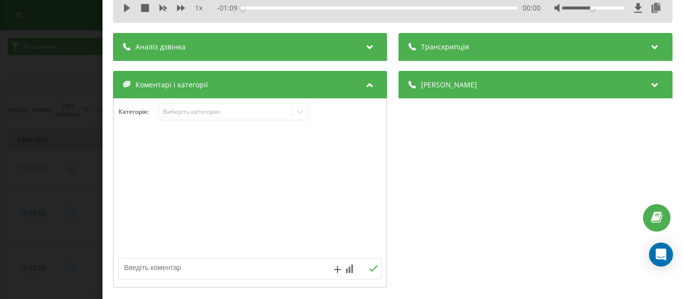
scroll to position [50, 0]
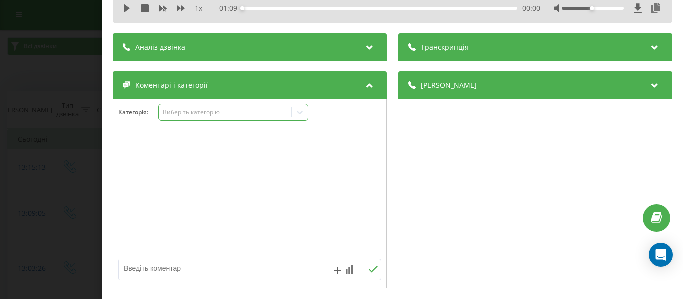
click at [303, 113] on icon at bounding box center [300, 112] width 10 height 10
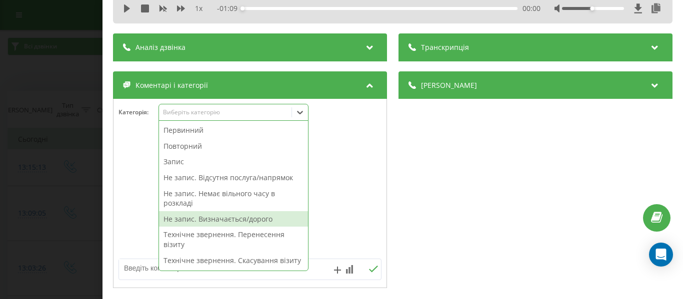
click at [253, 217] on div "Не запис. Визначається/дорого" at bounding box center [233, 219] width 149 height 16
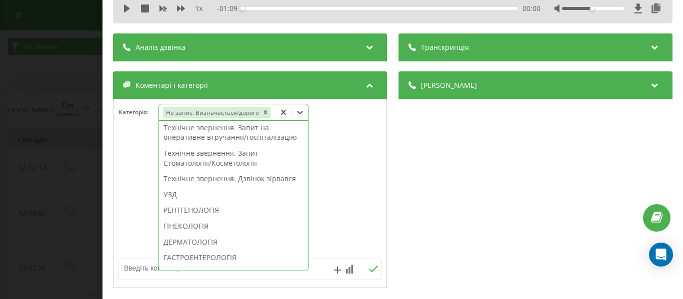
scroll to position [345, 0]
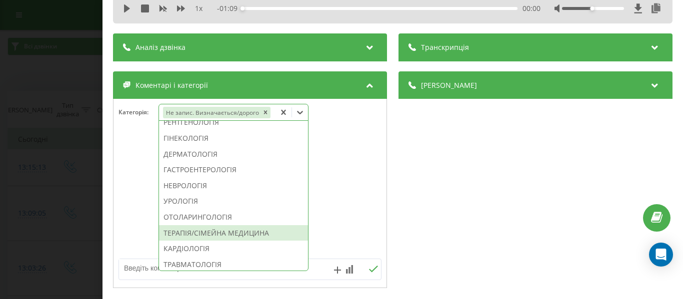
click at [259, 241] on div "ТЕРАПІЯ/СІМЕЙНА МЕДИЦИНА" at bounding box center [233, 233] width 149 height 16
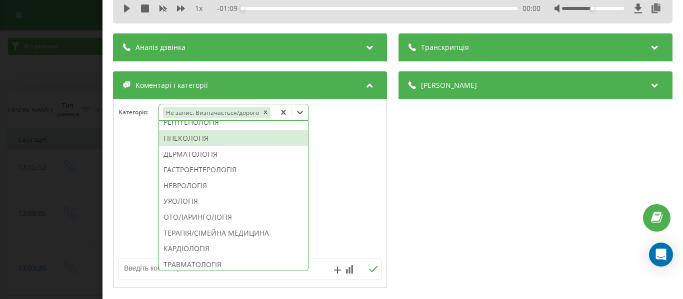
scroll to position [266, 0]
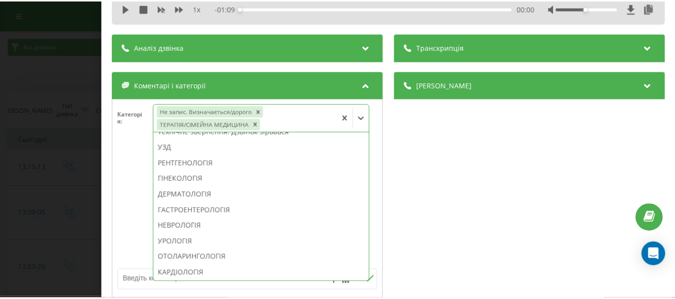
scroll to position [200, 0]
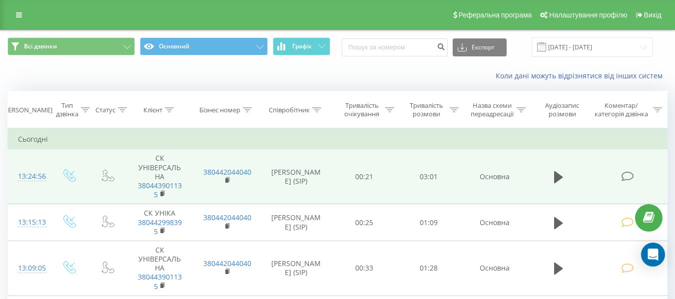
click at [627, 173] on icon at bounding box center [627, 176] width 12 height 10
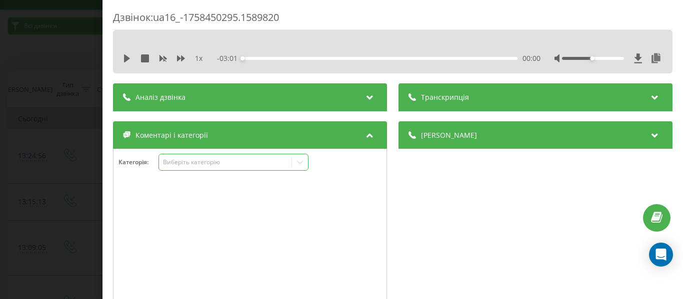
click at [299, 159] on icon at bounding box center [300, 162] width 10 height 10
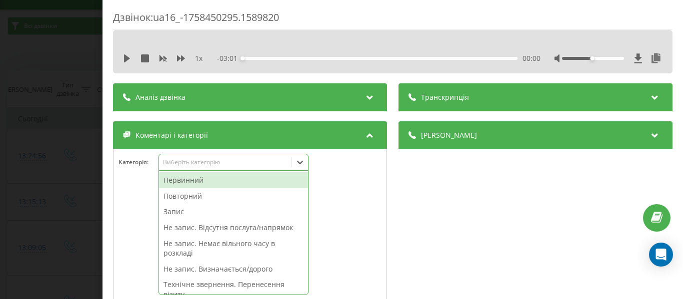
scroll to position [27, 0]
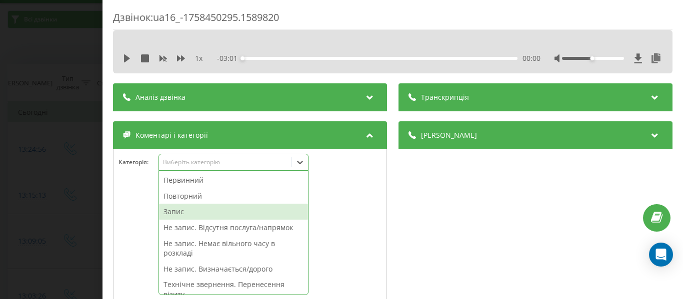
click at [178, 210] on div "Запис" at bounding box center [233, 212] width 149 height 16
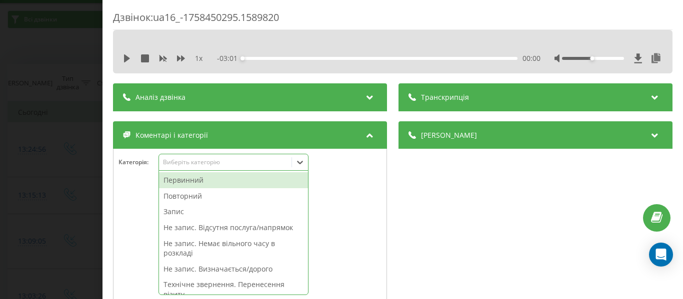
click at [188, 179] on div "Первинний" at bounding box center [233, 180] width 149 height 16
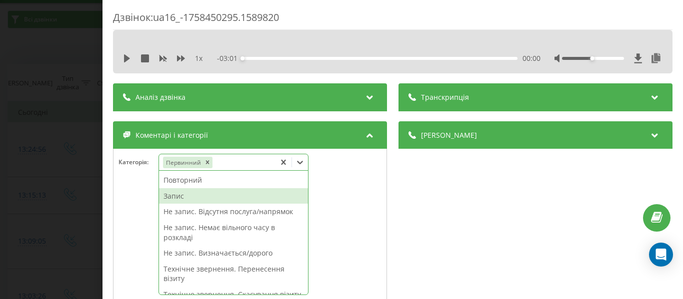
click at [177, 194] on div "Запис" at bounding box center [233, 196] width 149 height 16
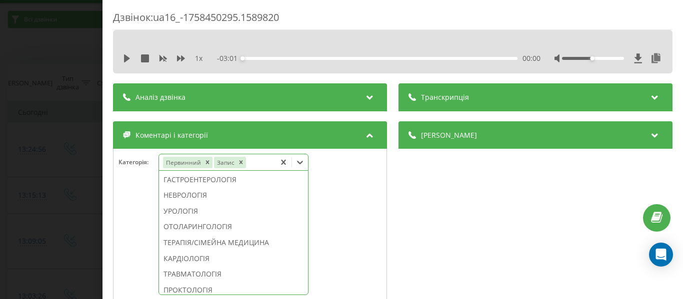
scroll to position [385, 0]
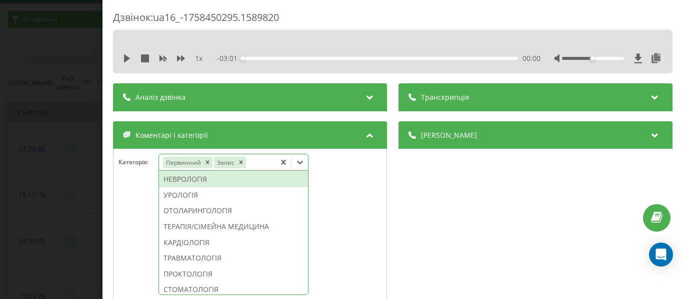
click at [194, 187] on div "НЕВРОЛОГІЯ" at bounding box center [233, 179] width 149 height 16
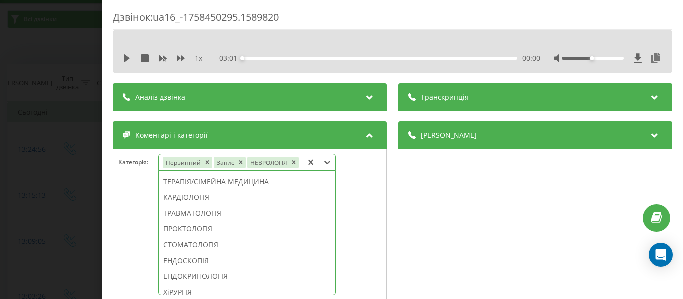
scroll to position [326, 0]
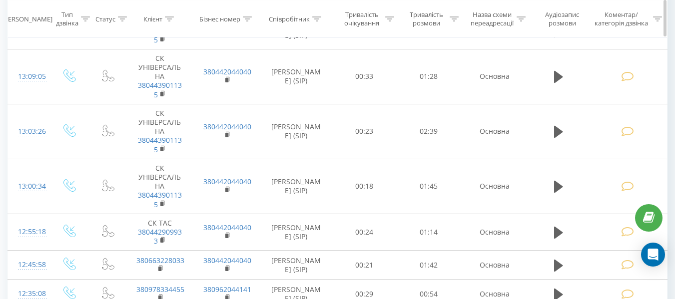
scroll to position [100, 0]
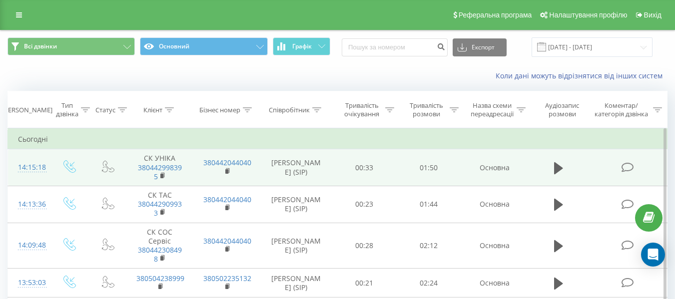
click at [624, 162] on icon at bounding box center [627, 167] width 12 height 10
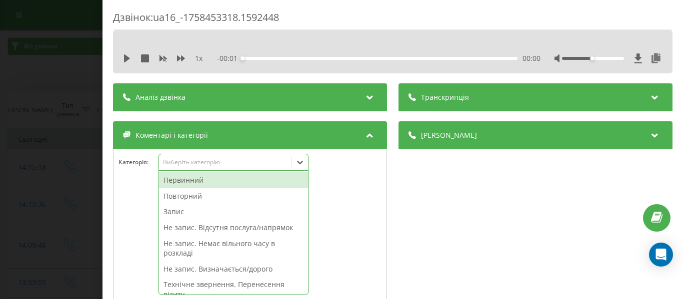
click at [298, 161] on icon at bounding box center [300, 162] width 6 height 3
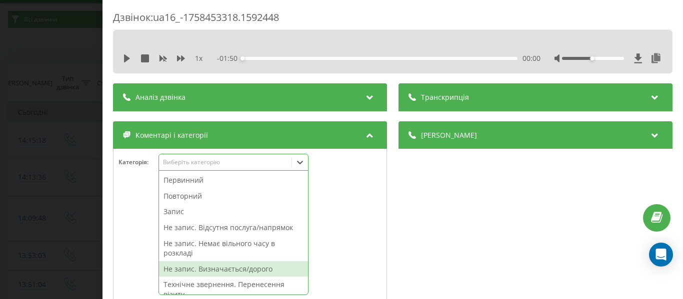
click at [262, 268] on div "Не запис. Визначається/дорого" at bounding box center [233, 269] width 149 height 16
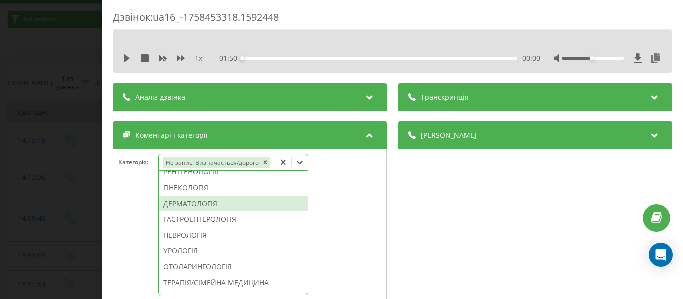
scroll to position [353, 0]
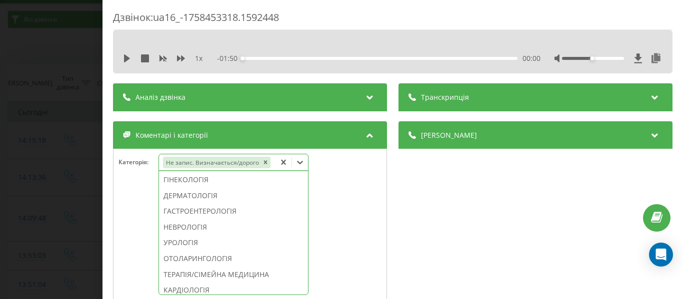
click at [226, 172] on div "РЕНТГЕНОЛОГІЯ" at bounding box center [233, 164] width 149 height 16
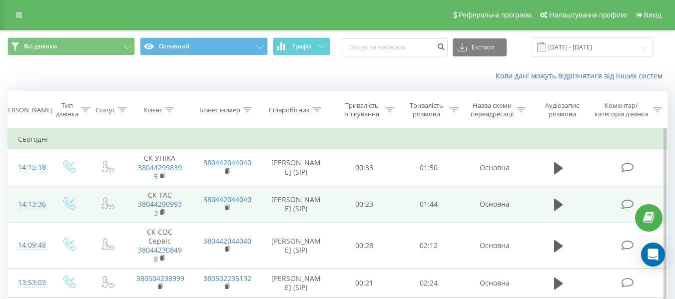
click at [624, 201] on icon at bounding box center [627, 204] width 12 height 10
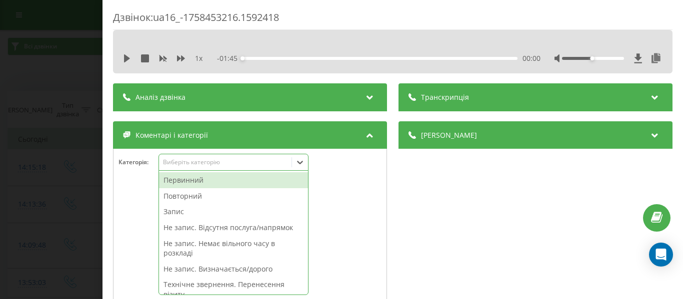
click at [300, 161] on icon at bounding box center [300, 162] width 10 height 10
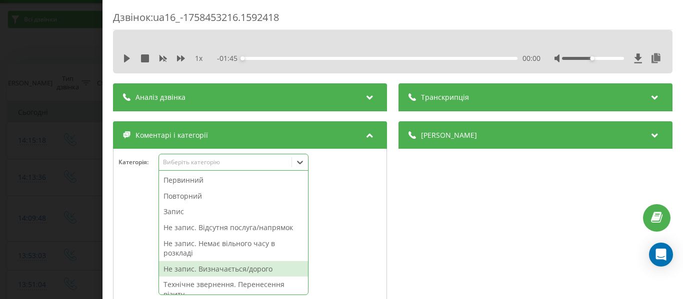
drag, startPoint x: 249, startPoint y: 269, endPoint x: 315, endPoint y: 201, distance: 95.1
click at [251, 268] on div "Не запис. Визначається/дорого" at bounding box center [233, 269] width 149 height 16
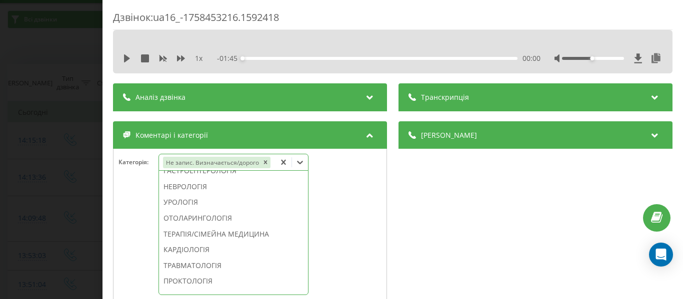
scroll to position [390, 0]
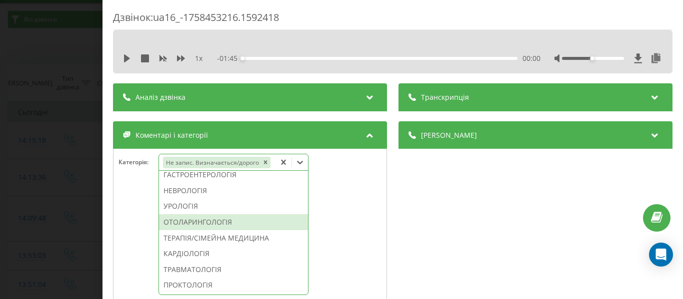
click at [207, 230] on div "ОТОЛАРИНГОЛОГІЯ" at bounding box center [233, 222] width 149 height 16
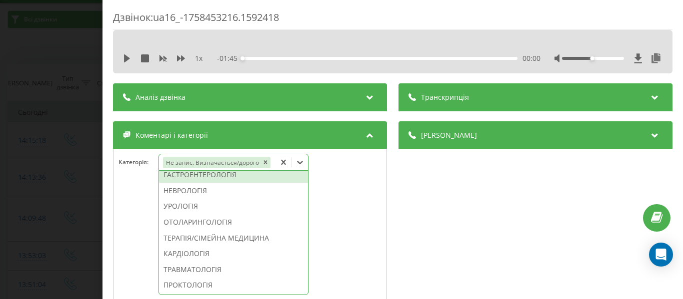
scroll to position [311, 0]
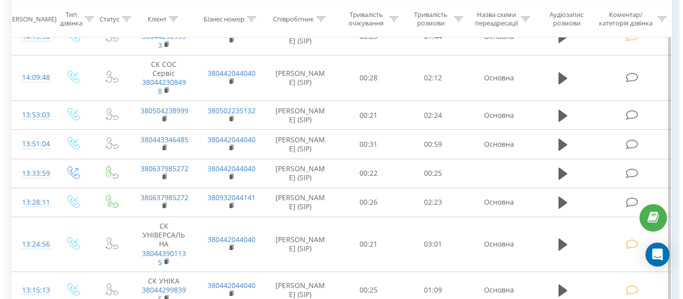
scroll to position [150, 0]
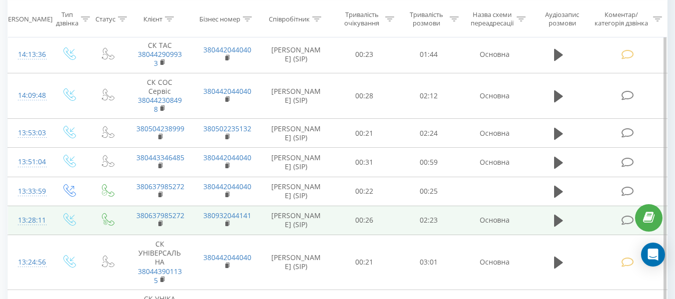
click at [623, 221] on icon at bounding box center [627, 220] width 12 height 10
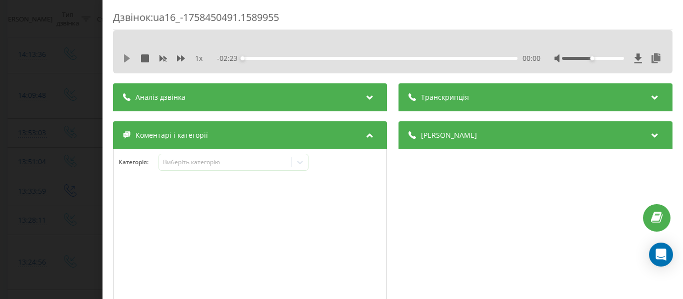
click at [124, 57] on icon at bounding box center [127, 58] width 8 height 8
click at [303, 165] on icon at bounding box center [300, 162] width 10 height 10
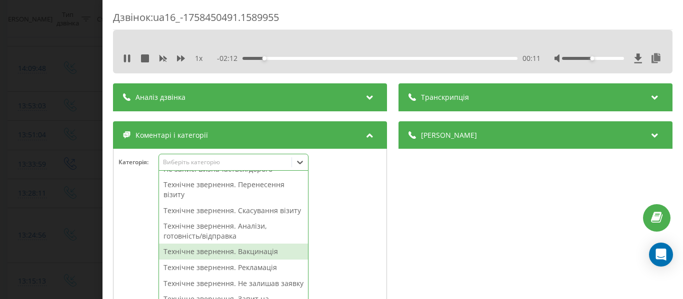
scroll to position [150, 0]
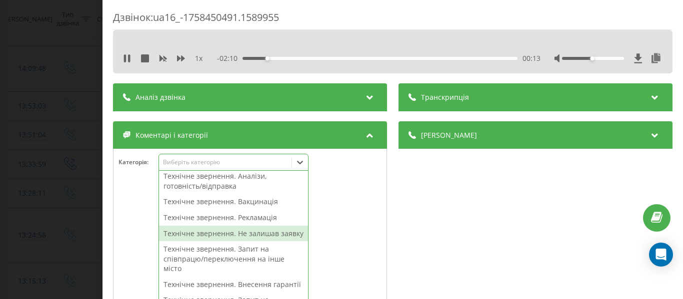
click at [270, 242] on div "Технічне звернення. Не залишав заявку" at bounding box center [233, 234] width 149 height 16
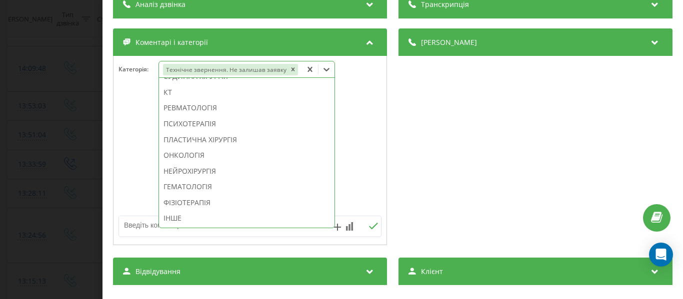
scroll to position [100, 0]
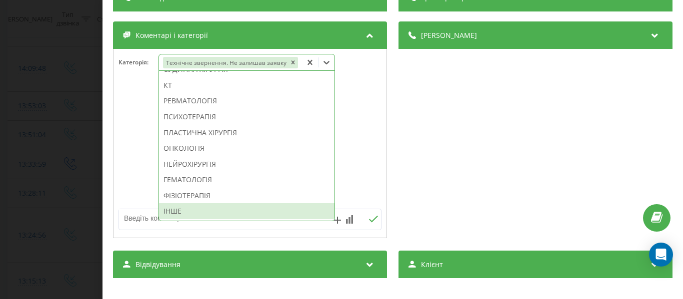
click at [213, 214] on div "ІНШЕ" at bounding box center [246, 211] width 175 height 16
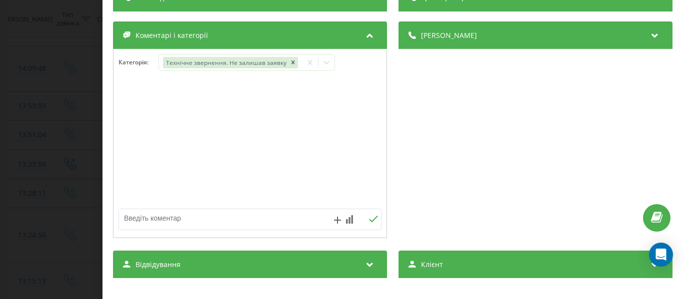
click at [143, 220] on textarea at bounding box center [223, 218] width 209 height 18
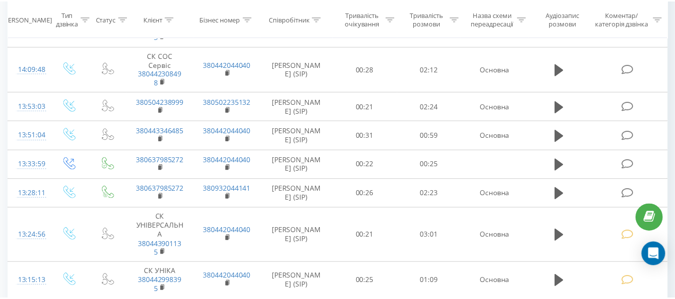
scroll to position [150, 0]
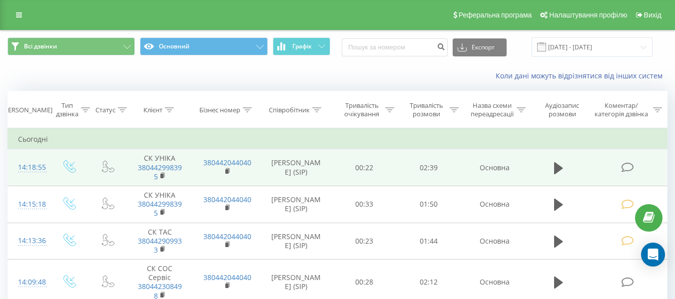
click at [628, 163] on icon at bounding box center [627, 167] width 12 height 10
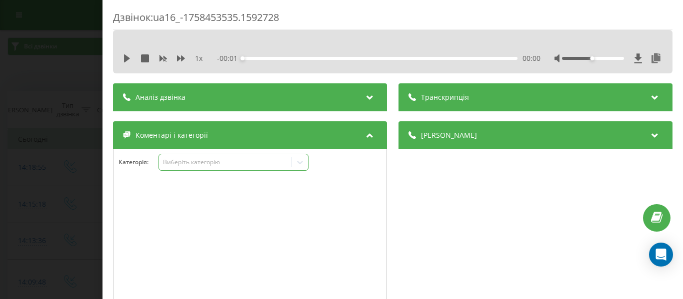
click at [298, 162] on icon at bounding box center [300, 162] width 6 height 3
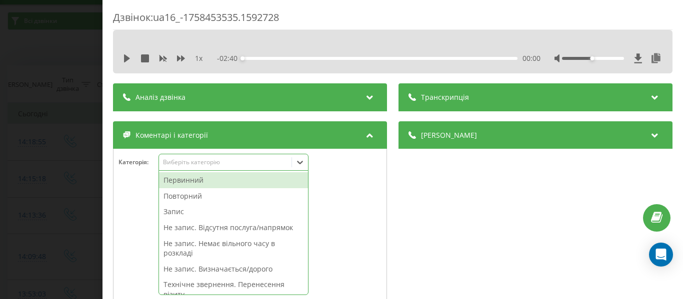
scroll to position [27, 0]
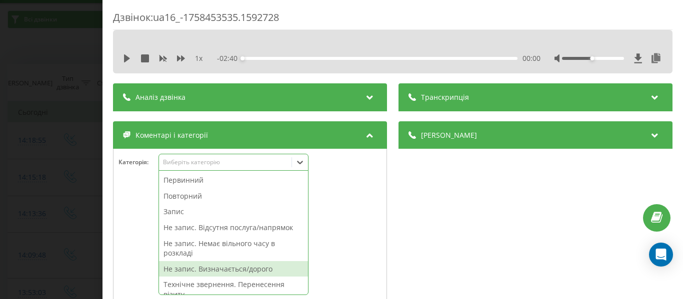
drag, startPoint x: 265, startPoint y: 269, endPoint x: 303, endPoint y: 195, distance: 83.0
click at [265, 268] on div "Не запис. Визначається/дорого" at bounding box center [233, 269] width 149 height 16
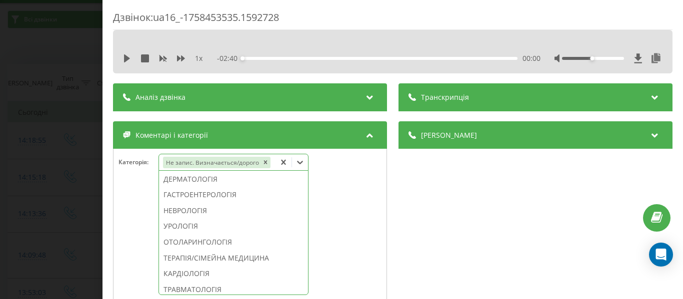
drag, startPoint x: 308, startPoint y: 187, endPoint x: 313, endPoint y: 233, distance: 46.2
click at [313, 233] on div "Категорія : option Не запис. Визначається/дорого, selected. 48 results availabl…" at bounding box center [250, 243] width 274 height 189
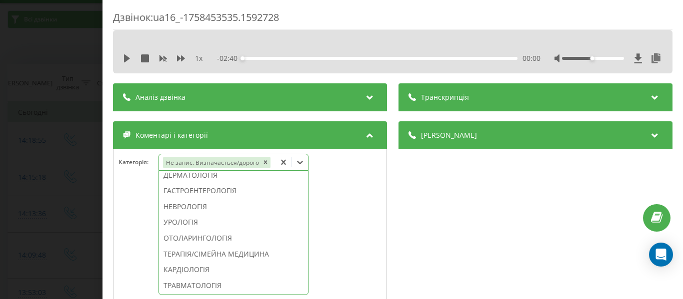
click at [202, 151] on div "РЕНТГЕНОЛОГІЯ" at bounding box center [233, 143] width 149 height 16
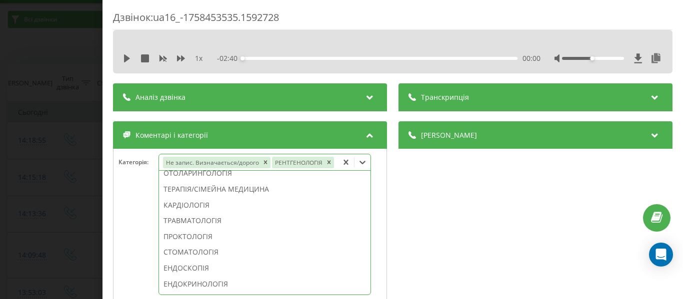
scroll to position [279, 0]
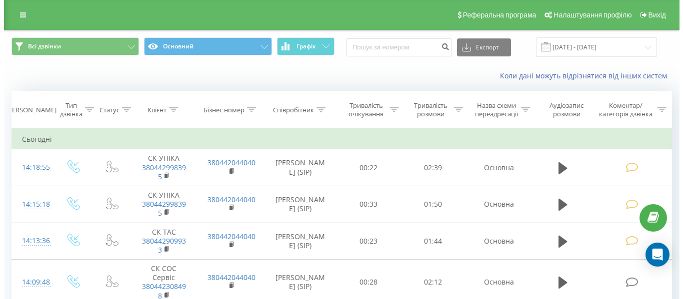
scroll to position [100, 0]
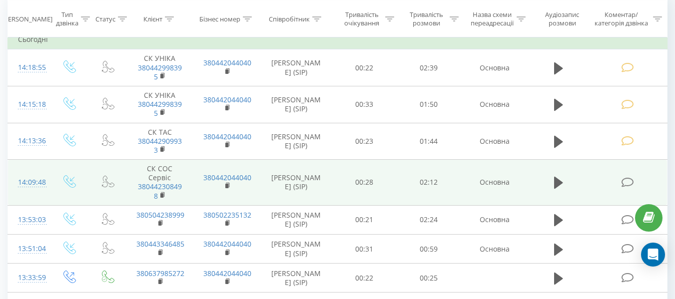
click at [630, 188] on td at bounding box center [628, 183] width 77 height 46
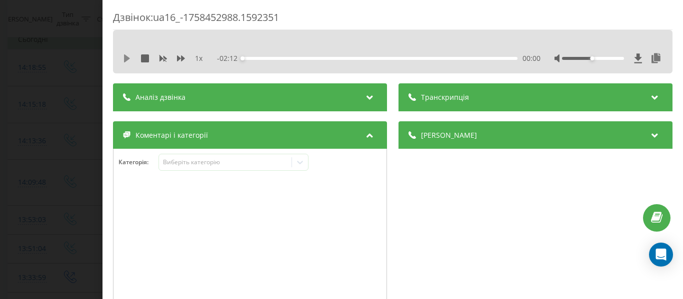
click at [126, 57] on icon at bounding box center [127, 58] width 6 height 8
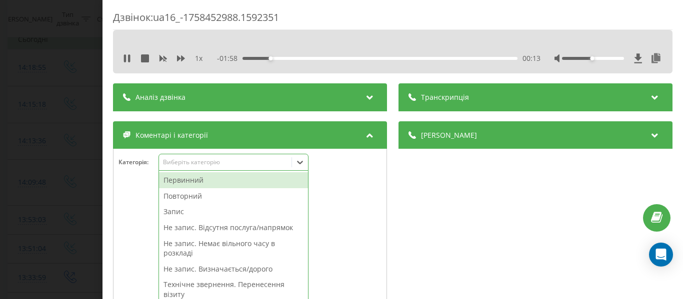
scroll to position [127, 0]
click at [304, 163] on icon at bounding box center [300, 162] width 10 height 10
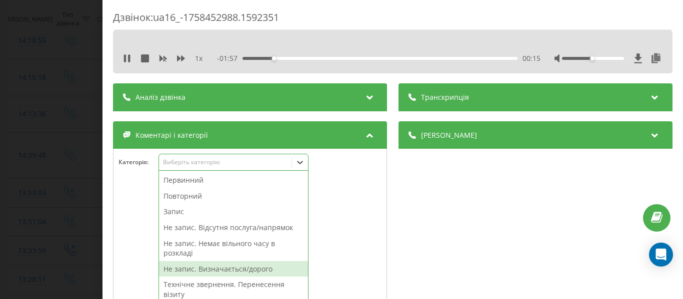
click at [257, 268] on div "Не запис. Визначається/дорого" at bounding box center [233, 269] width 149 height 16
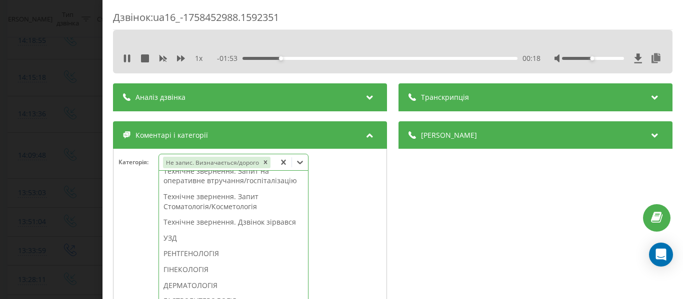
scroll to position [315, 0]
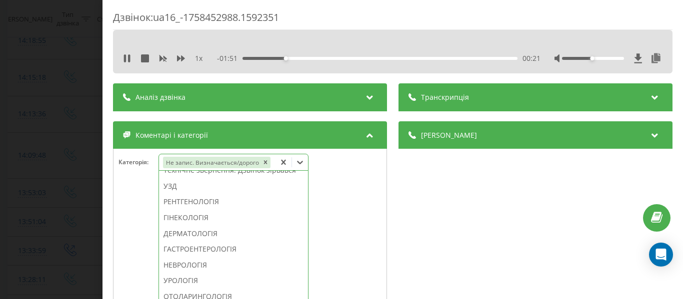
click at [207, 257] on div "ГАСТРОЕНТЕРОЛОГІЯ" at bounding box center [233, 249] width 149 height 16
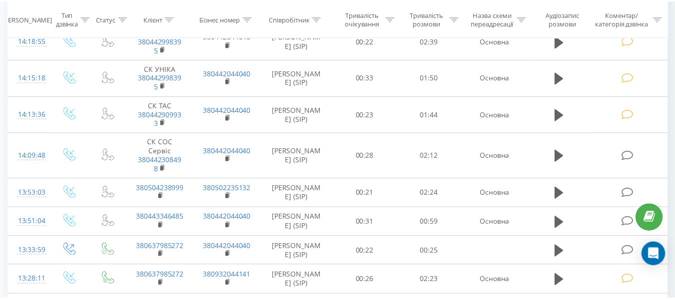
scroll to position [100, 0]
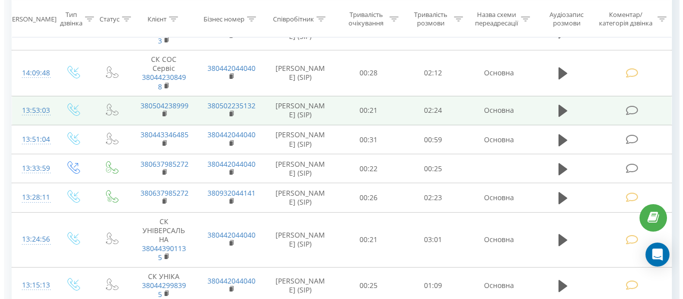
scroll to position [211, 0]
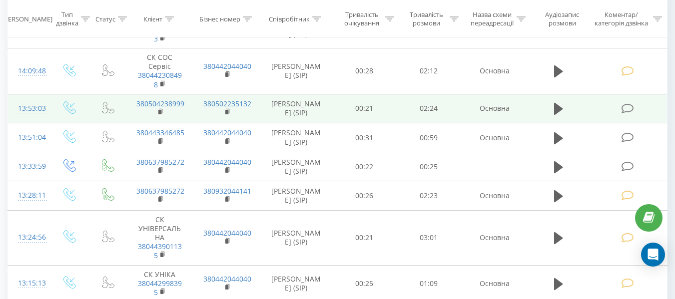
click at [626, 110] on icon at bounding box center [627, 108] width 12 height 10
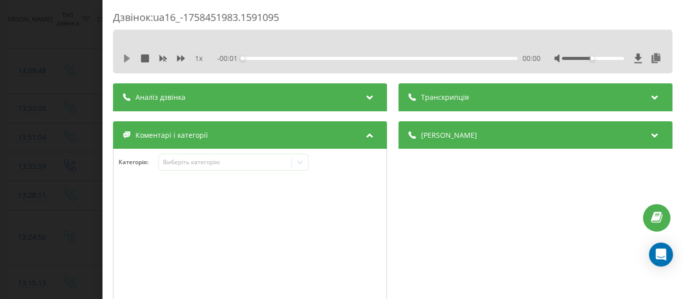
click at [126, 56] on icon at bounding box center [127, 58] width 6 height 8
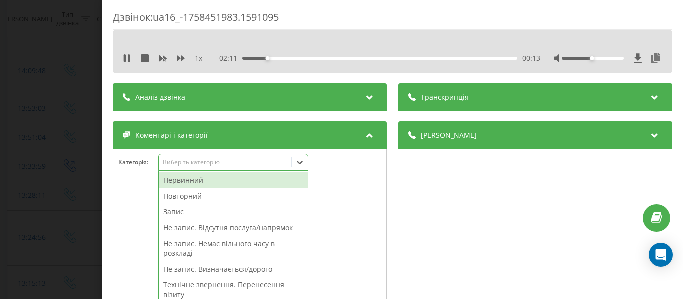
click at [304, 163] on icon at bounding box center [300, 162] width 10 height 10
click at [178, 211] on div "Запис" at bounding box center [233, 212] width 149 height 16
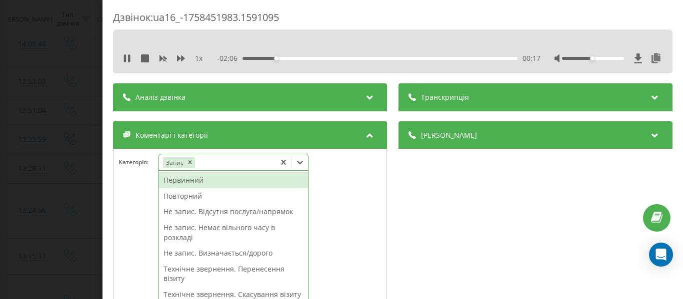
click at [187, 180] on div "Первинний" at bounding box center [233, 180] width 149 height 16
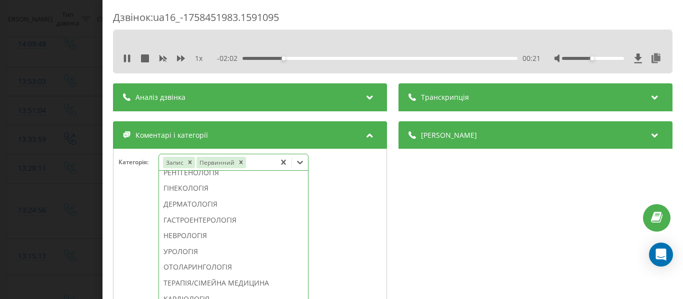
scroll to position [332, 0]
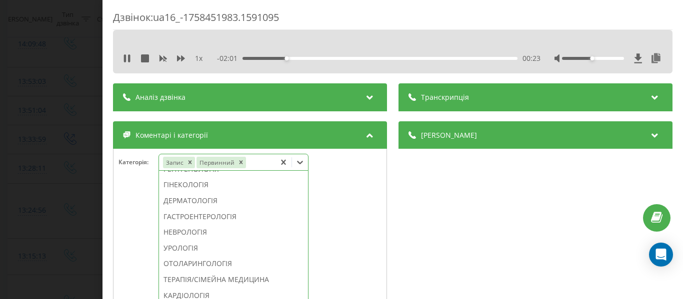
drag, startPoint x: 192, startPoint y: 197, endPoint x: 140, endPoint y: 126, distance: 87.3
click at [192, 177] on div "РЕНТГЕНОЛОГІЯ" at bounding box center [233, 169] width 149 height 16
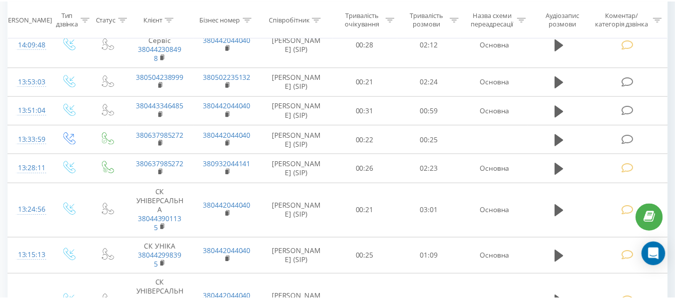
scroll to position [211, 0]
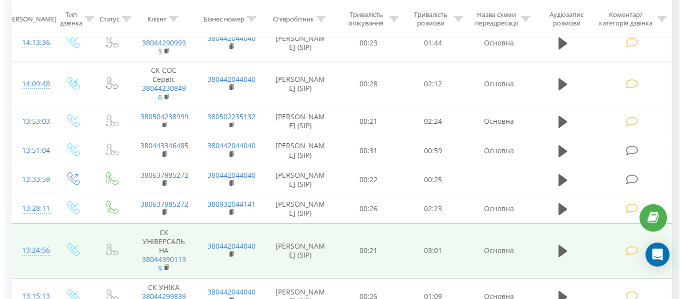
scroll to position [250, 0]
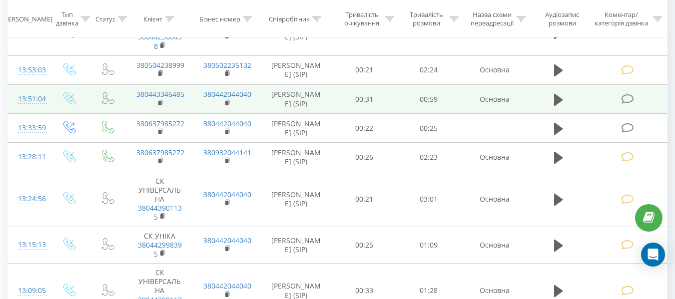
click at [627, 99] on icon at bounding box center [627, 99] width 12 height 10
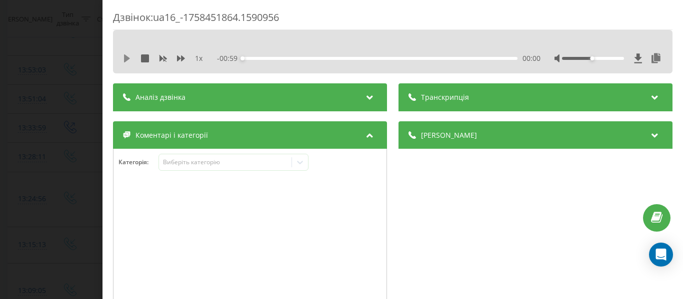
click at [126, 58] on icon at bounding box center [127, 58] width 6 height 8
click at [300, 162] on icon at bounding box center [300, 162] width 10 height 10
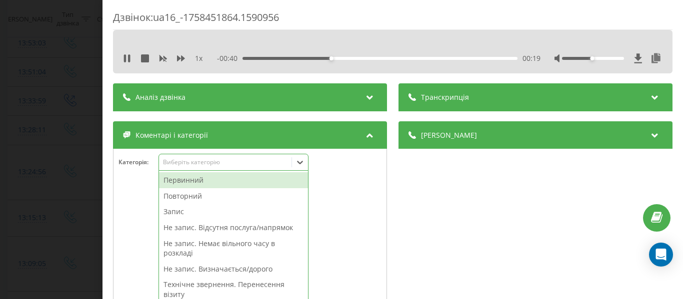
click at [238, 242] on div "Не запис. Немає вільного часу в розкладі" at bounding box center [233, 248] width 149 height 25
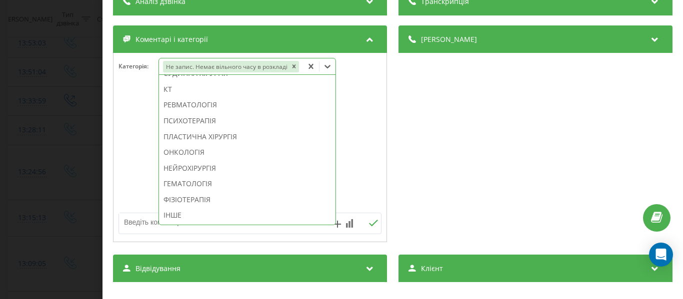
scroll to position [100, 0]
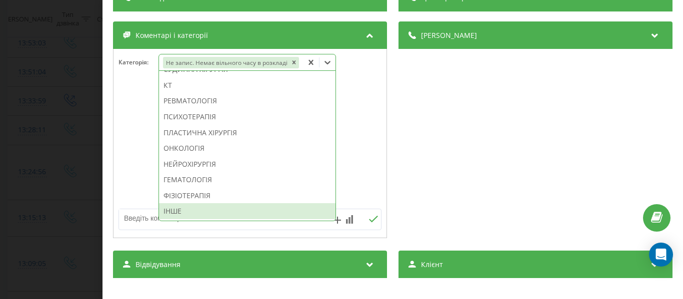
drag, startPoint x: 176, startPoint y: 212, endPoint x: 150, endPoint y: 212, distance: 26.0
click at [177, 211] on div "ІНШЕ" at bounding box center [247, 211] width 176 height 16
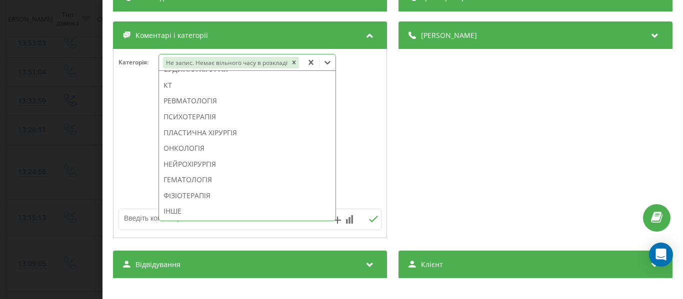
scroll to position [615, 0]
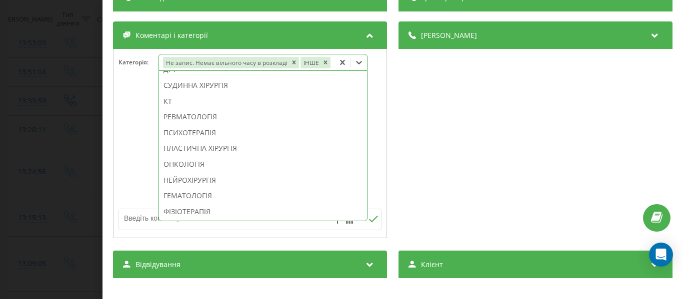
click at [132, 219] on textarea at bounding box center [223, 218] width 209 height 18
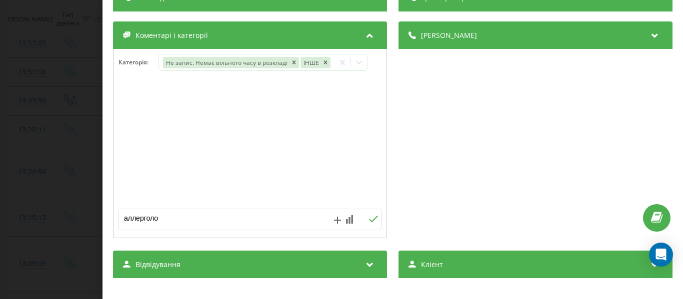
type textarea "аллерголог"
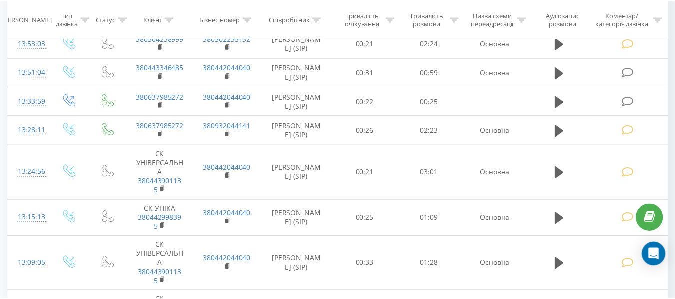
scroll to position [250, 0]
